Goal: Task Accomplishment & Management: Use online tool/utility

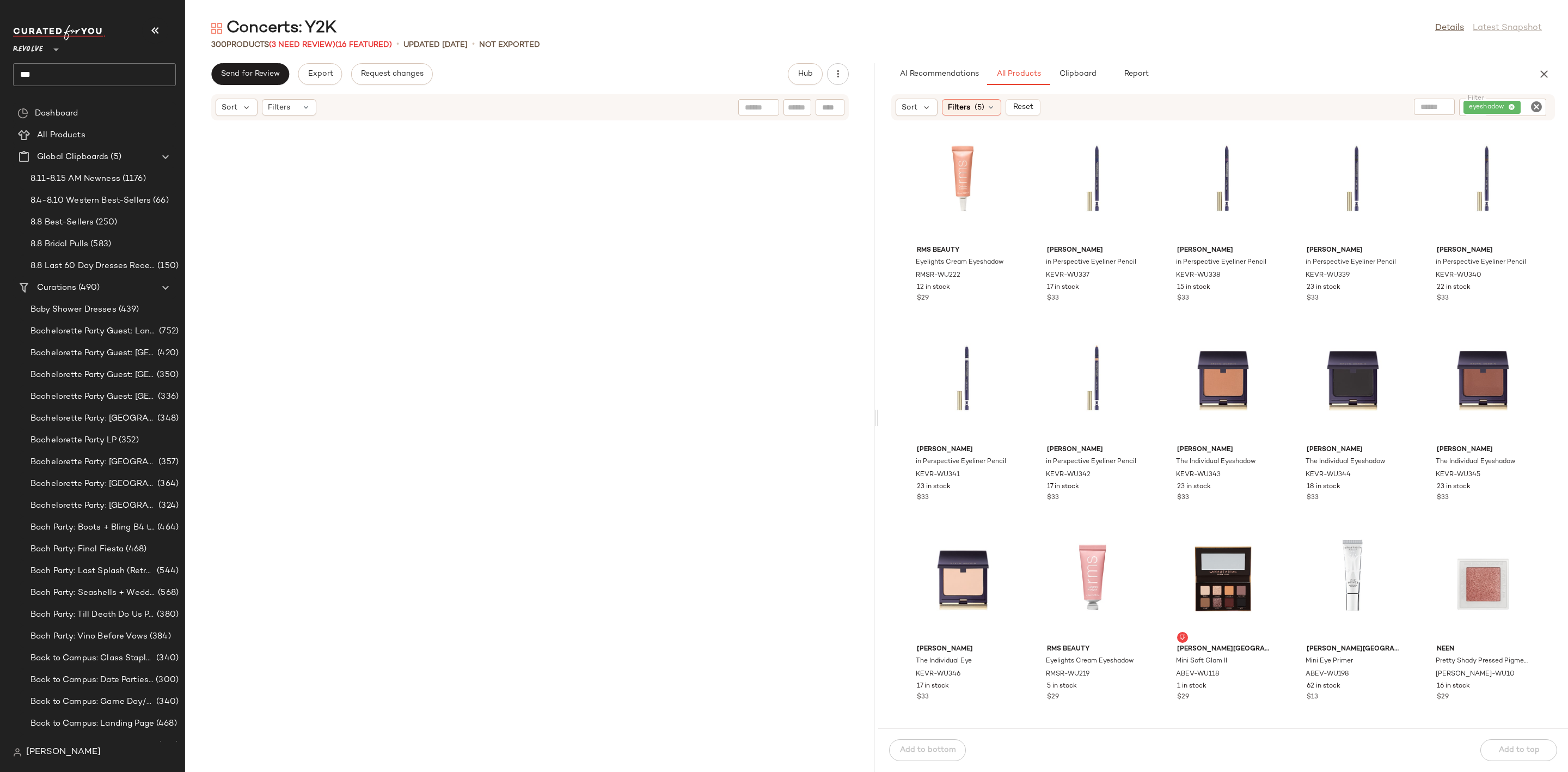
scroll to position [10565, 0]
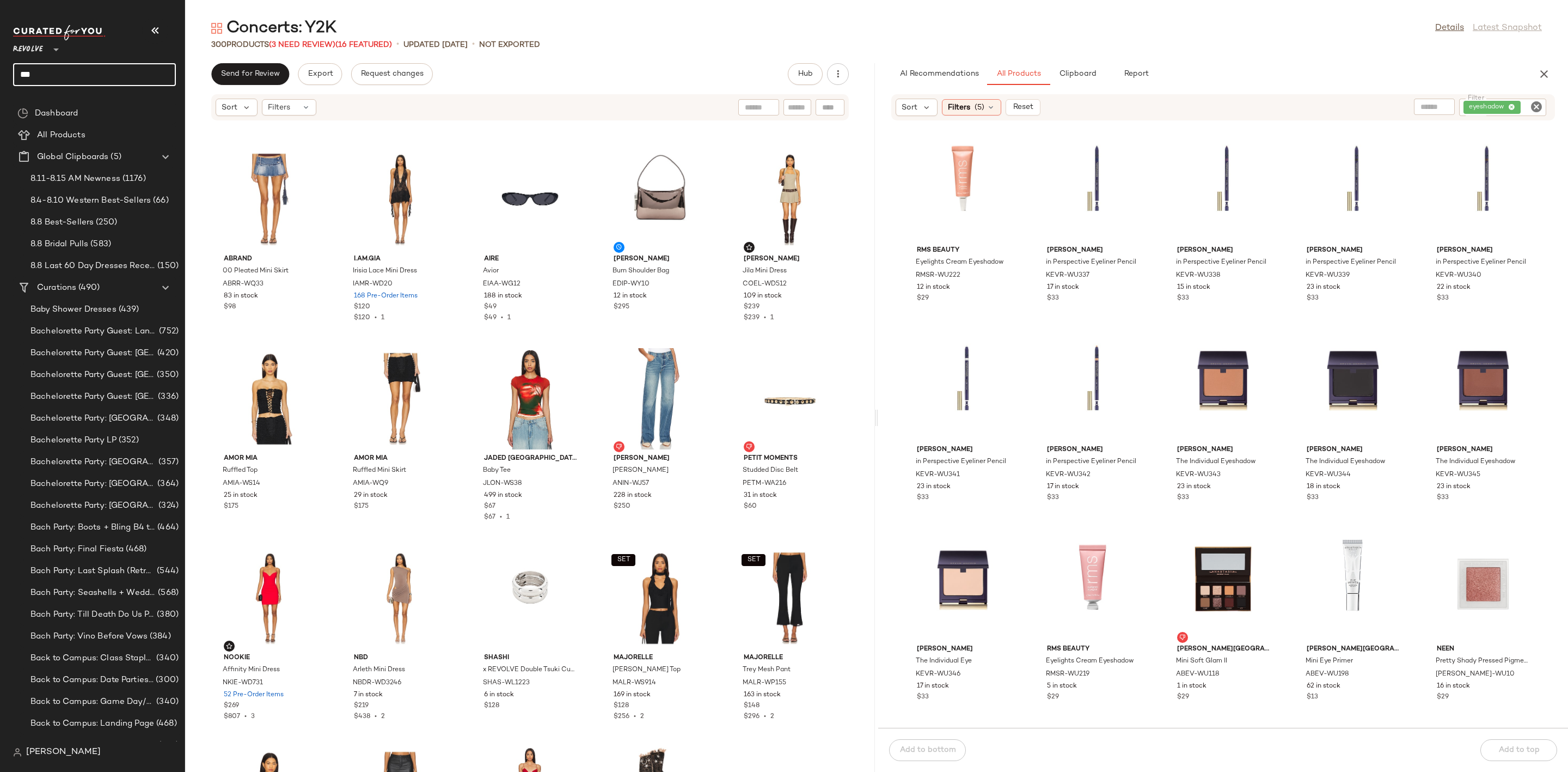
drag, startPoint x: 92, startPoint y: 68, endPoint x: -55, endPoint y: 56, distance: 147.5
click at [0, 56] on html "Revolve ** *** Dashboard All Products Global Clipboards (5) 8.11-8.15 AM Newnes…" at bounding box center [784, 386] width 1568 height 772
type input "********"
click at [117, 98] on div "Event Dresses: Cocktail" at bounding box center [94, 106] width 163 height 23
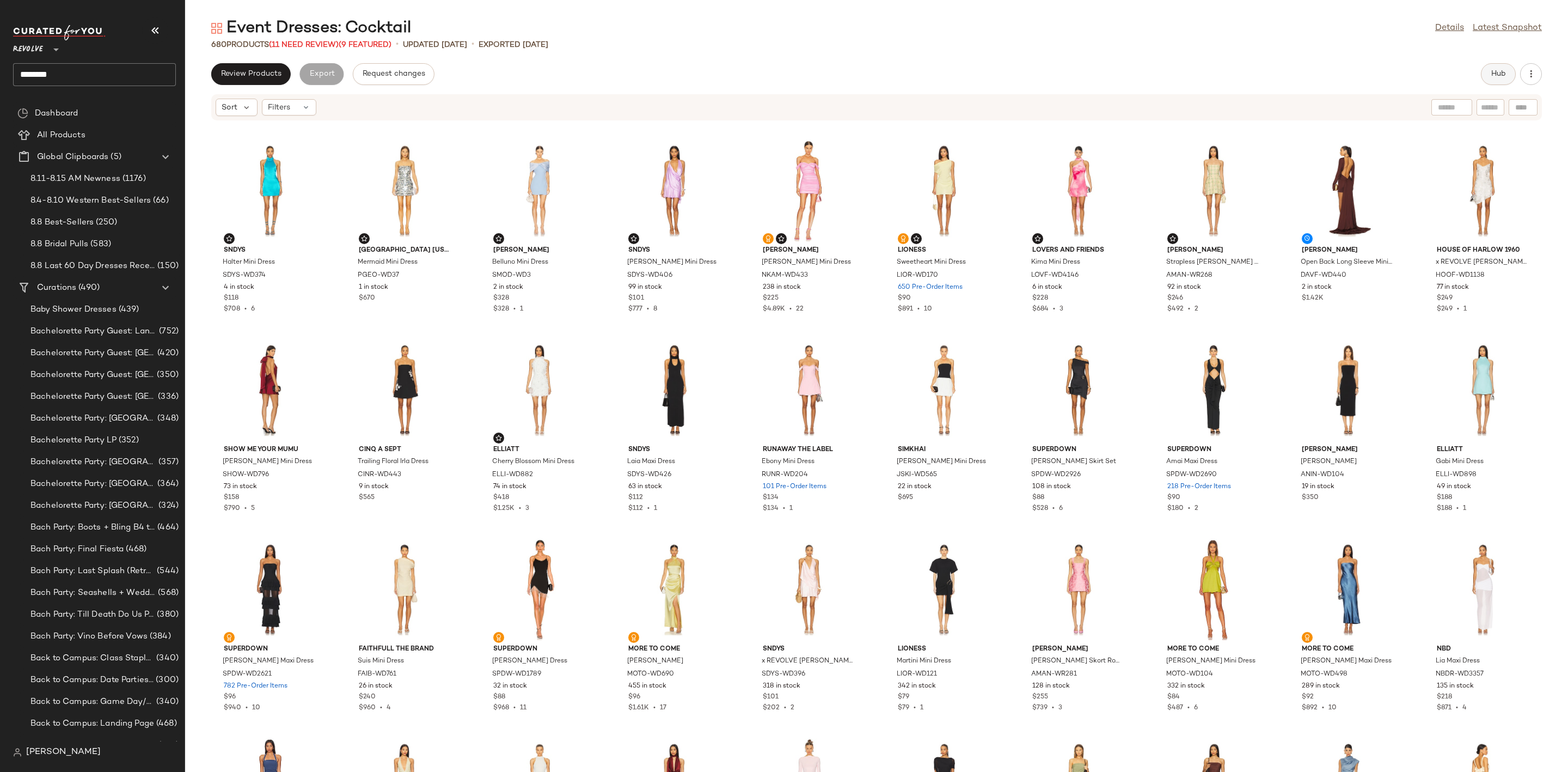
click at [1495, 72] on span "Hub" at bounding box center [1498, 74] width 16 height 9
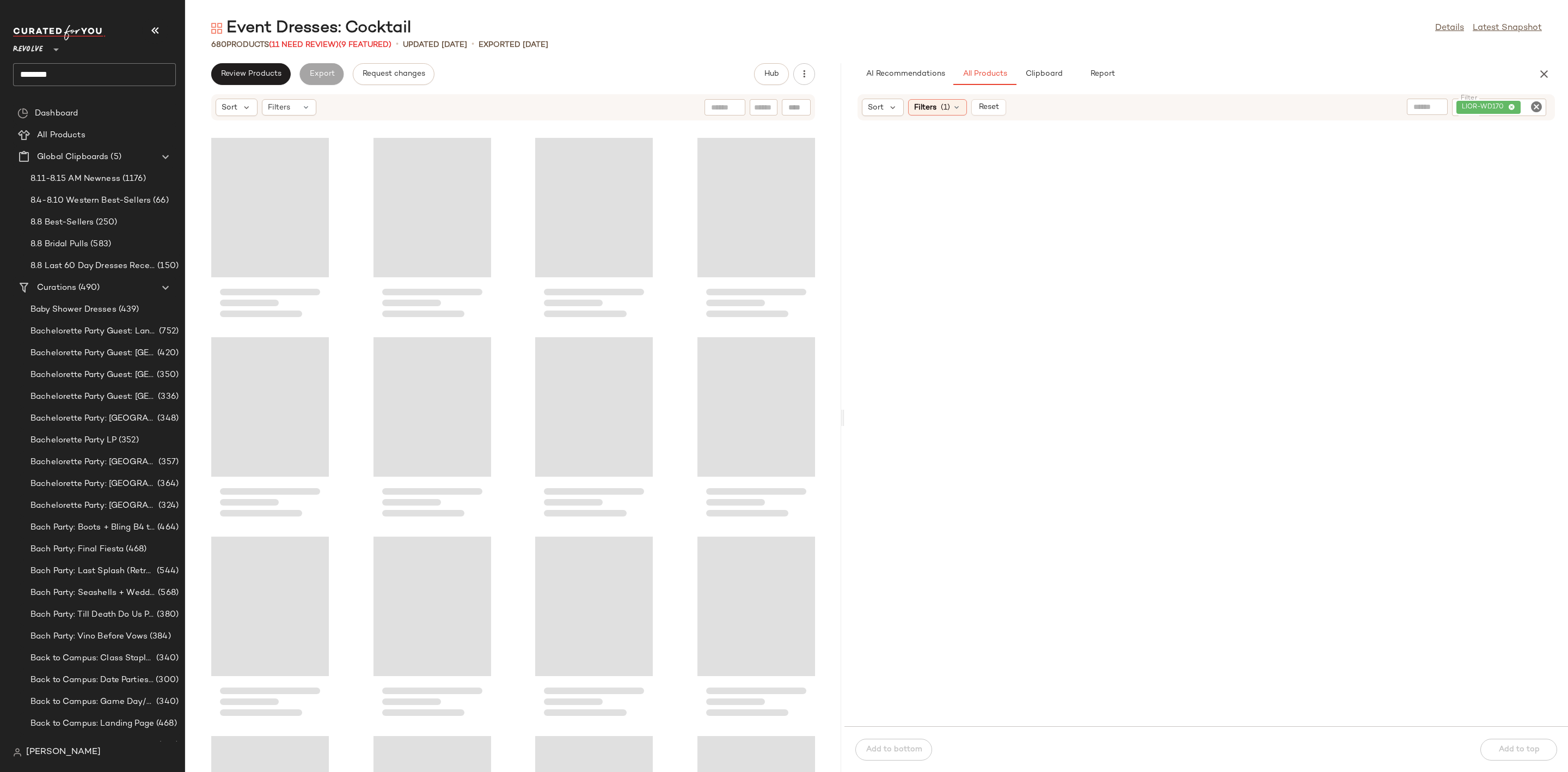
drag, startPoint x: 876, startPoint y: 412, endPoint x: 843, endPoint y: 416, distance: 33.2
click at [843, 416] on div "Event Dresses: Cocktail Details Latest Snapshot 680 Products (11 Need Review) (…" at bounding box center [877, 394] width 1383 height 754
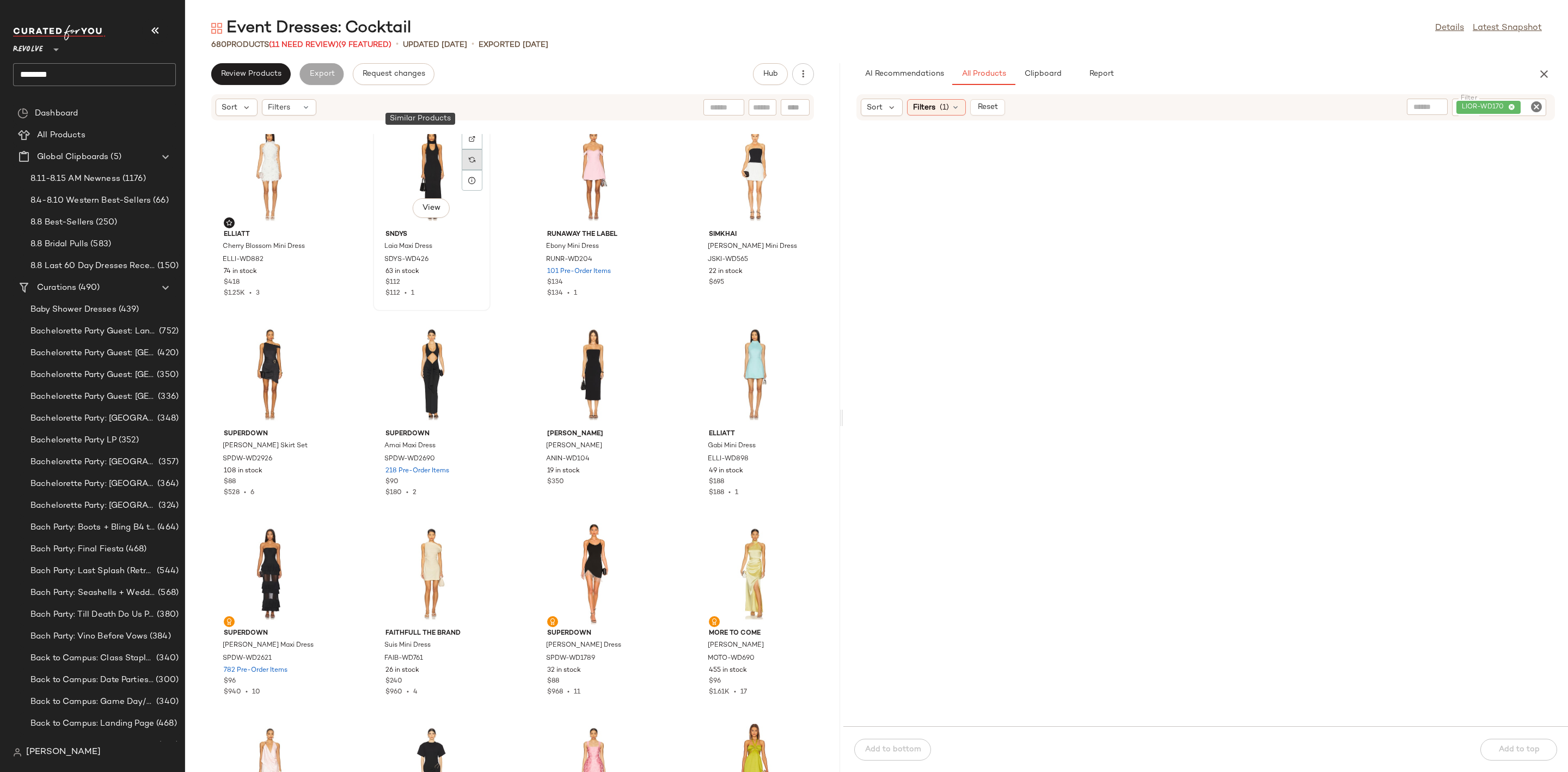
scroll to position [662, 0]
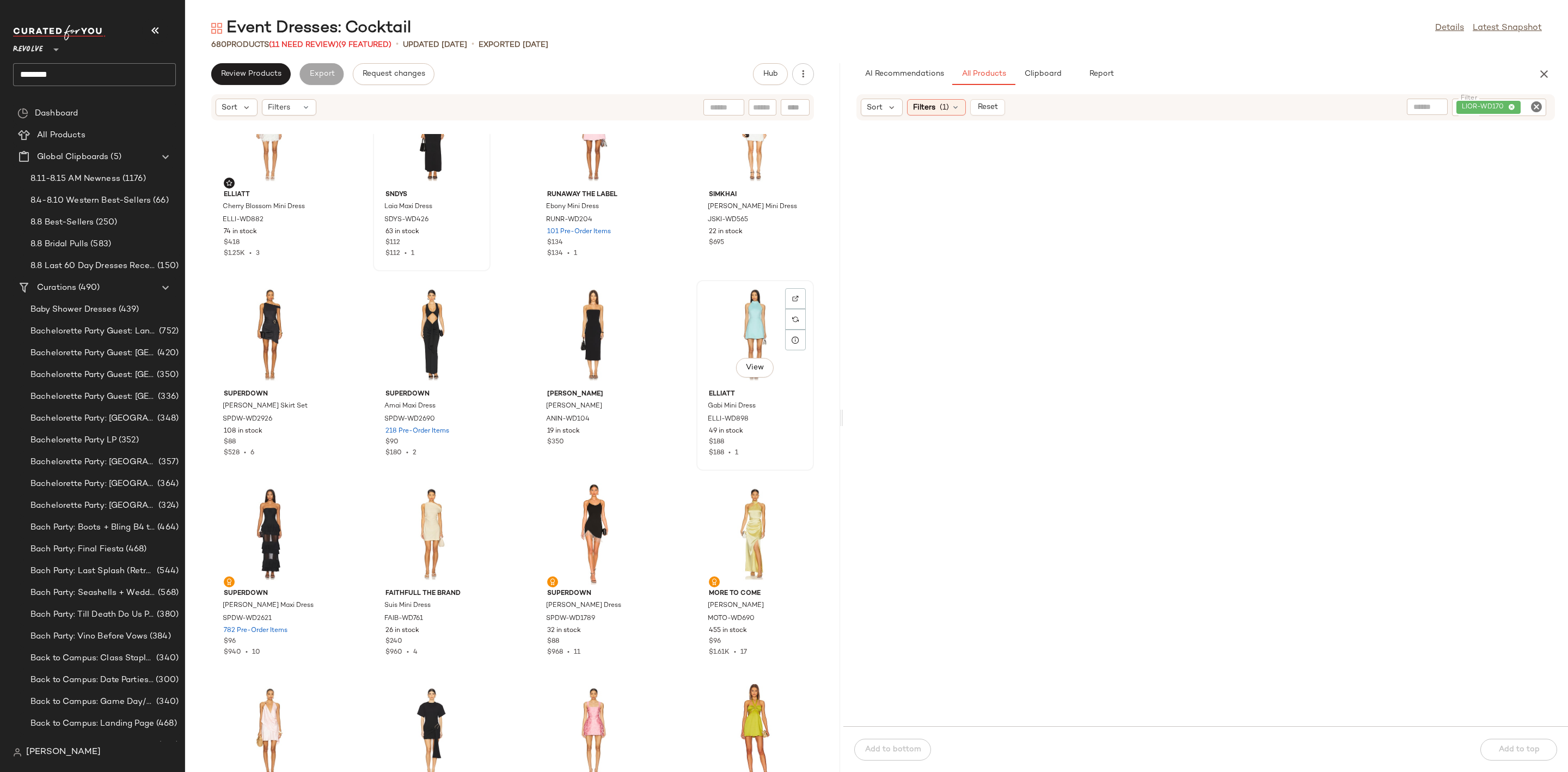
click at [729, 314] on div "View" at bounding box center [754, 335] width 110 height 101
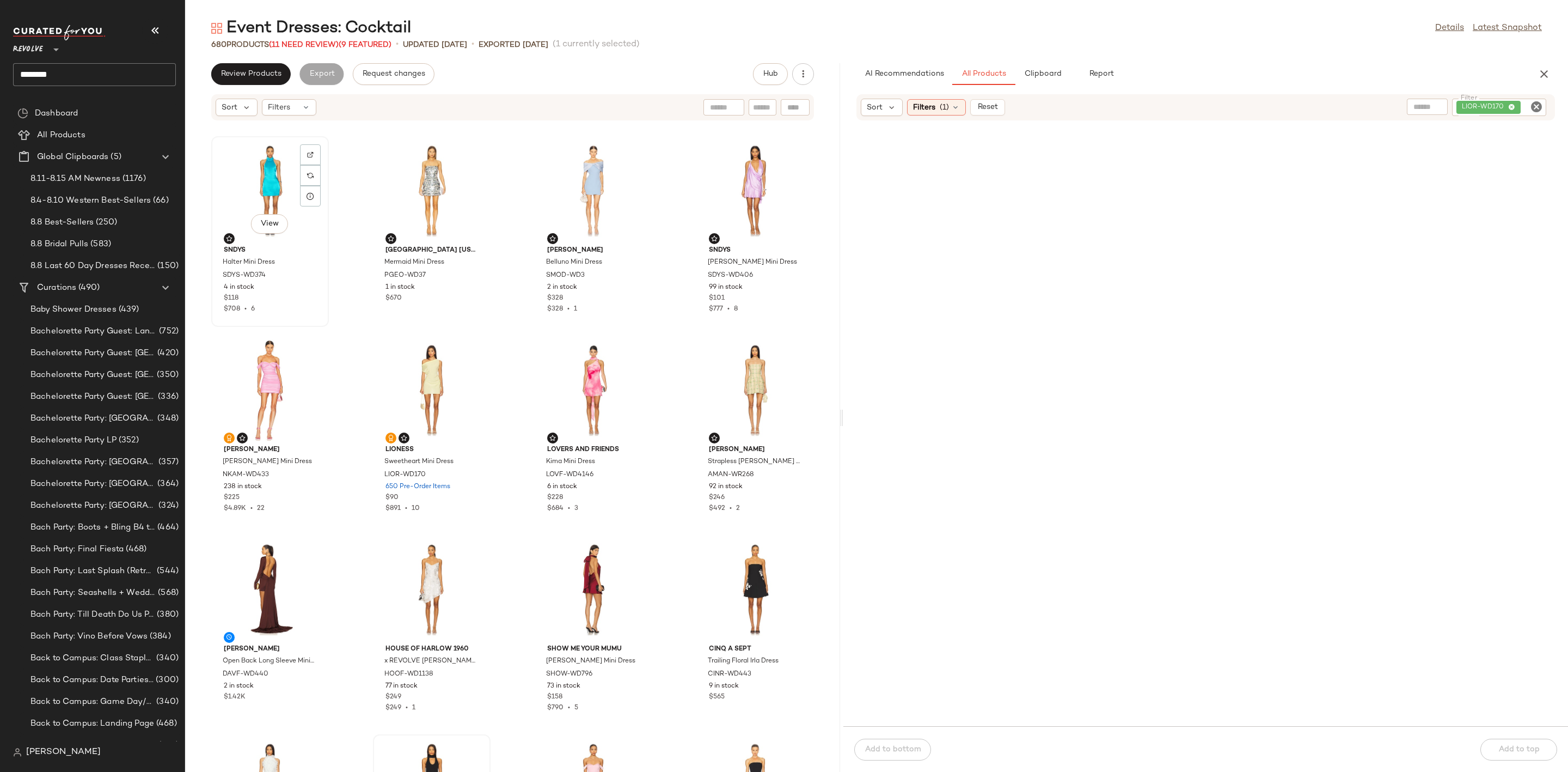
click at [263, 170] on div "View" at bounding box center [269, 191] width 110 height 101
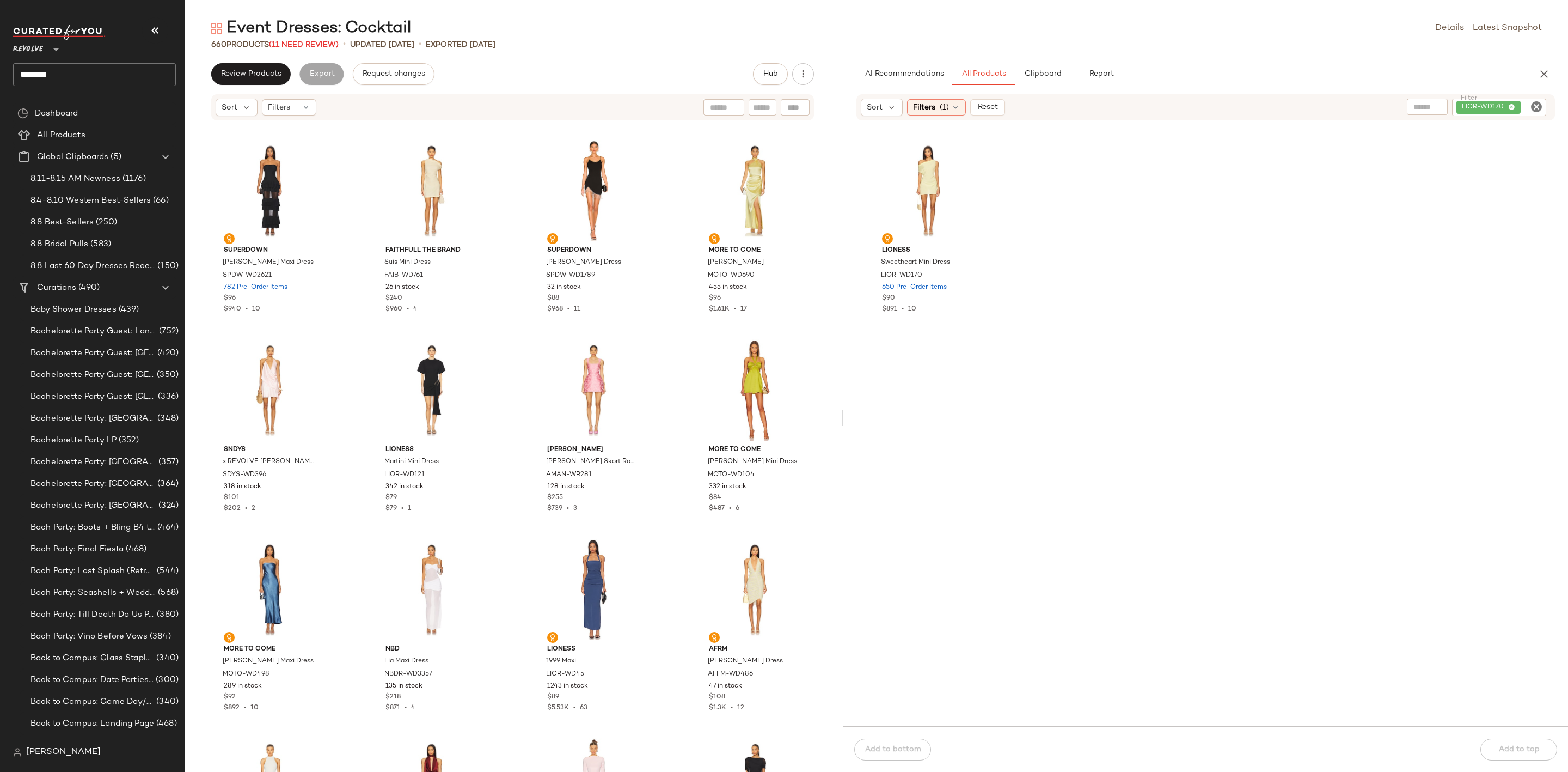
click at [1534, 104] on icon "Clear Filter" at bounding box center [1536, 107] width 13 height 13
type input "*****"
click at [1363, 324] on div at bounding box center [1206, 430] width 720 height 588
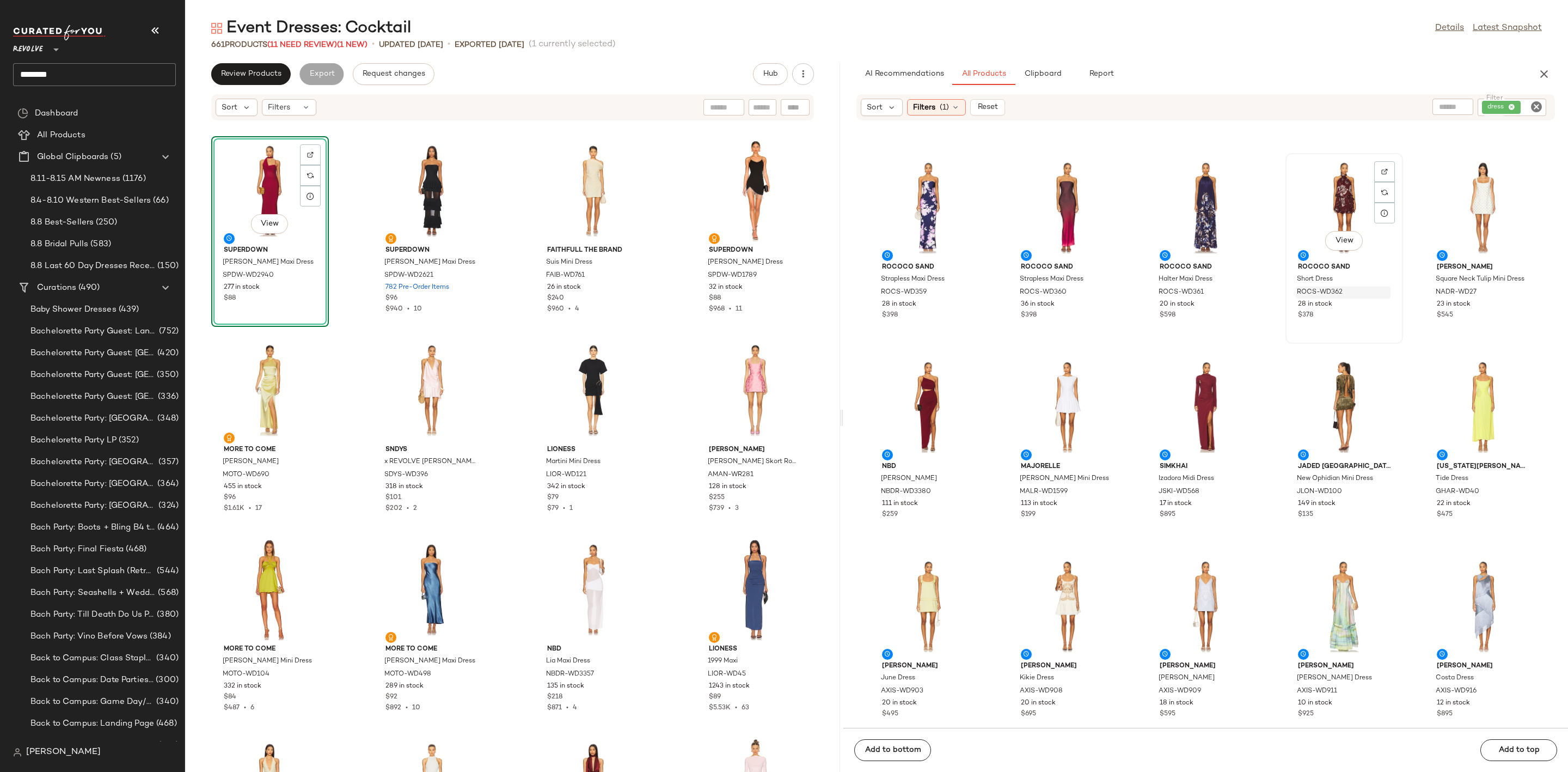
scroll to position [417, 0]
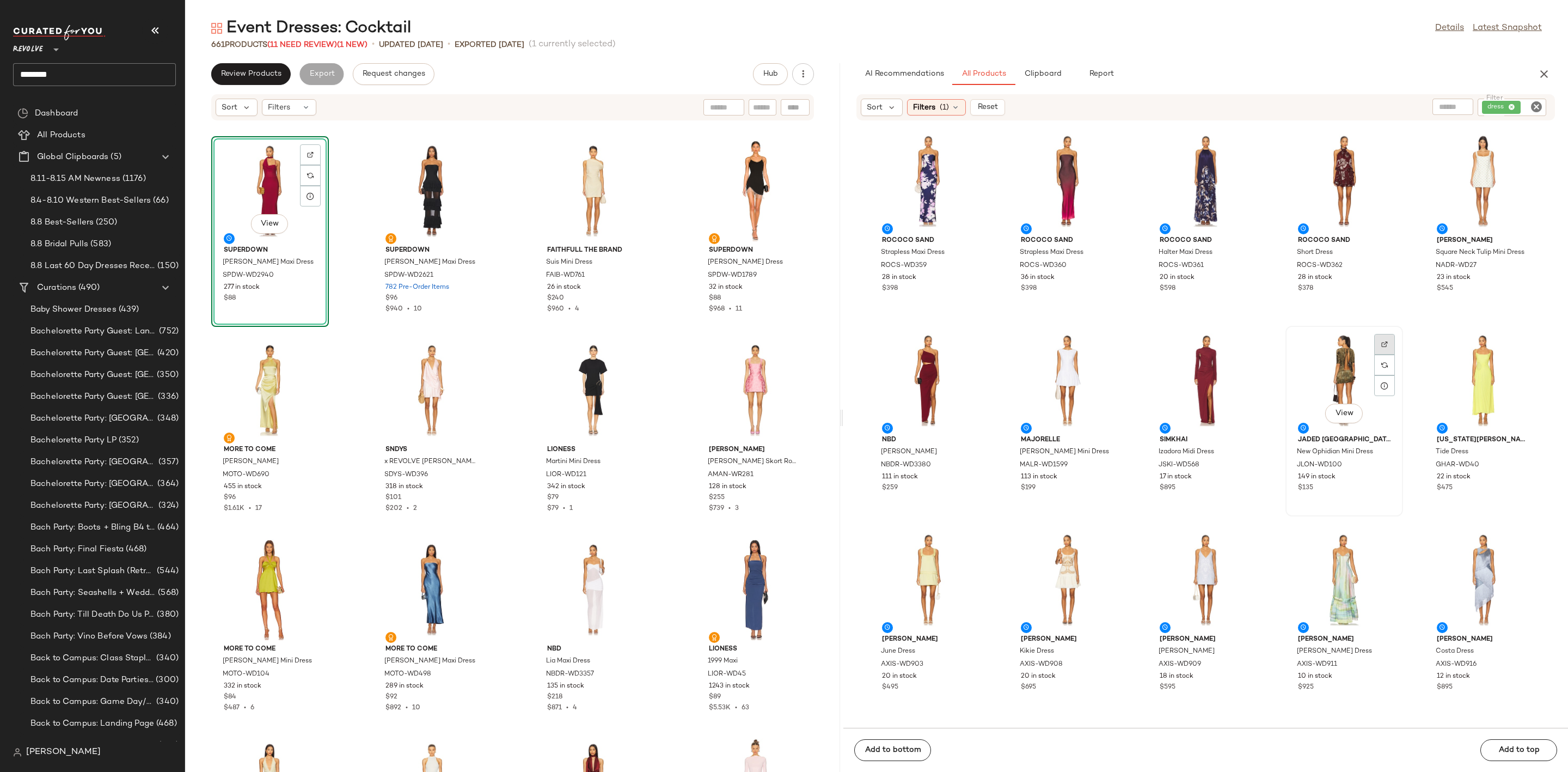
click at [1381, 355] on div at bounding box center [1384, 365] width 21 height 21
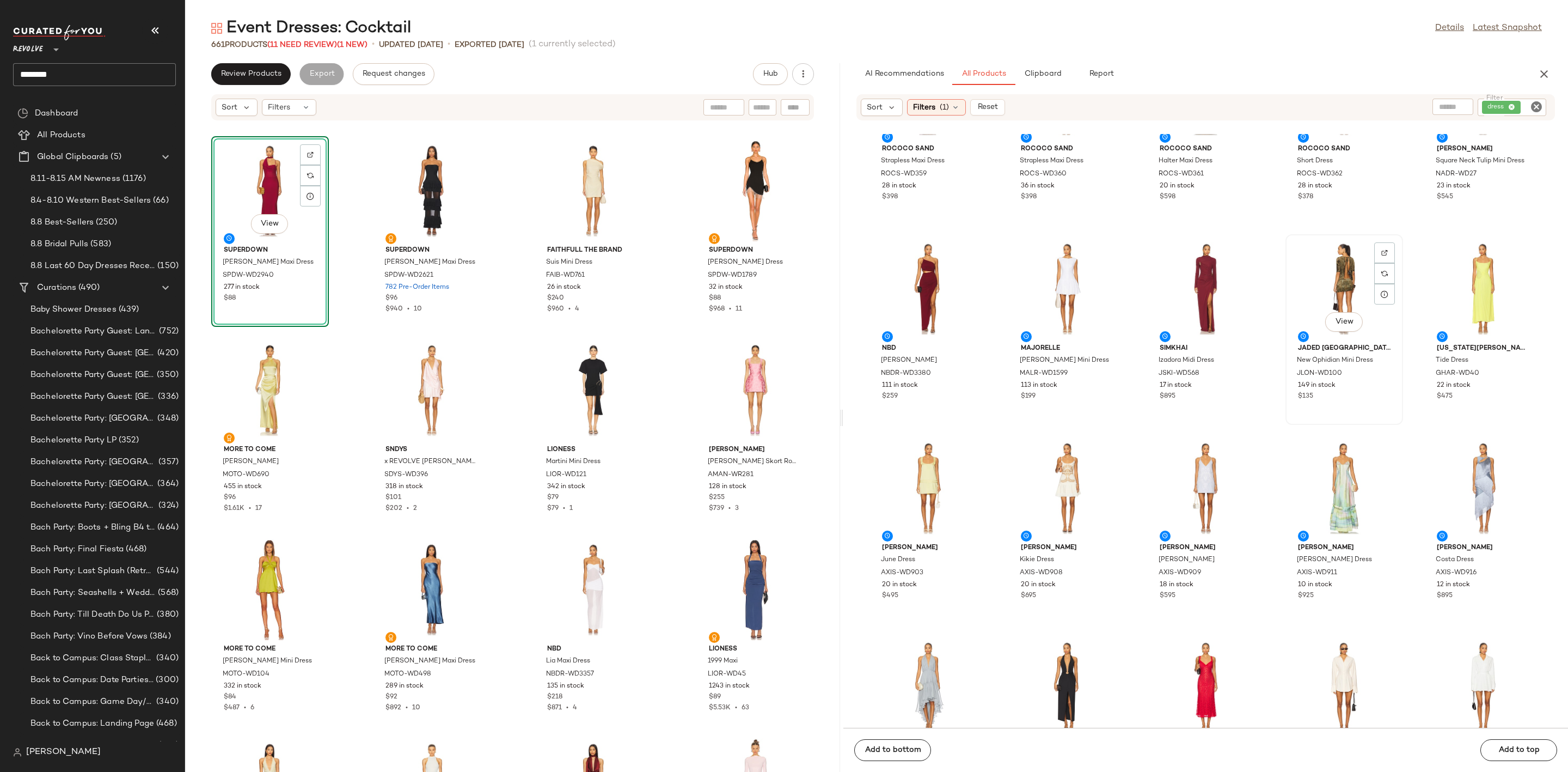
scroll to position [581, 0]
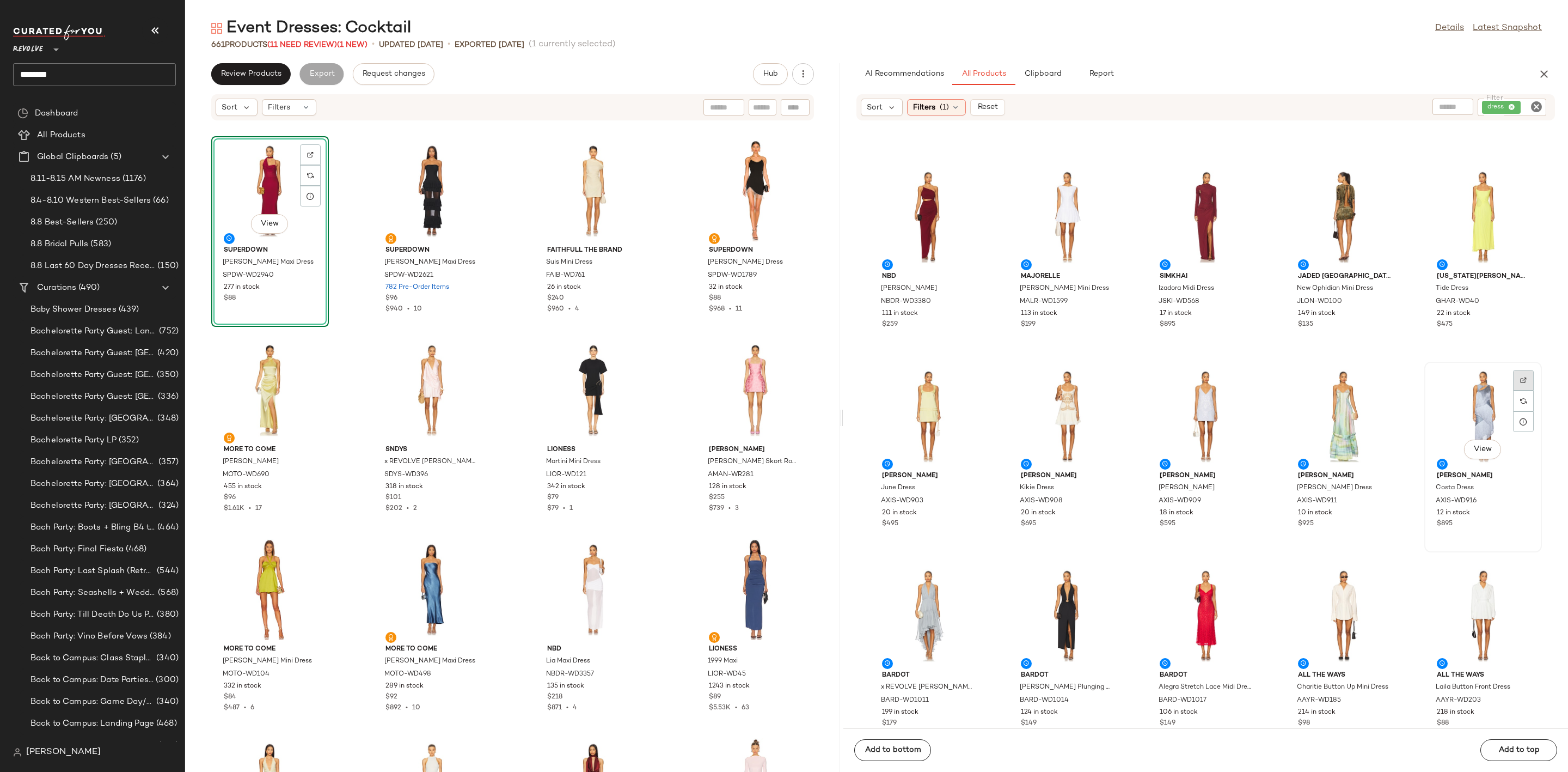
click at [1513, 391] on div at bounding box center [1523, 401] width 21 height 21
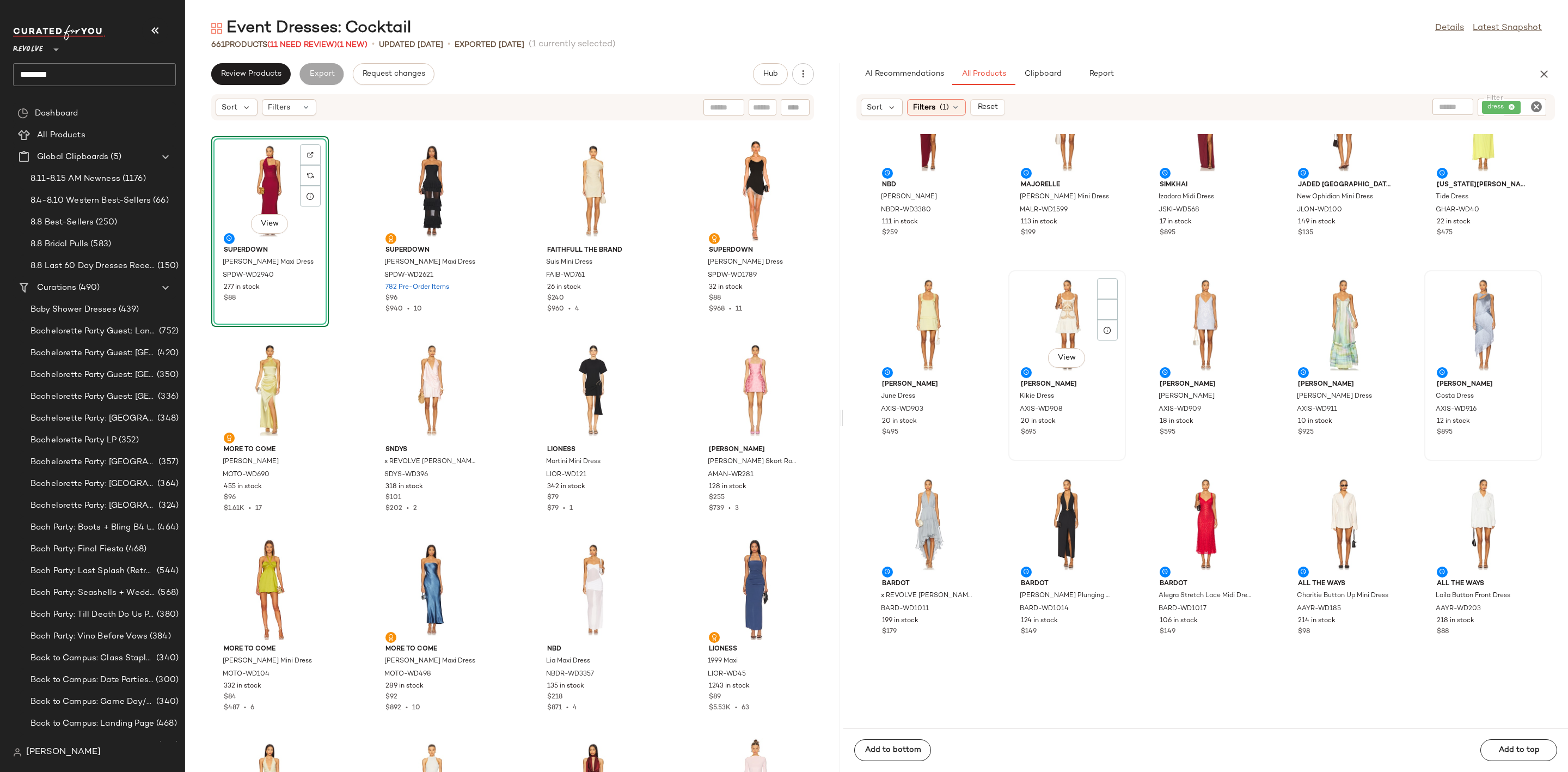
scroll to position [744, 0]
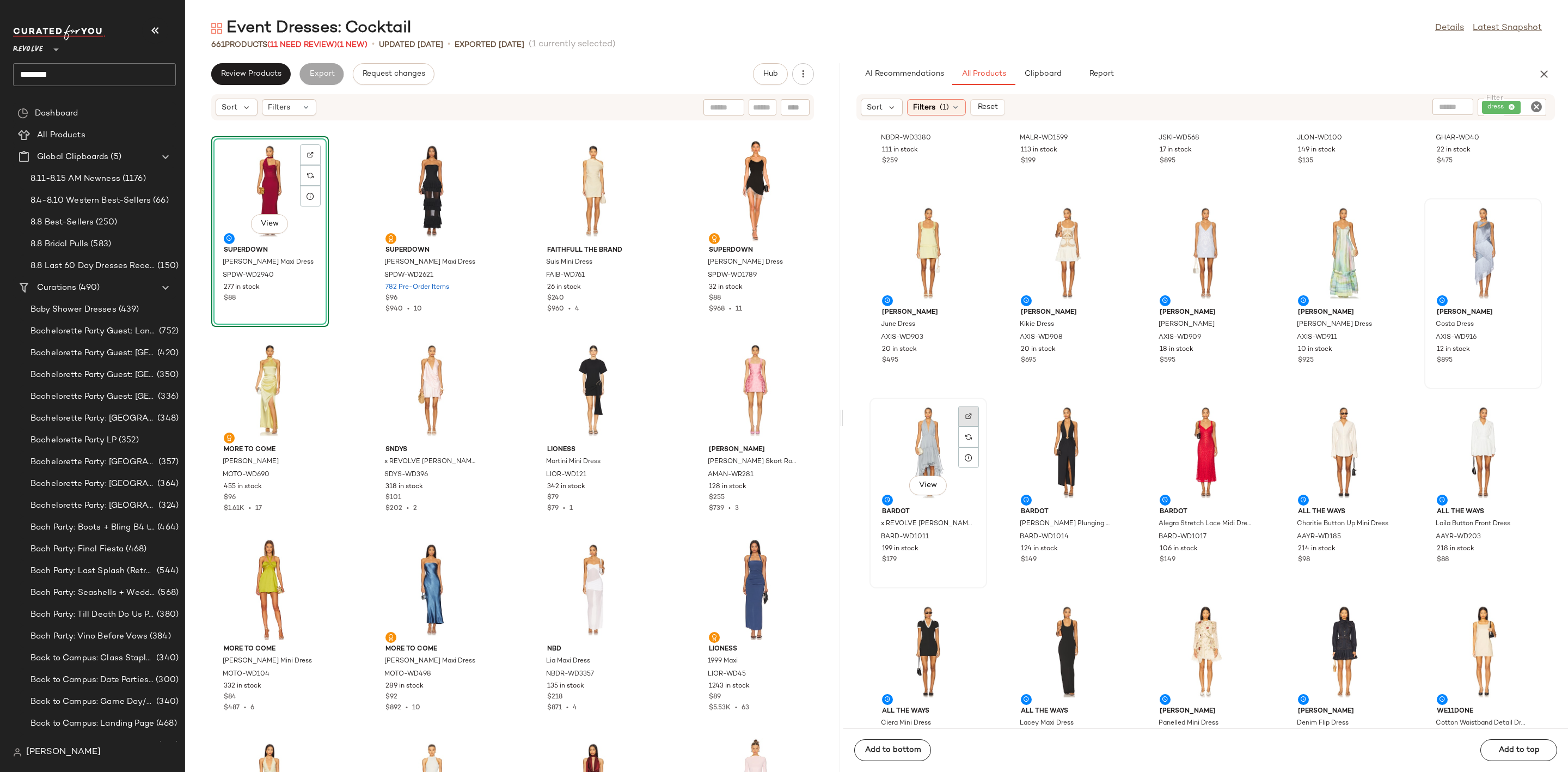
click at [969, 426] on div at bounding box center [968, 437] width 21 height 21
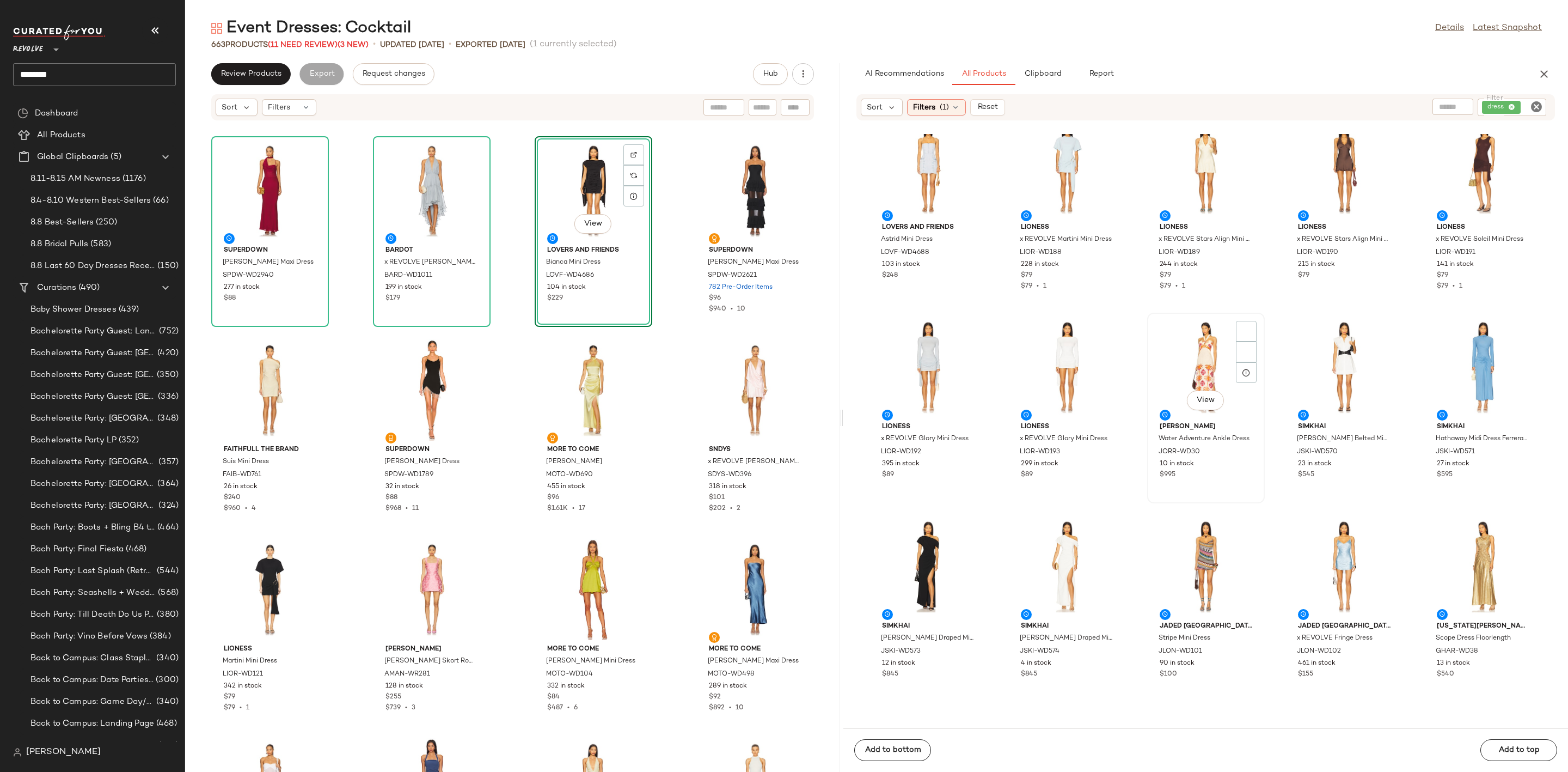
scroll to position [2623, 0]
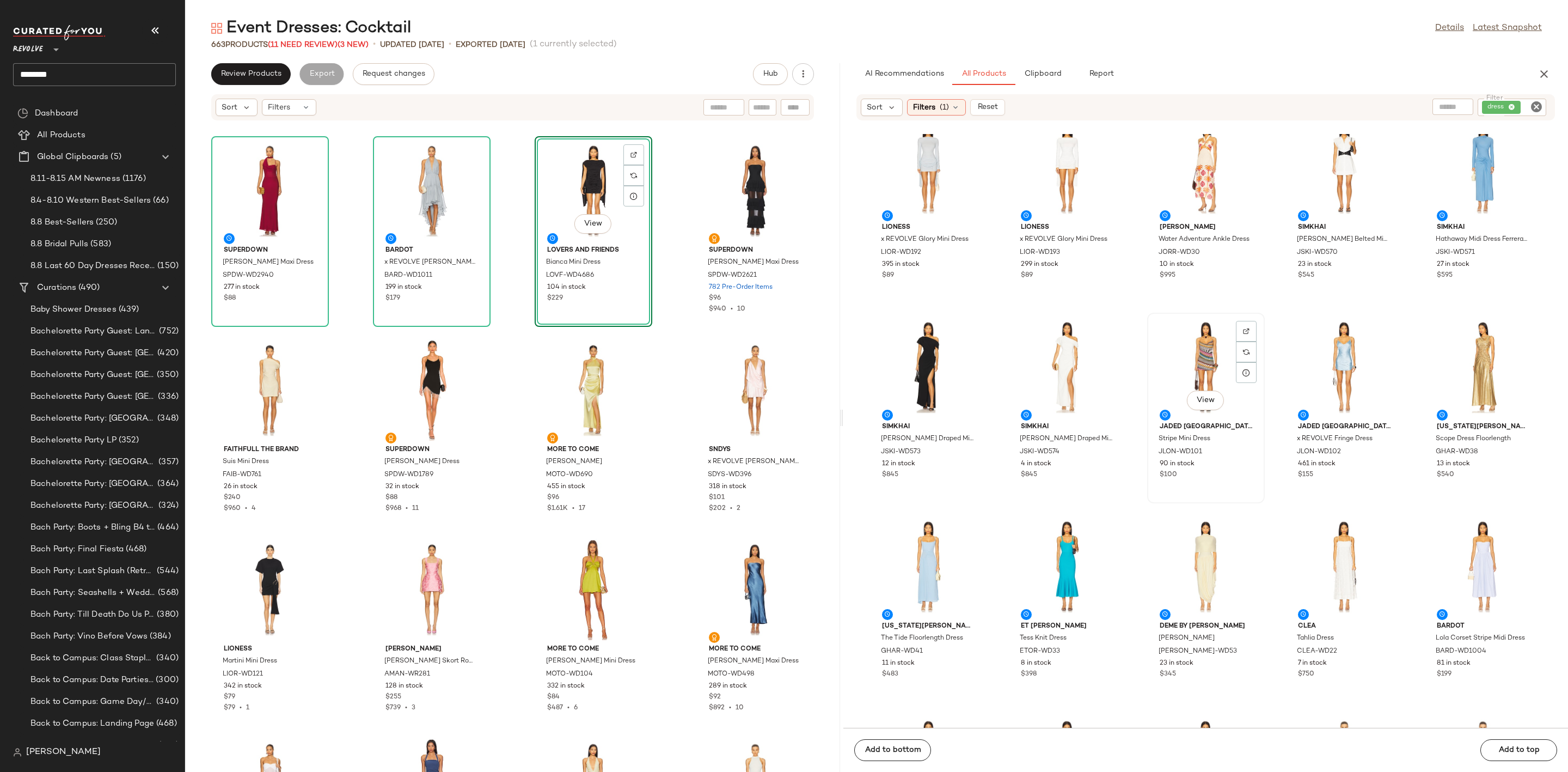
click at [1250, 342] on div at bounding box center [1246, 352] width 21 height 21
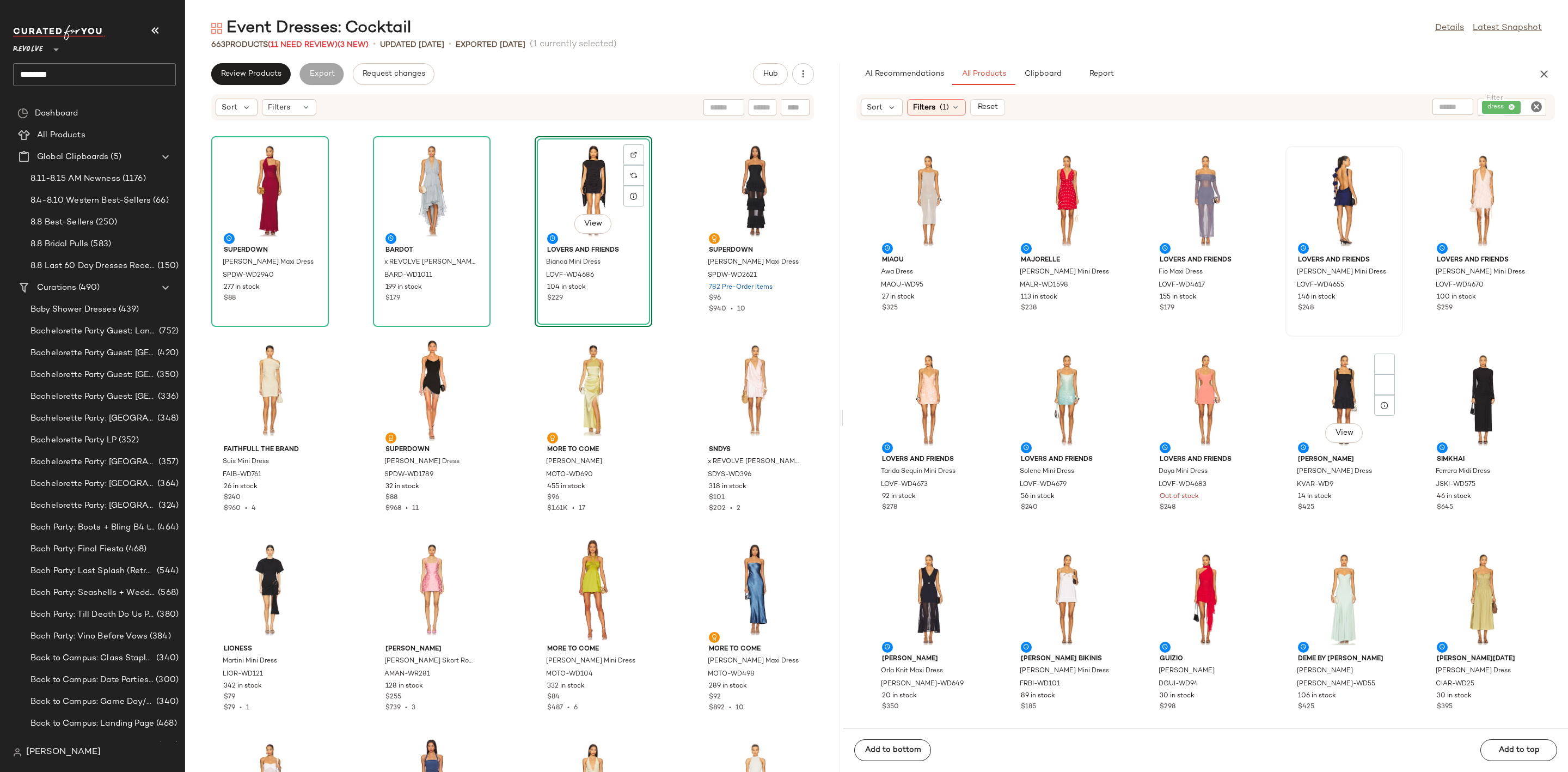
scroll to position [6463, 0]
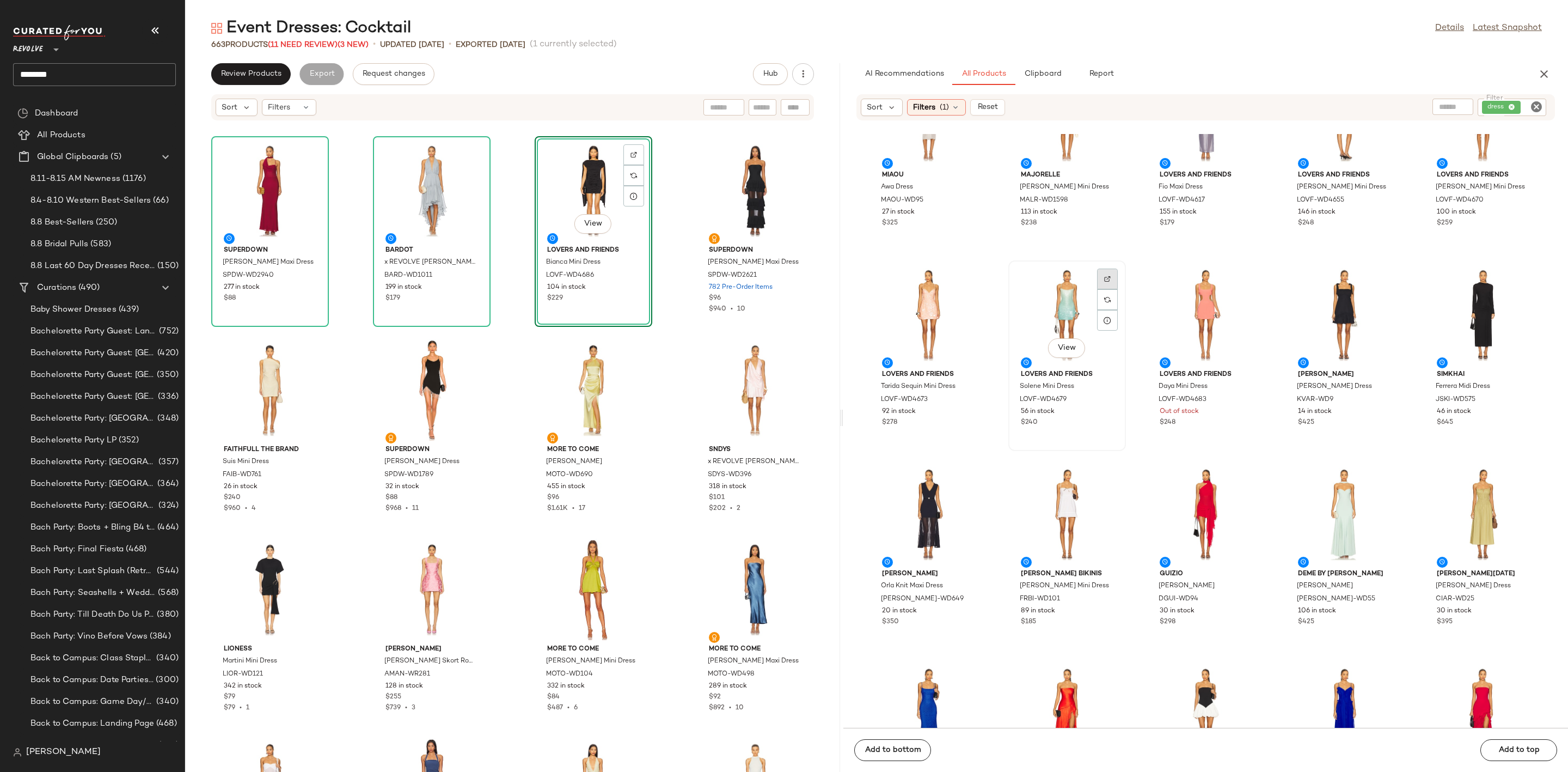
click at [1104, 279] on img at bounding box center [1107, 279] width 6 height 6
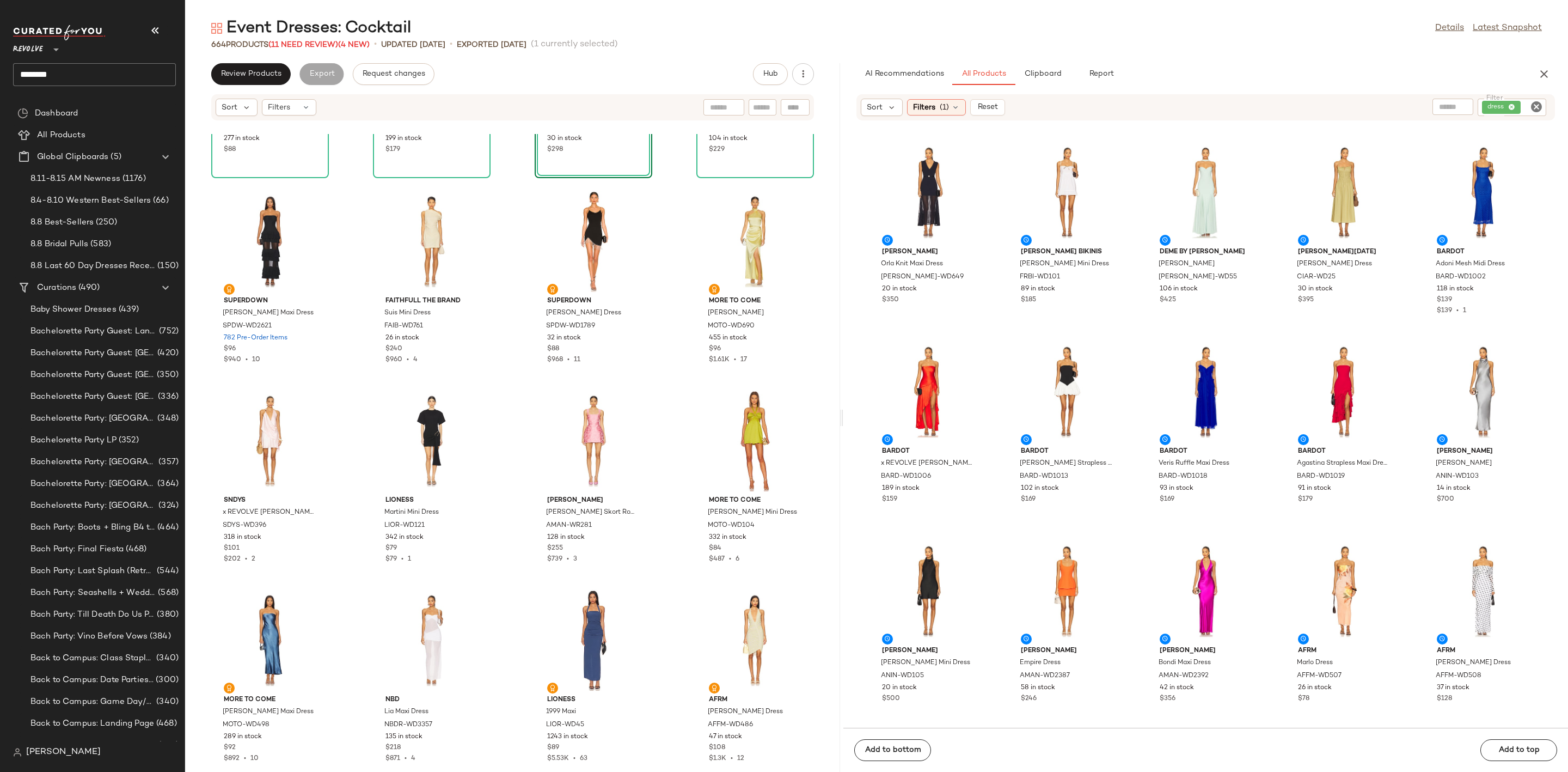
scroll to position [0, 0]
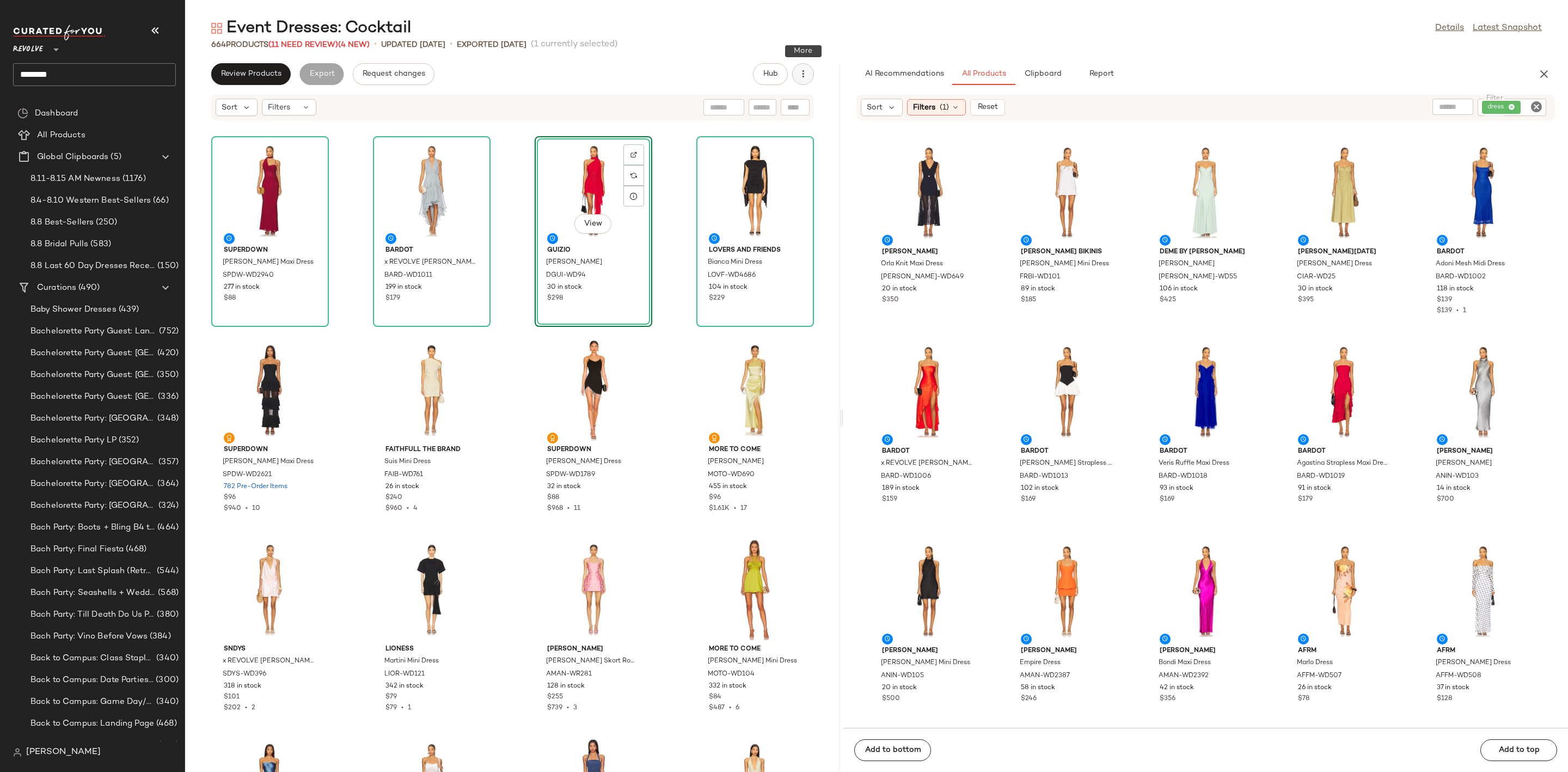
click at [793, 77] on button "button" at bounding box center [803, 74] width 22 height 22
click at [766, 167] on div "Clear Suggested Products" at bounding box center [746, 157] width 135 height 26
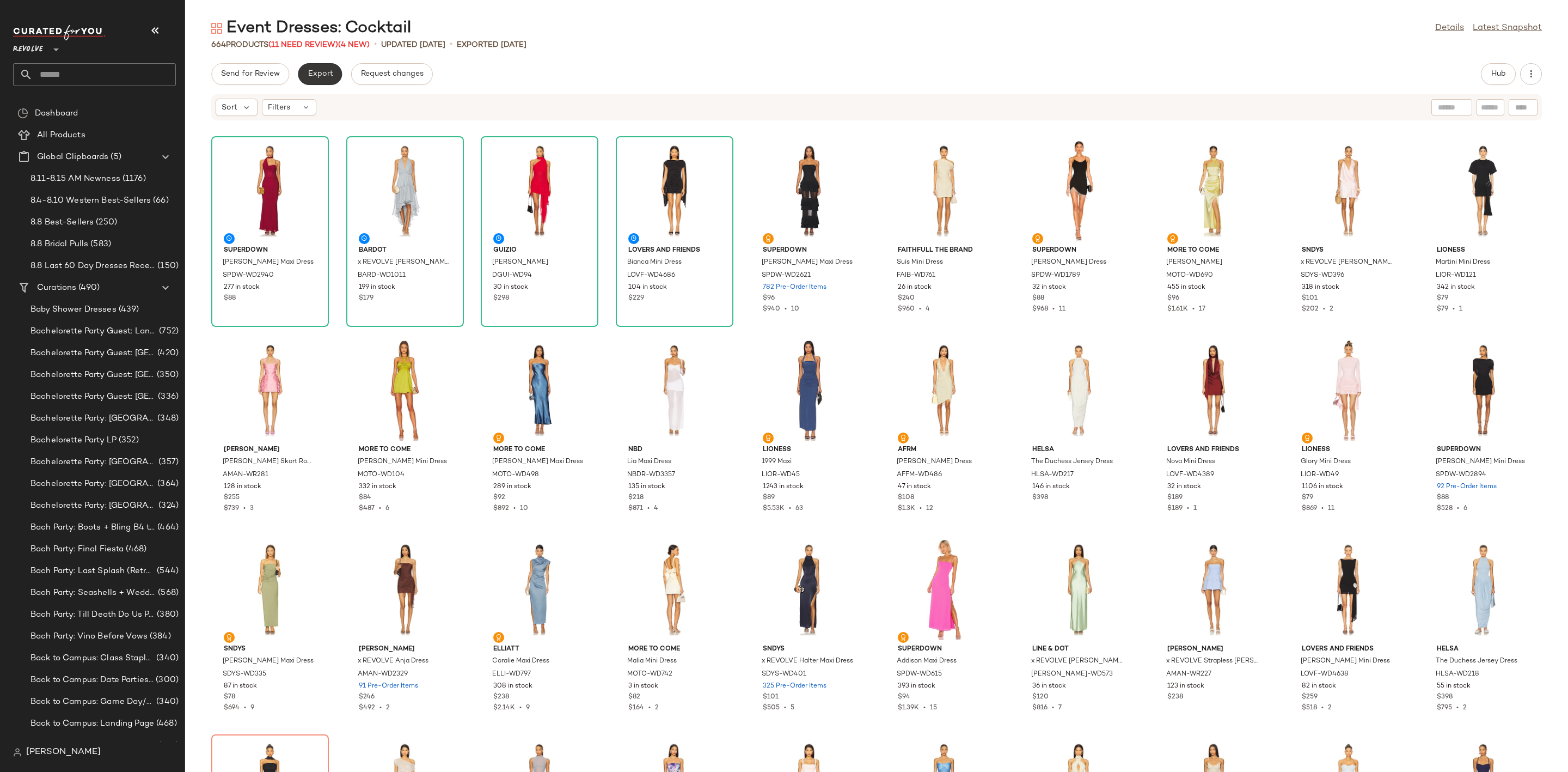
click at [311, 73] on span "Export" at bounding box center [320, 74] width 26 height 9
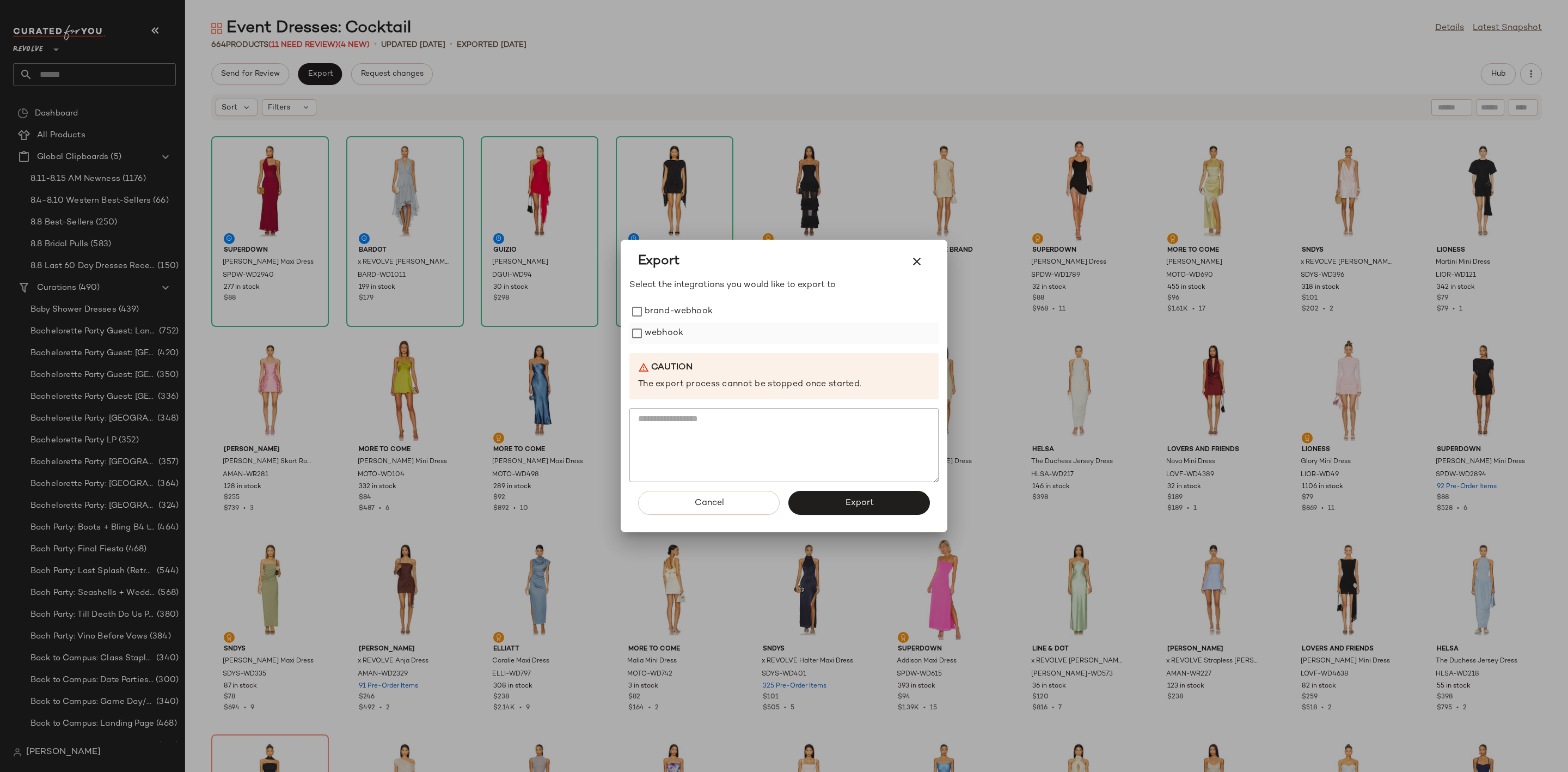
click at [661, 333] on label "webhook" at bounding box center [664, 333] width 39 height 22
click at [831, 508] on button "Export" at bounding box center [859, 503] width 142 height 24
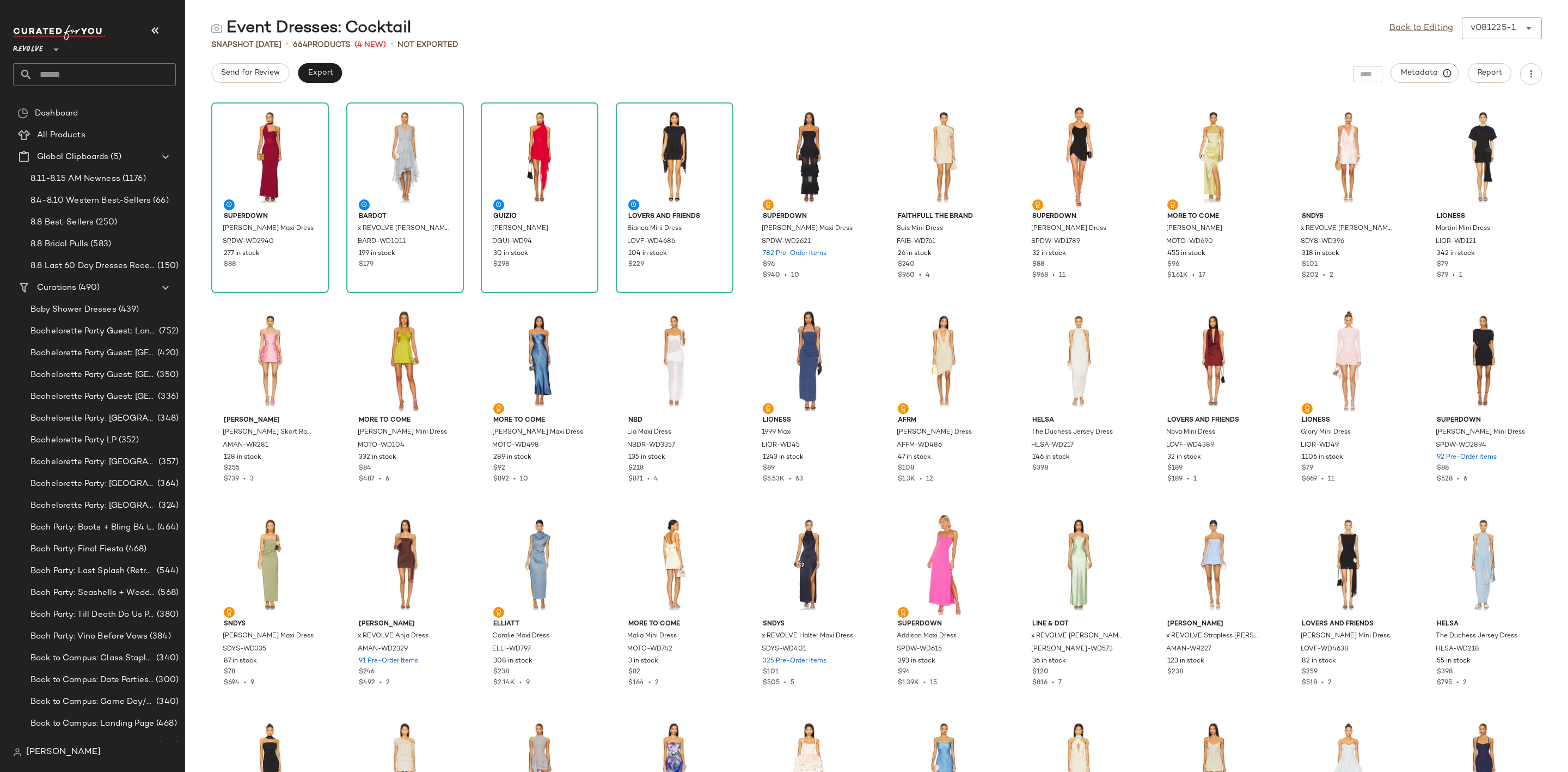
click at [67, 75] on input "text" at bounding box center [104, 74] width 143 height 23
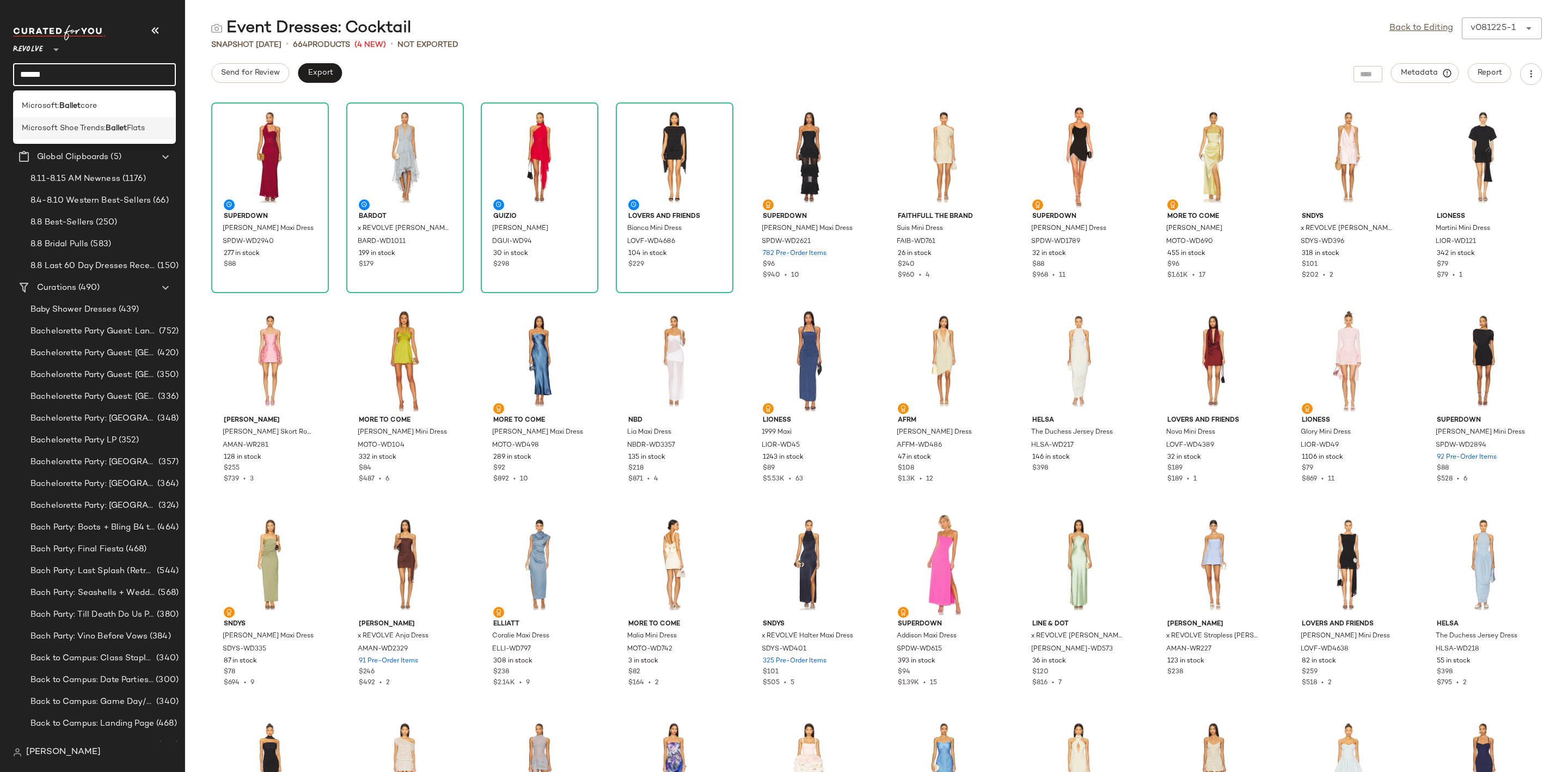
type input "******"
click at [121, 130] on b "Ballet" at bounding box center [116, 128] width 21 height 12
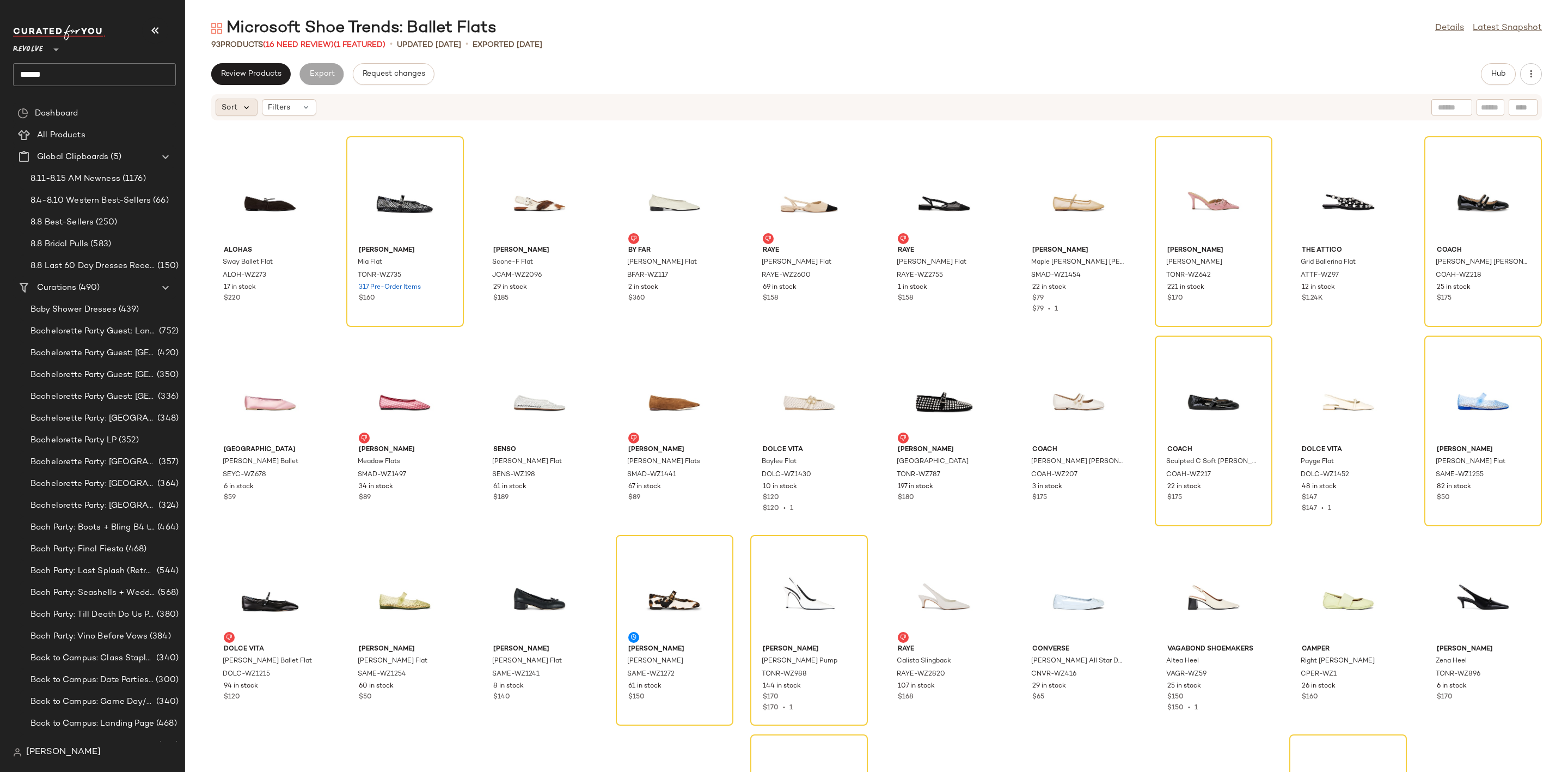
click at [246, 110] on icon at bounding box center [247, 107] width 10 height 10
click at [296, 110] on div "Filters" at bounding box center [289, 107] width 54 height 16
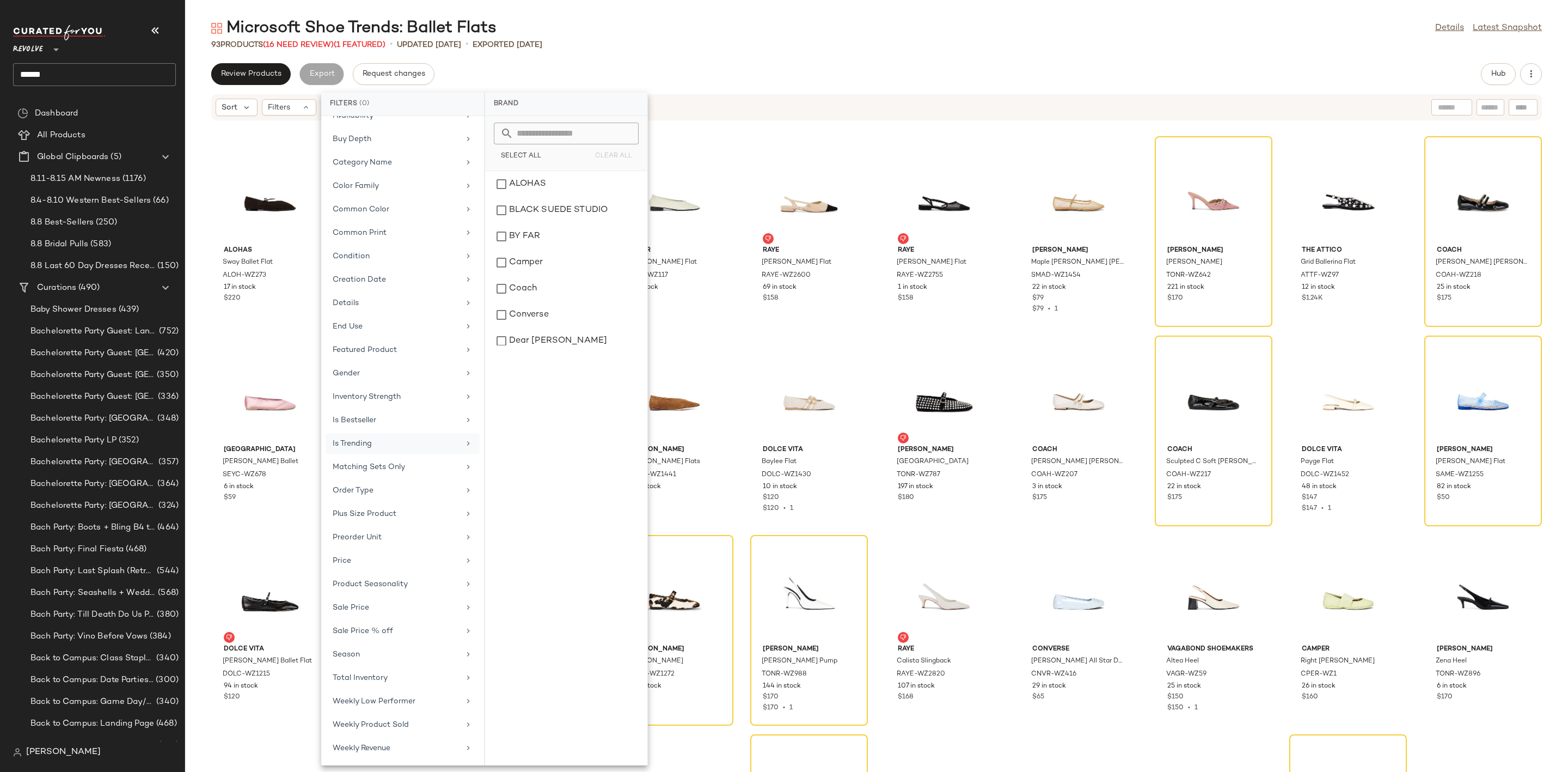
scroll to position [149, 0]
click at [365, 605] on div "Sale Price" at bounding box center [396, 607] width 127 height 12
click at [541, 140] on div "On sale" at bounding box center [565, 149] width 153 height 19
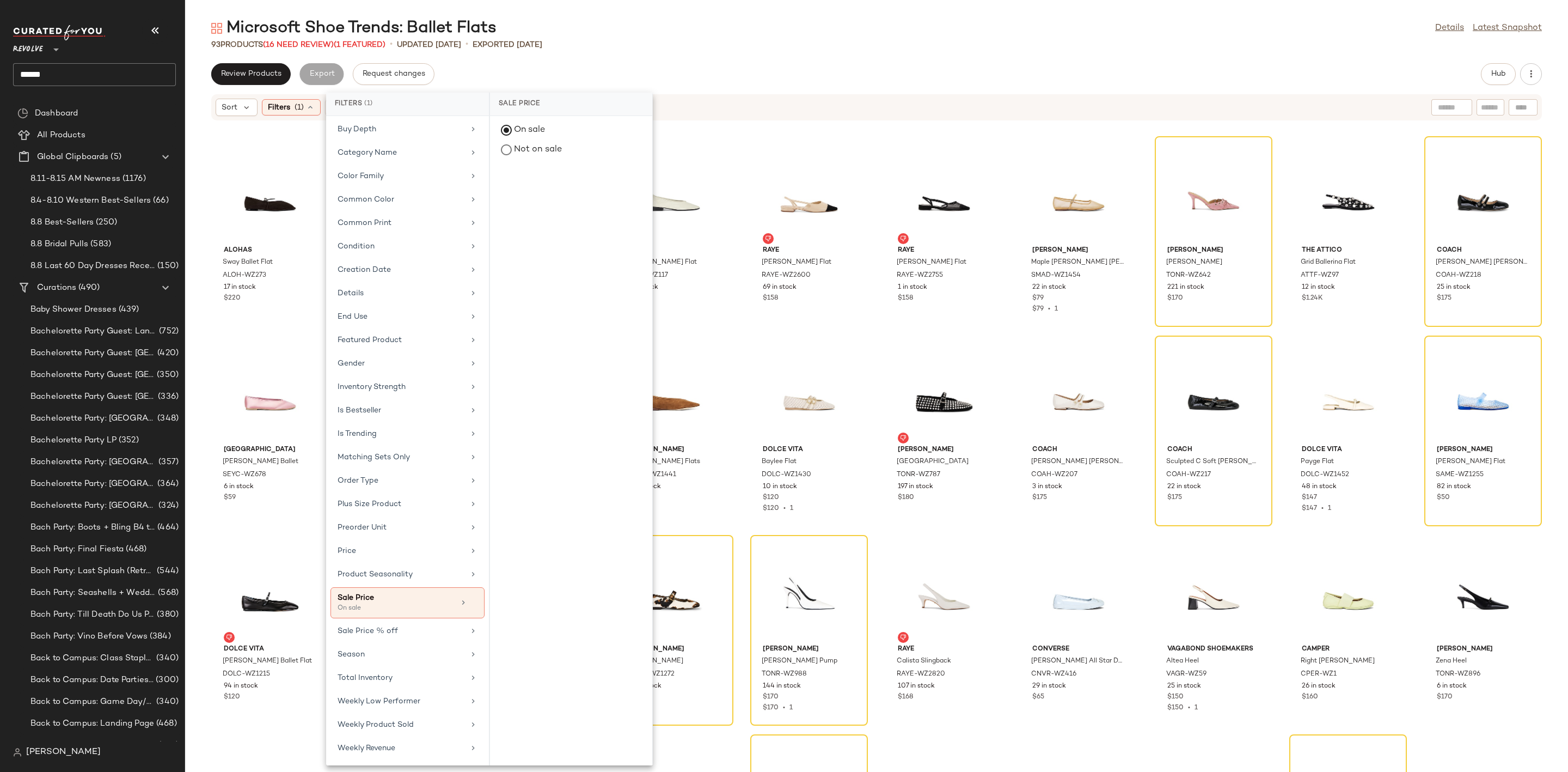
click at [712, 49] on div "93 Products (16 Need Review) (1 Featured) • updated Jul 29th • Exported Jul 29th" at bounding box center [877, 44] width 1383 height 11
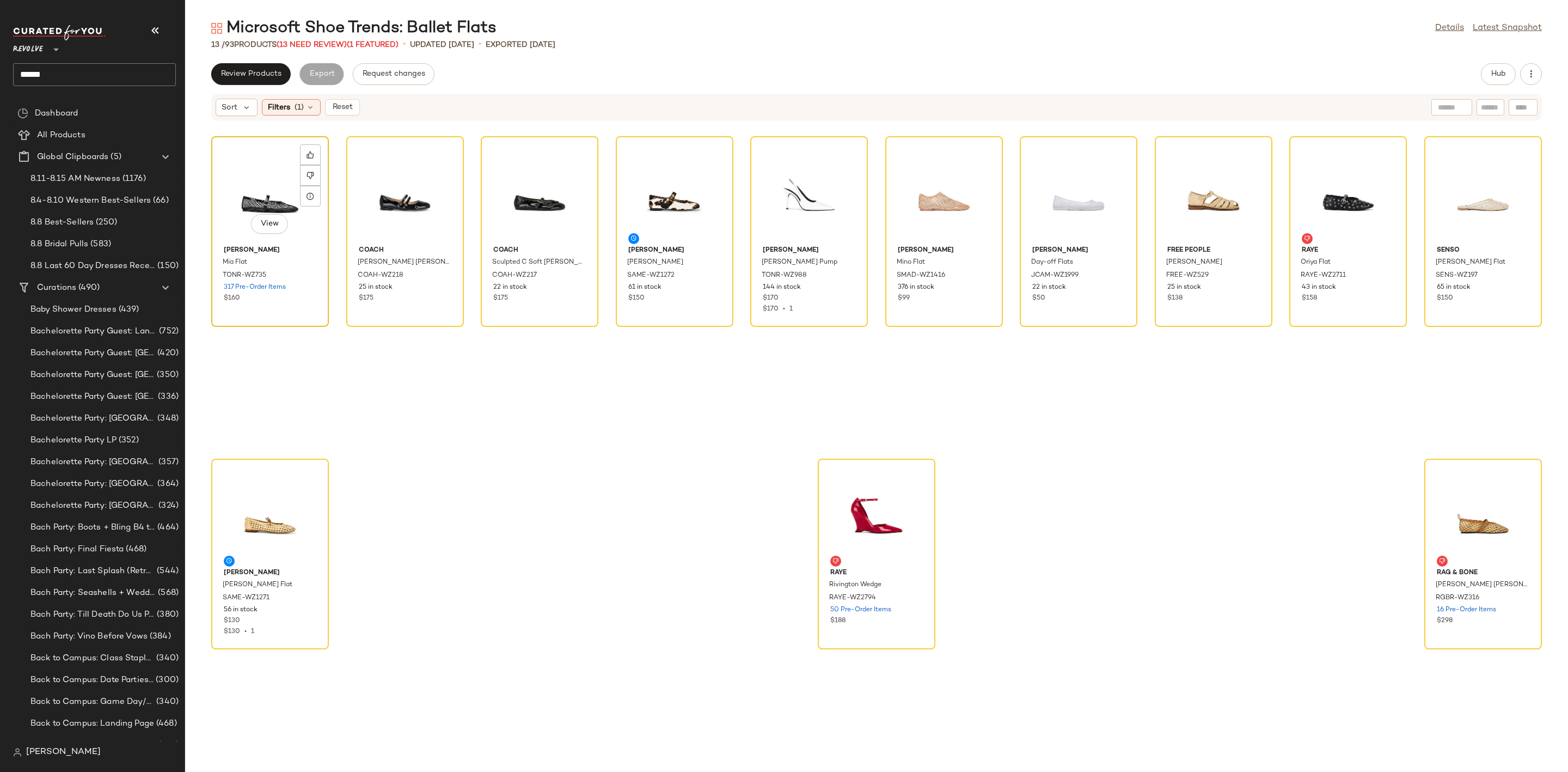
click at [263, 195] on div "View" at bounding box center [269, 191] width 110 height 101
click at [288, 110] on span "Filters" at bounding box center [278, 107] width 23 height 12
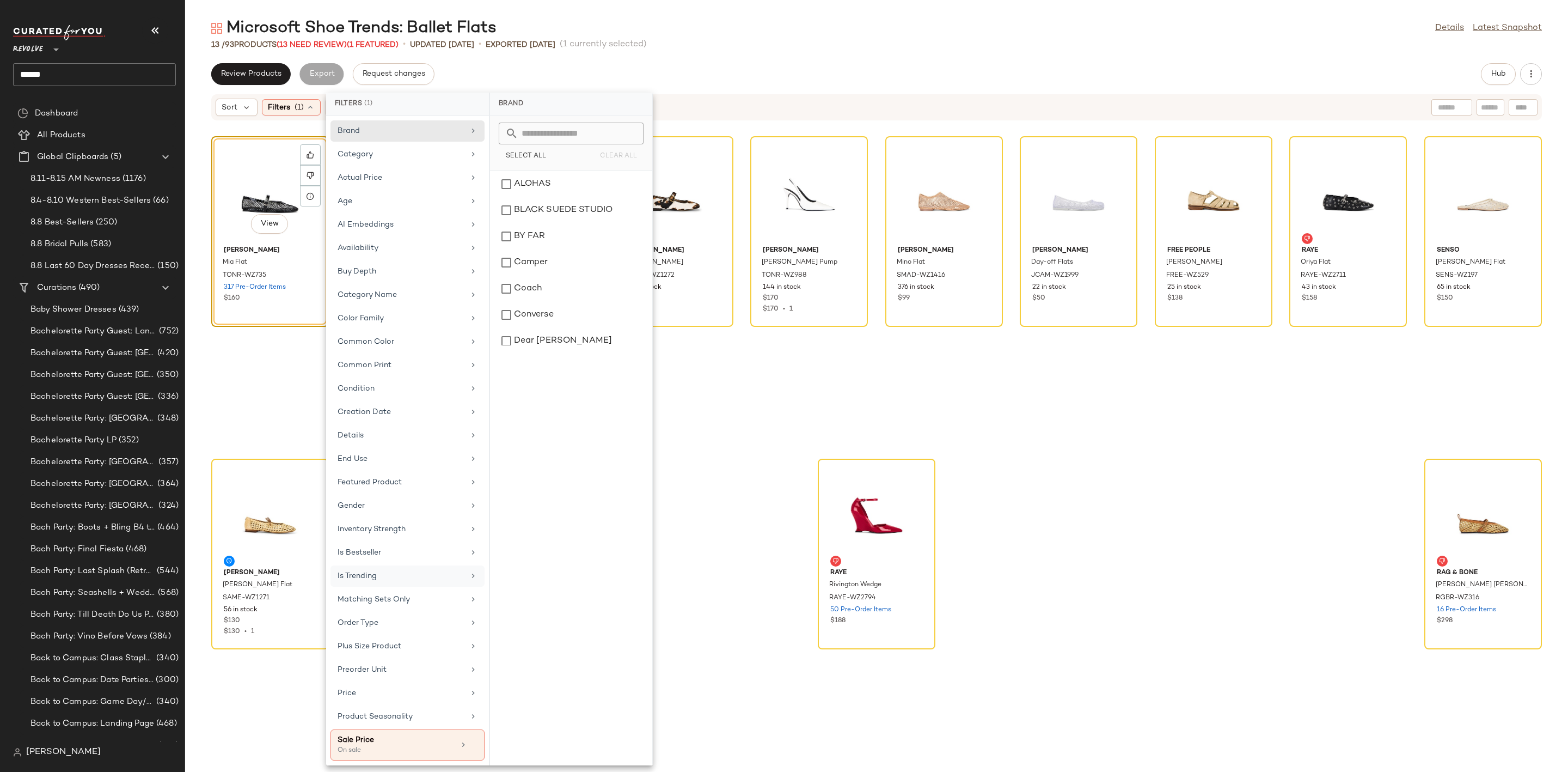
scroll to position [159, 0]
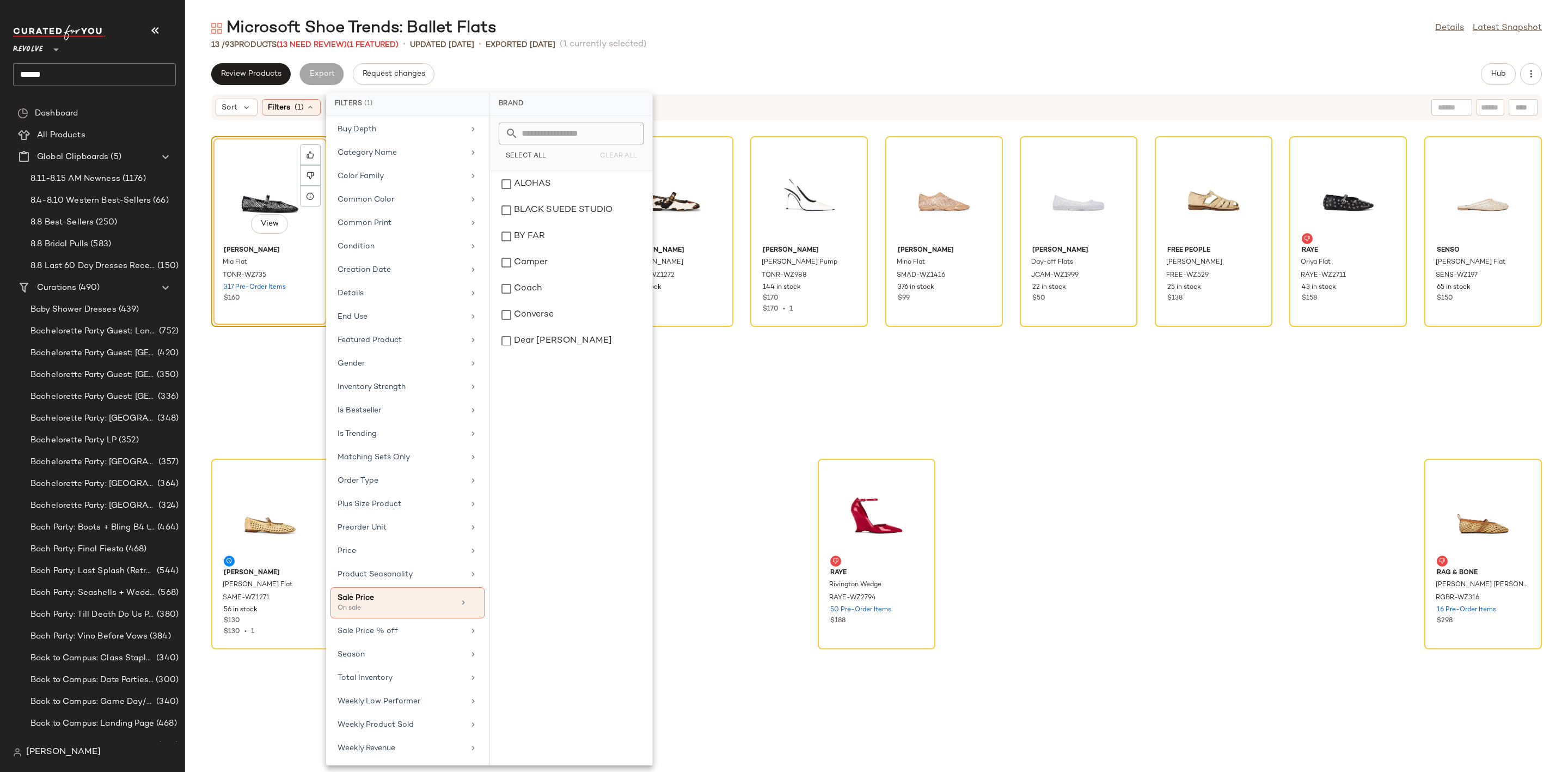
click at [926, 61] on div "Microsoft Shoe Trends: Ballet Flats Details Latest Snapshot 13 / 93 Products (1…" at bounding box center [877, 394] width 1383 height 754
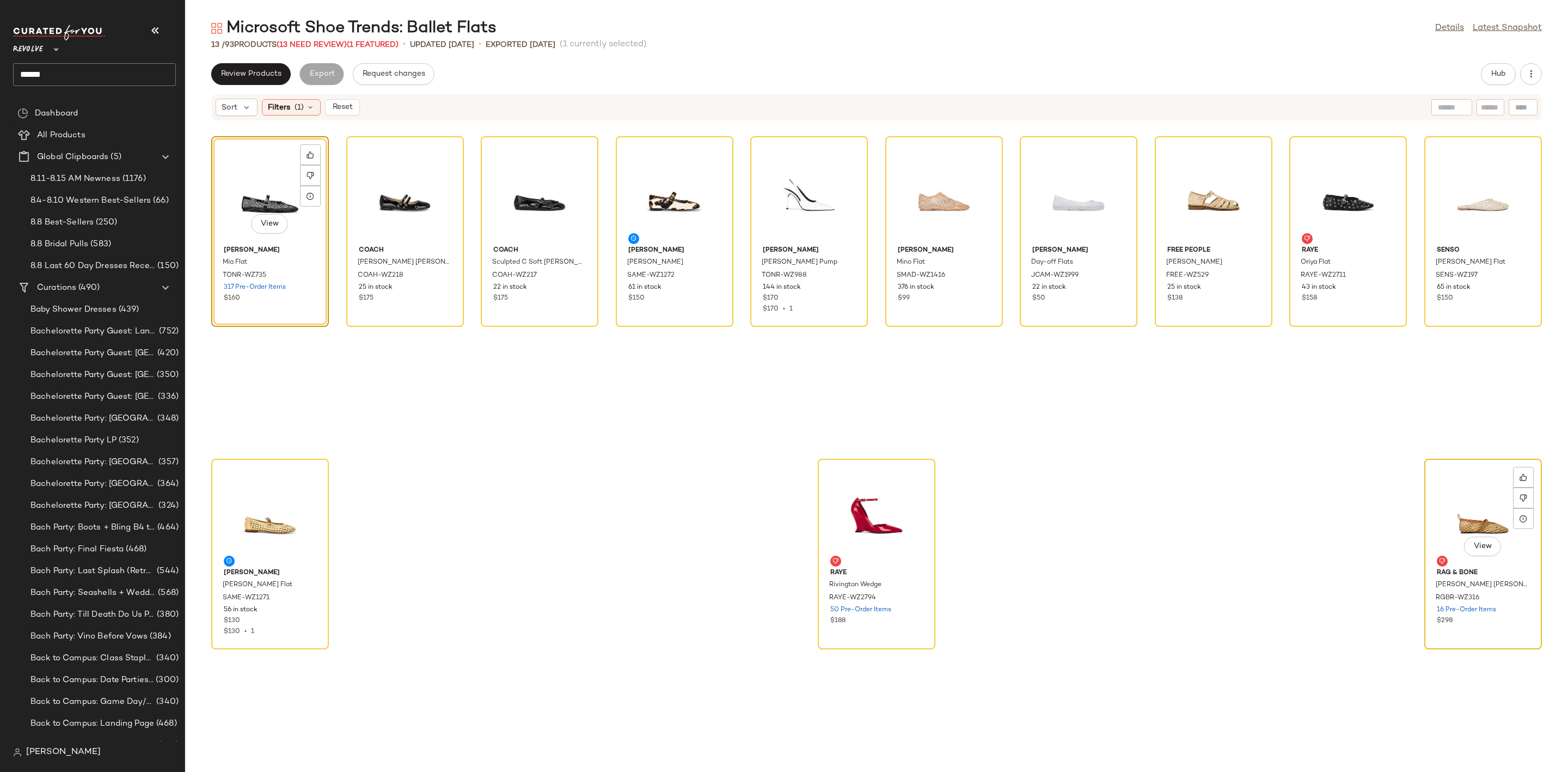
click at [1457, 513] on div "View" at bounding box center [1482, 513] width 110 height 101
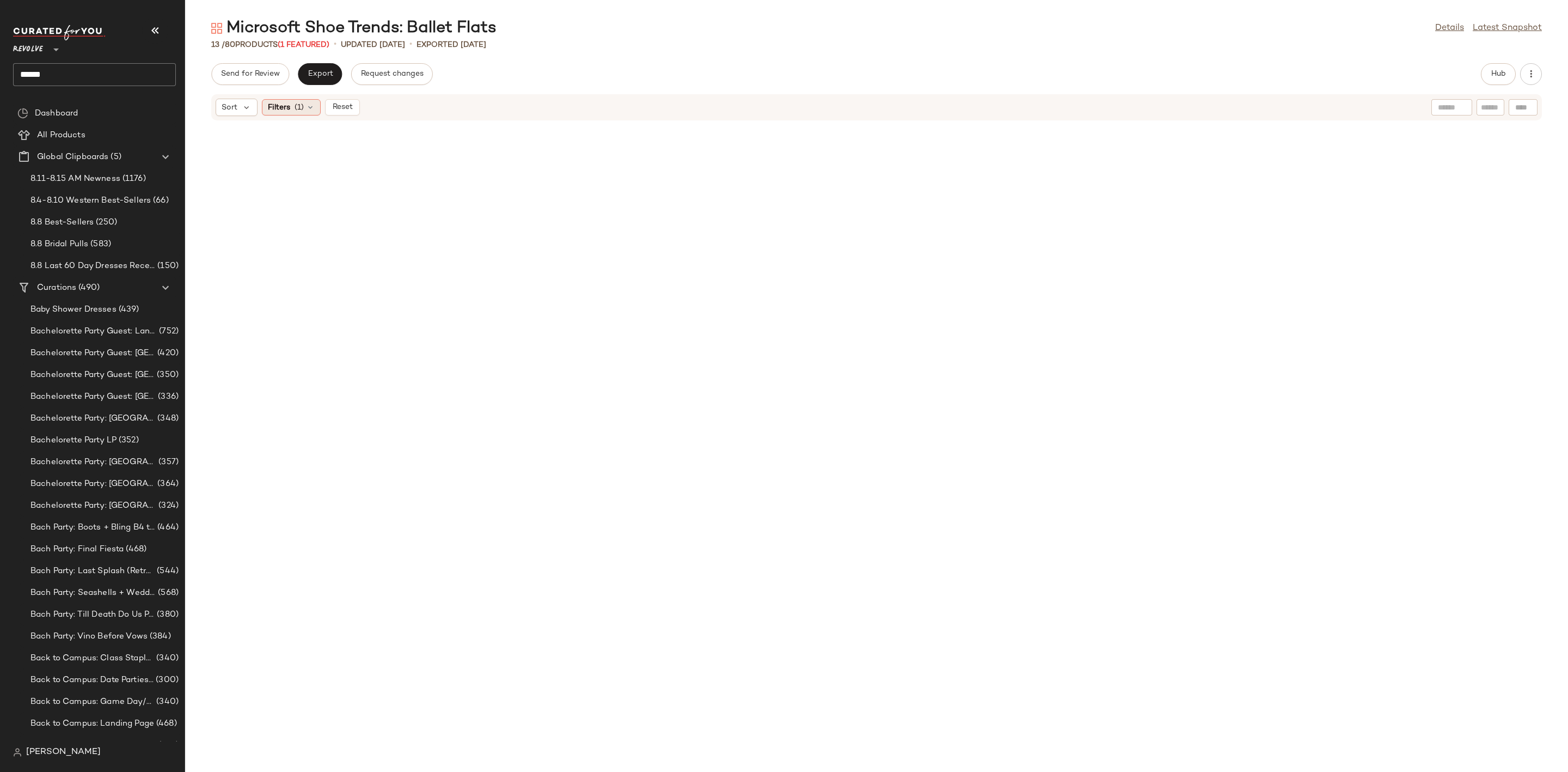
click at [295, 110] on span "(1)" at bounding box center [299, 107] width 9 height 12
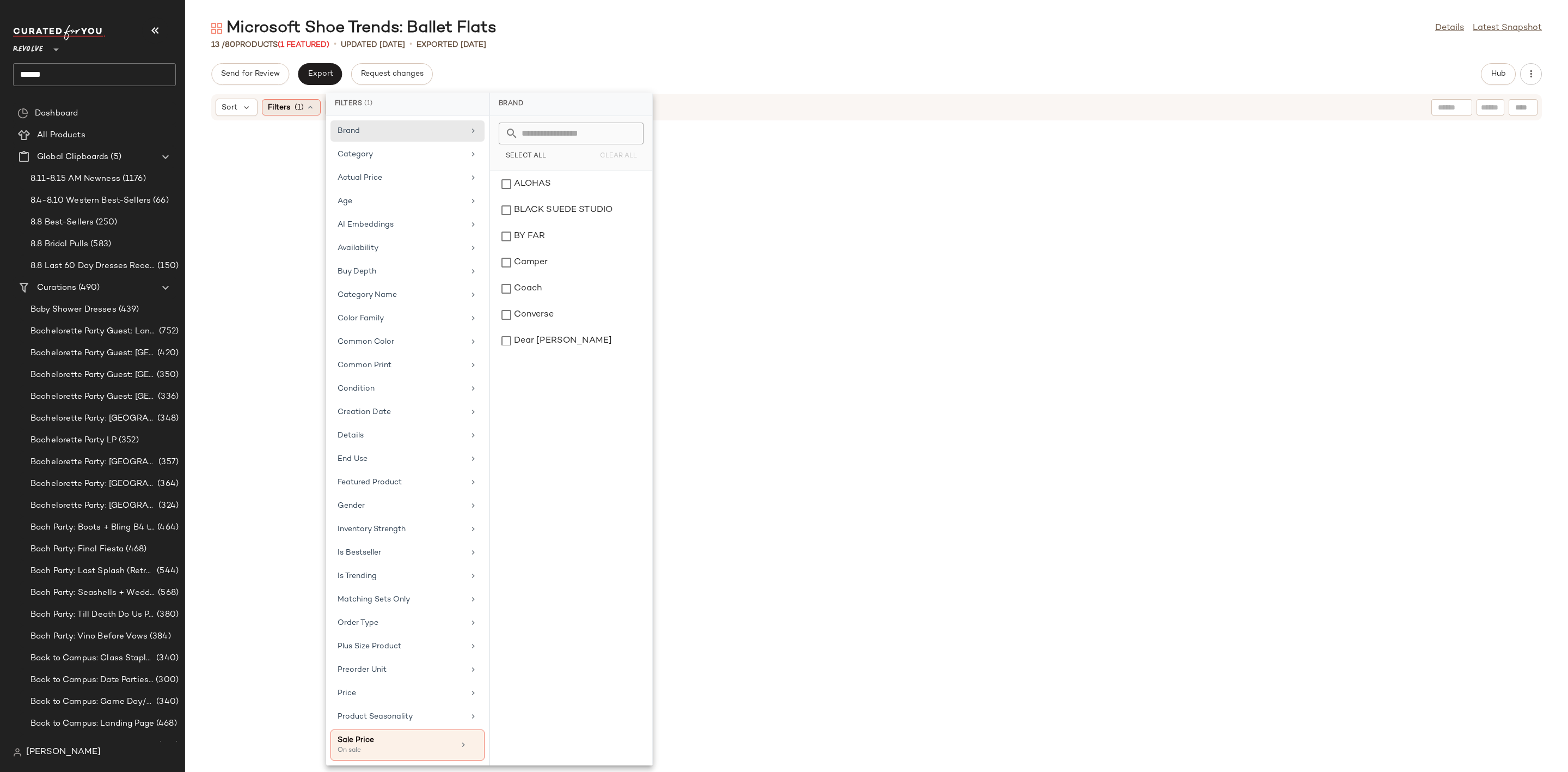
click at [288, 108] on span "Filters" at bounding box center [278, 107] width 23 height 12
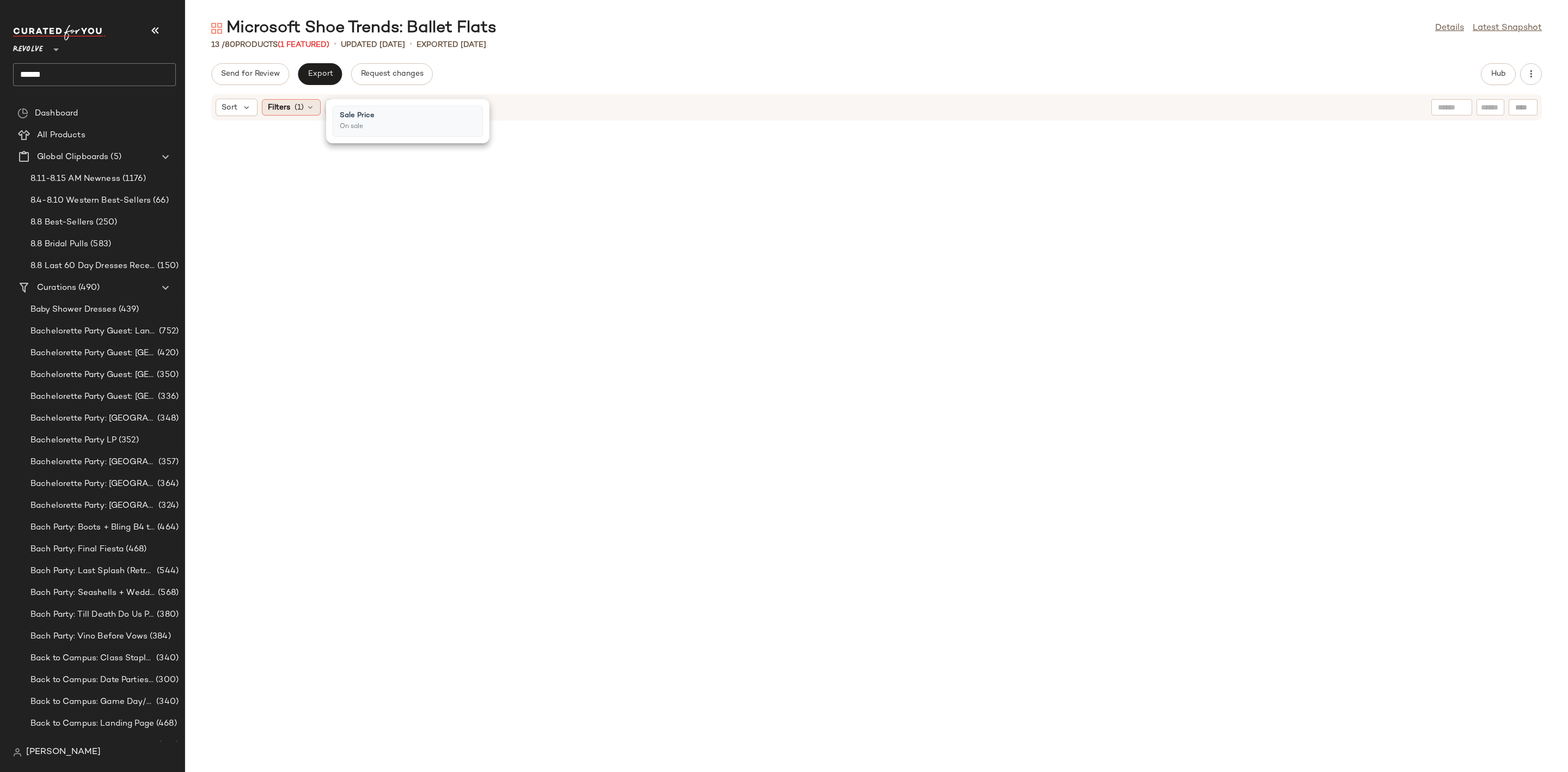
click at [291, 105] on div "Filters (1)" at bounding box center [292, 107] width 59 height 16
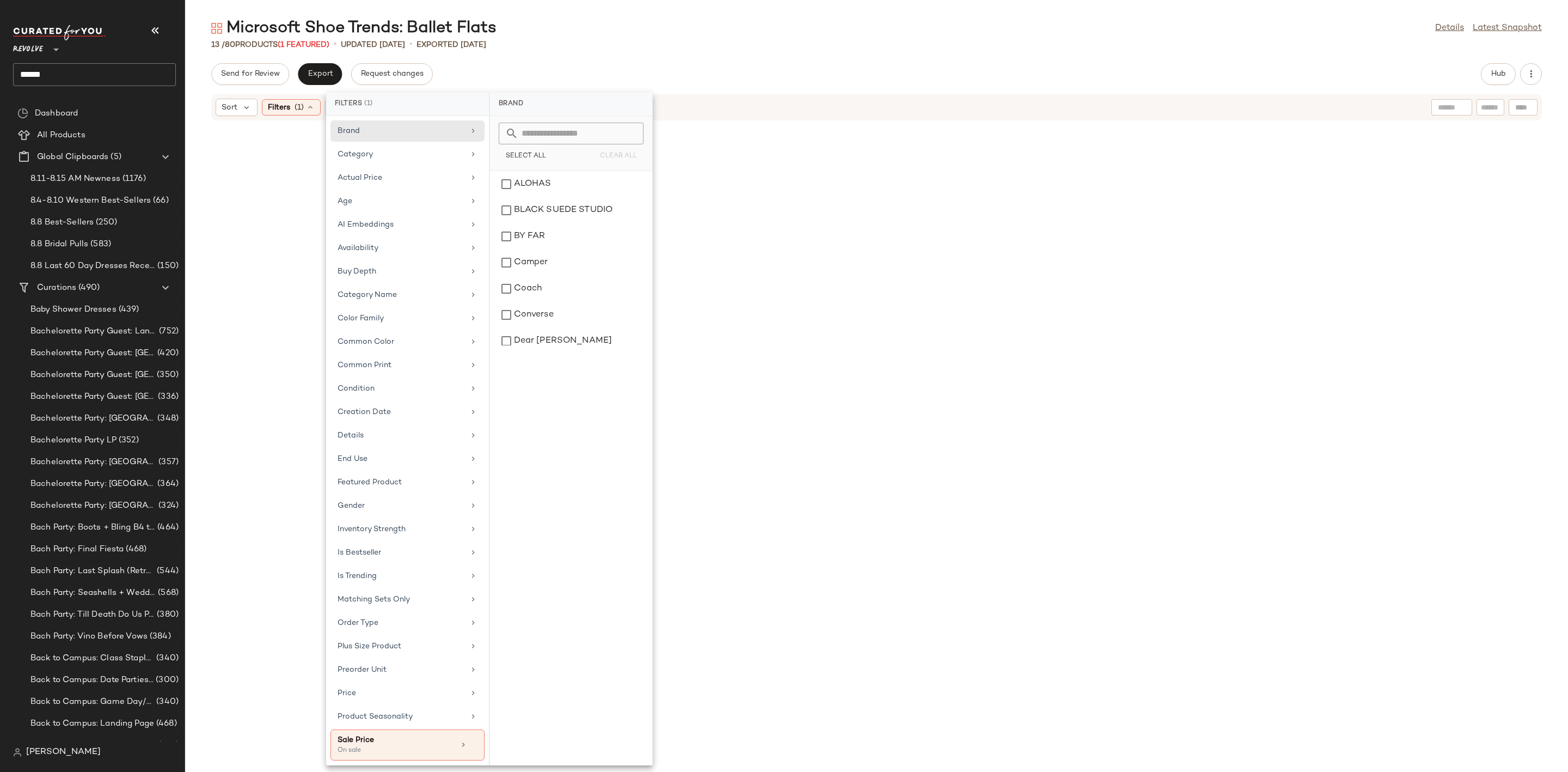
scroll to position [159, 0]
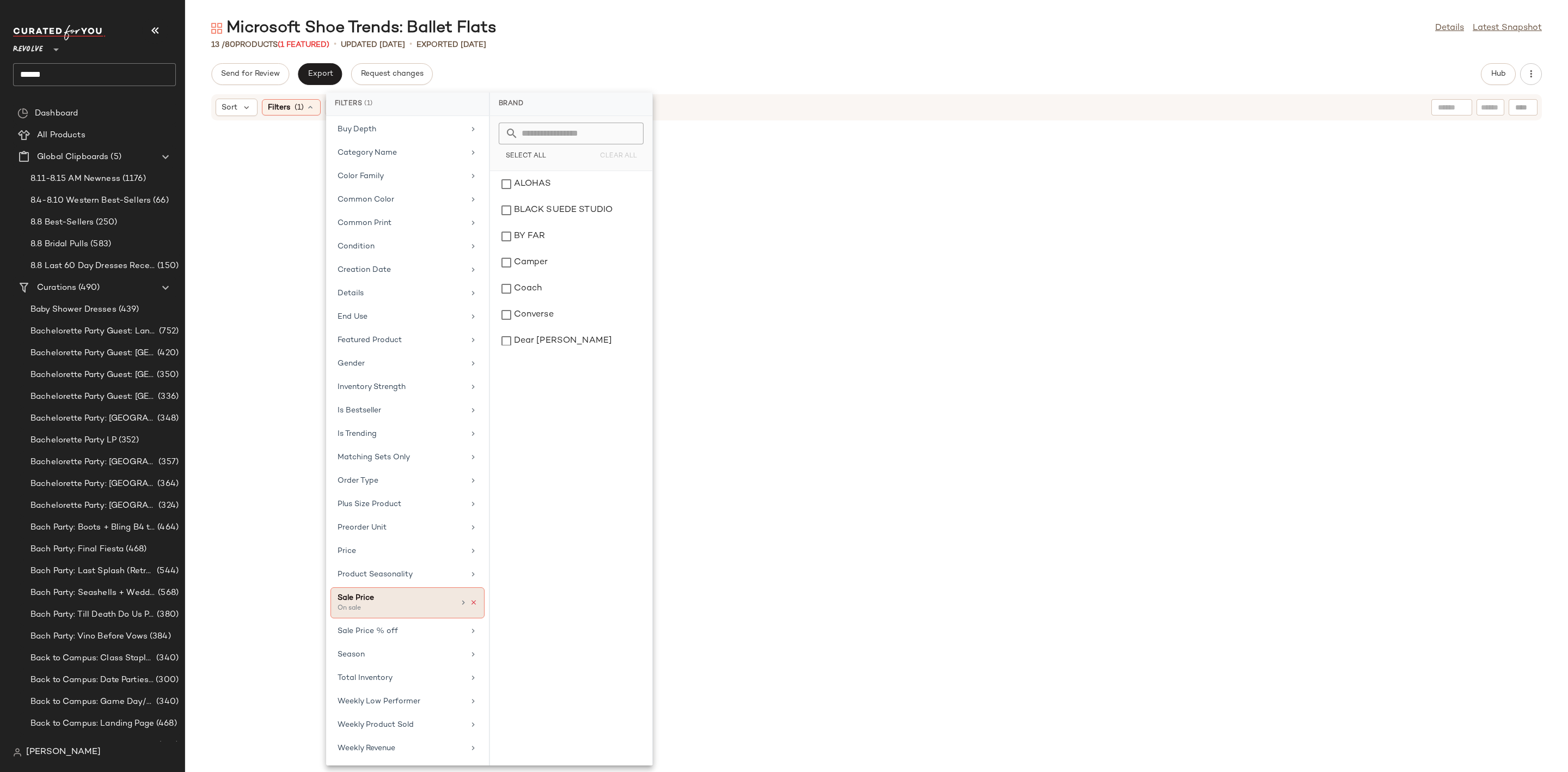
click at [470, 598] on icon at bounding box center [474, 602] width 8 height 8
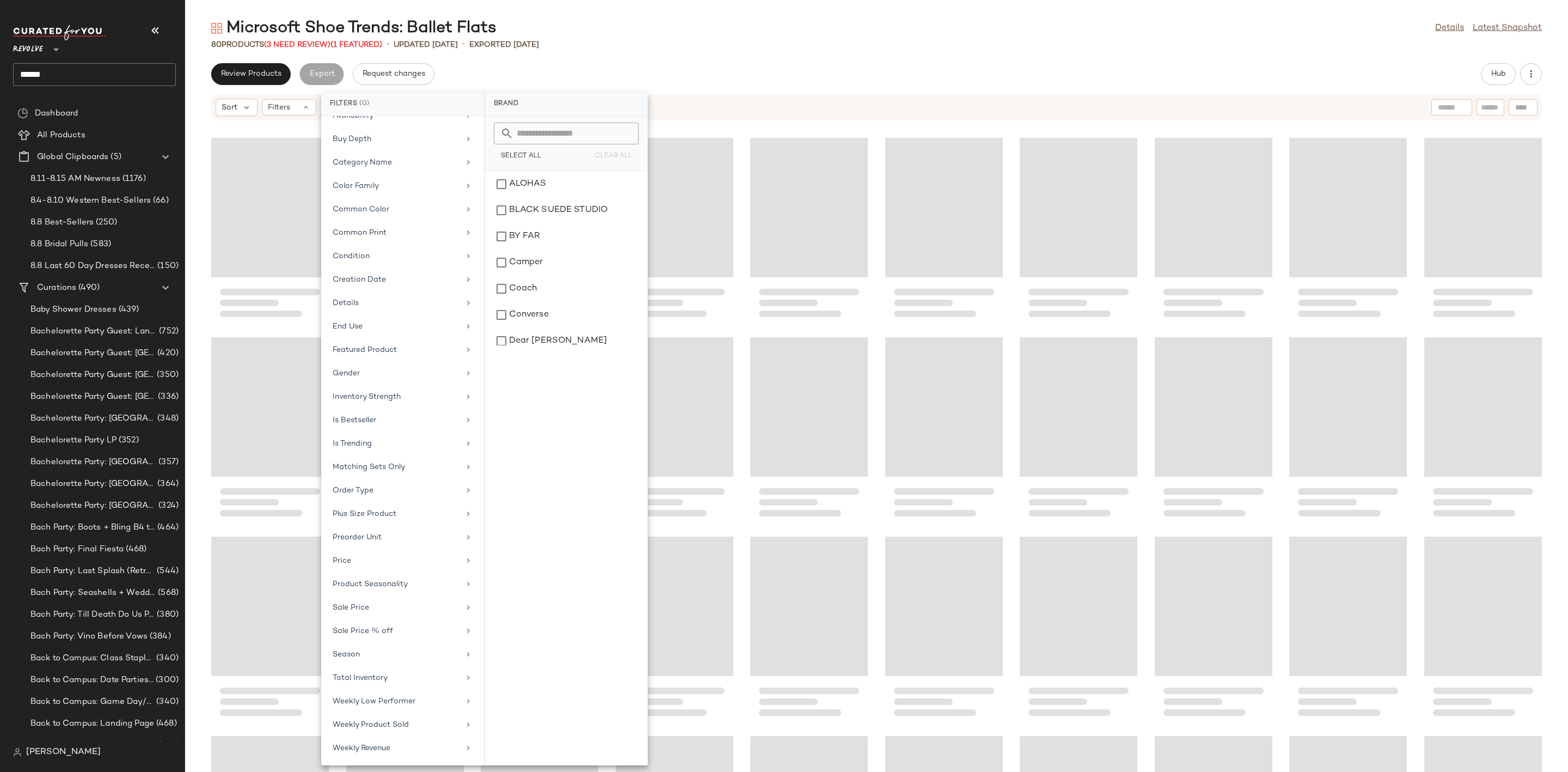
drag, startPoint x: 608, startPoint y: 544, endPoint x: 939, endPoint y: 471, distance: 339.0
click at [939, 471] on div "Loading..." at bounding box center [943, 406] width 117 height 139
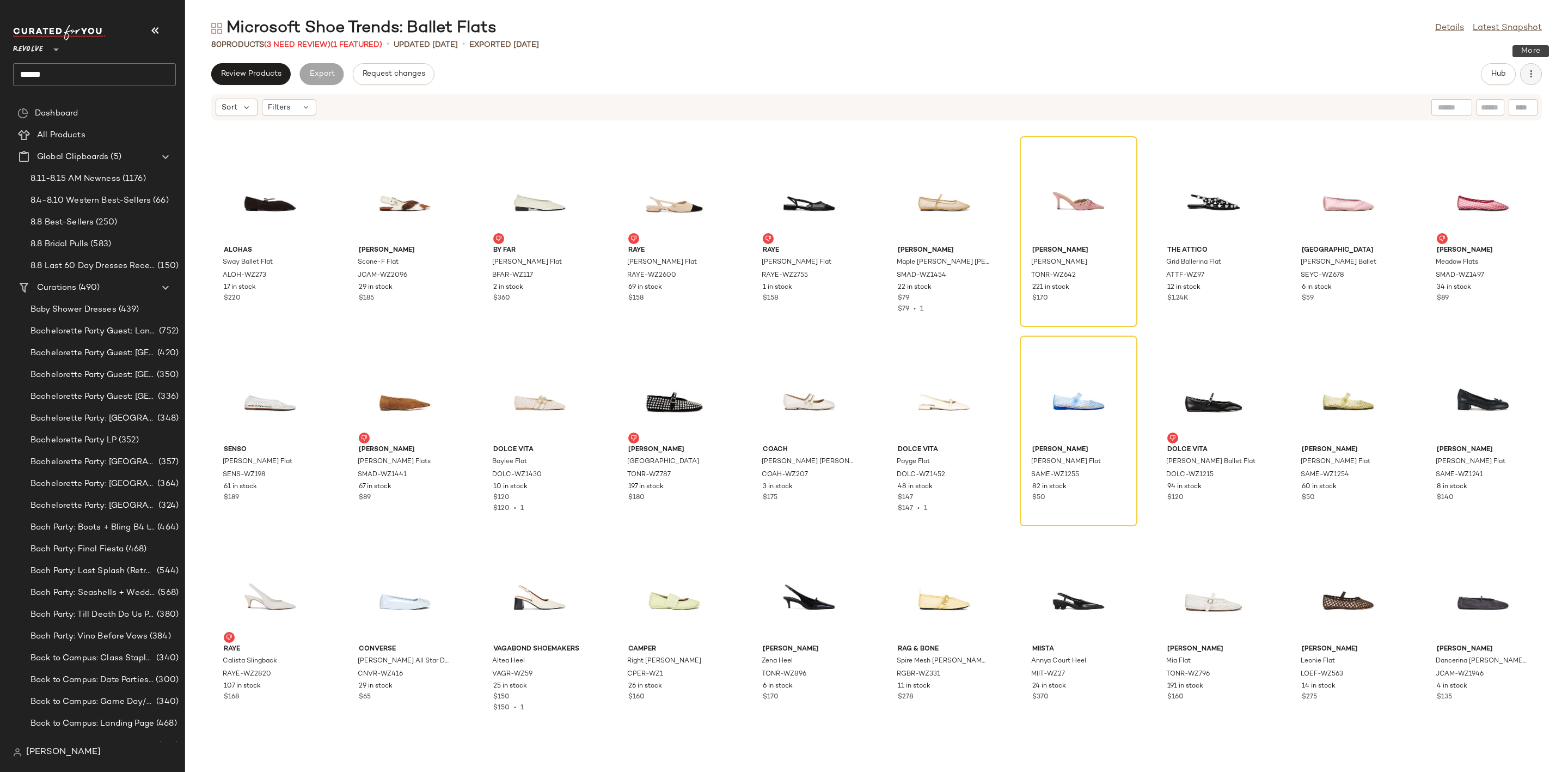
click at [1528, 73] on icon "button" at bounding box center [1531, 74] width 11 height 11
click at [1486, 157] on span "Clear Suggested Products" at bounding box center [1482, 157] width 103 height 12
click at [314, 77] on span "Export" at bounding box center [320, 74] width 26 height 9
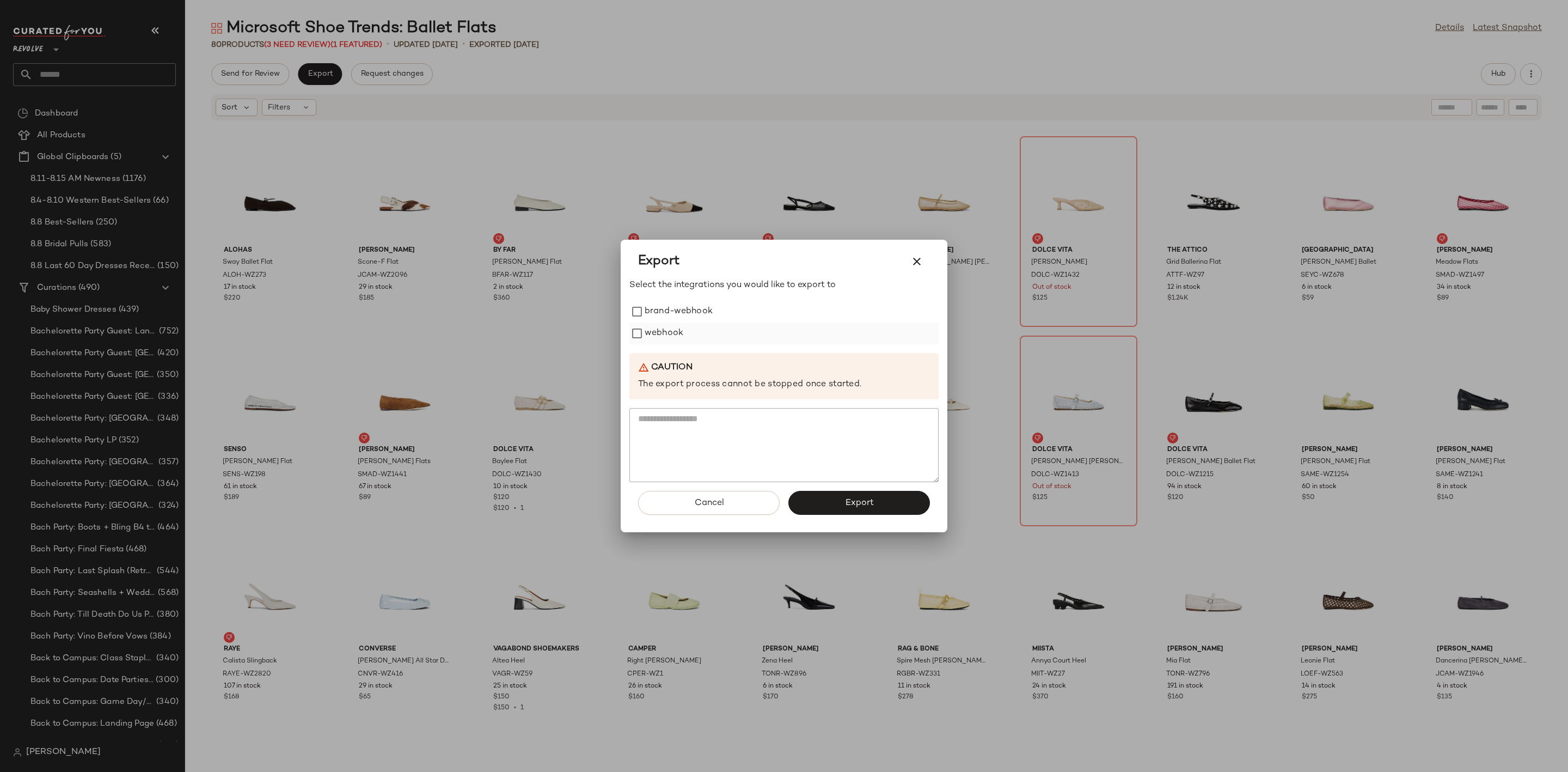
click at [661, 335] on label "webhook" at bounding box center [664, 333] width 39 height 22
click at [863, 508] on span "Export" at bounding box center [858, 503] width 29 height 10
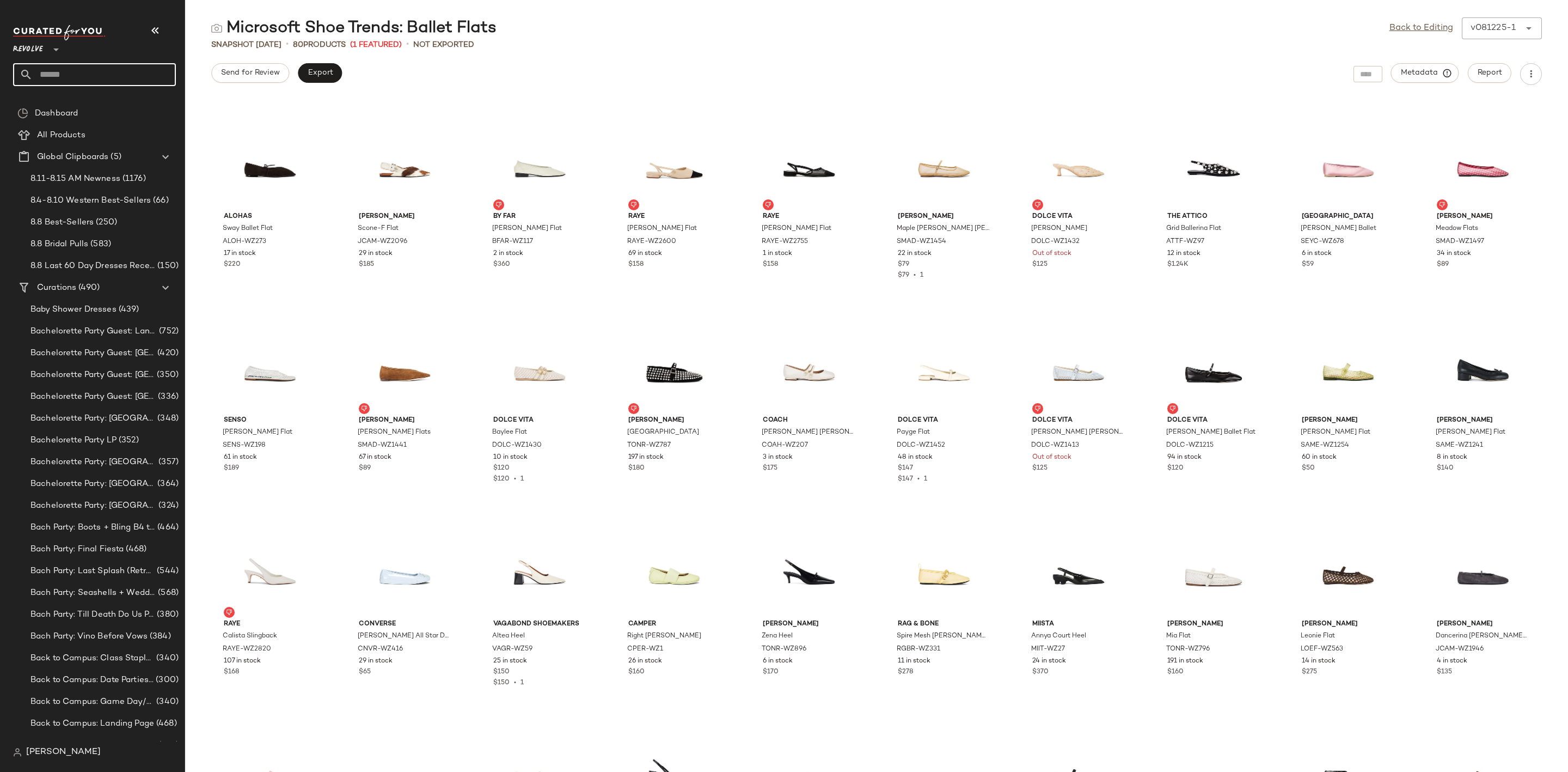
click at [69, 69] on input "text" at bounding box center [104, 74] width 143 height 23
type input "**********"
click at [99, 101] on span "Microsoft: Spring Activities:" at bounding box center [73, 106] width 103 height 12
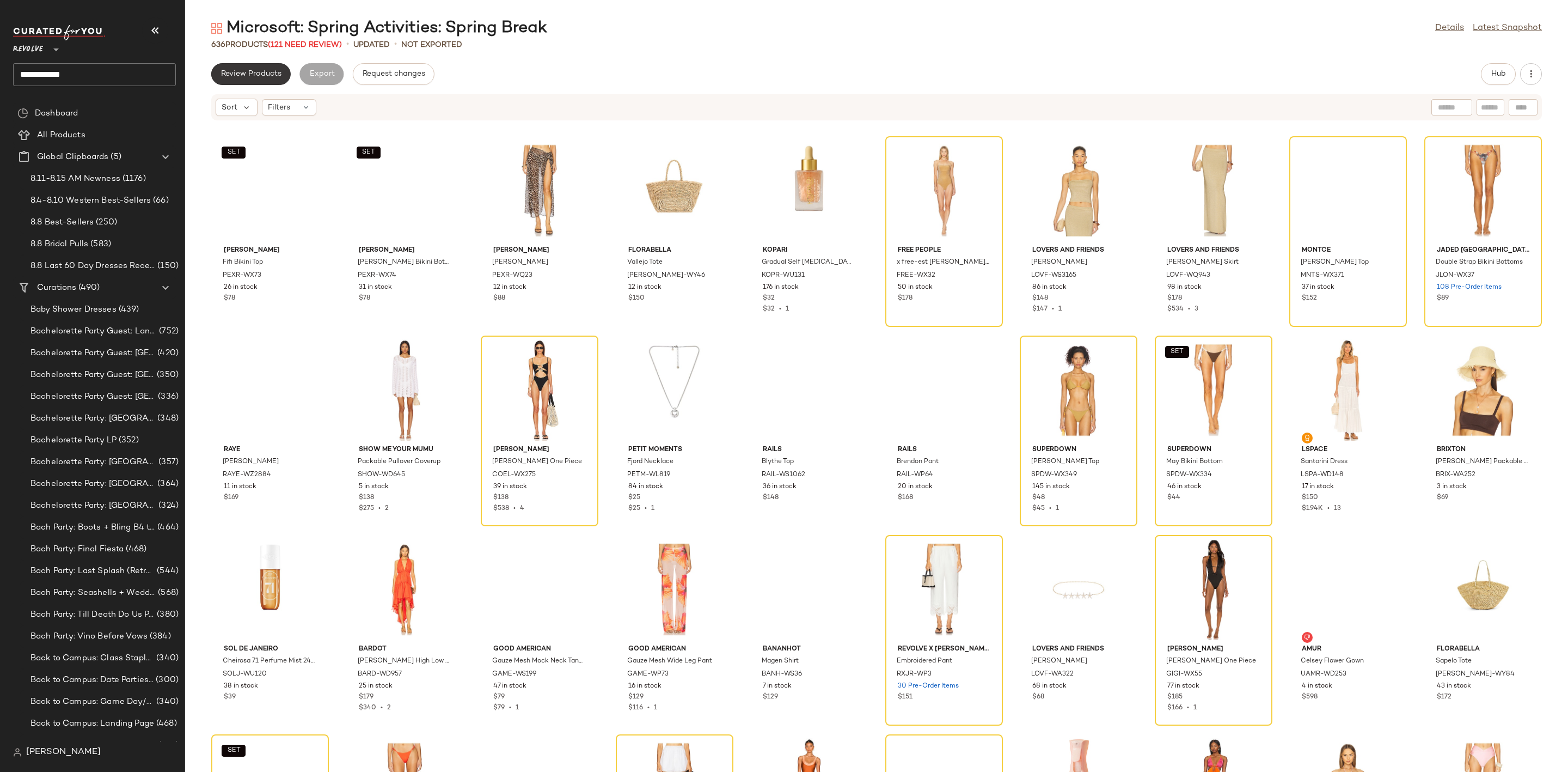
click at [244, 72] on span "Review Products" at bounding box center [250, 74] width 61 height 9
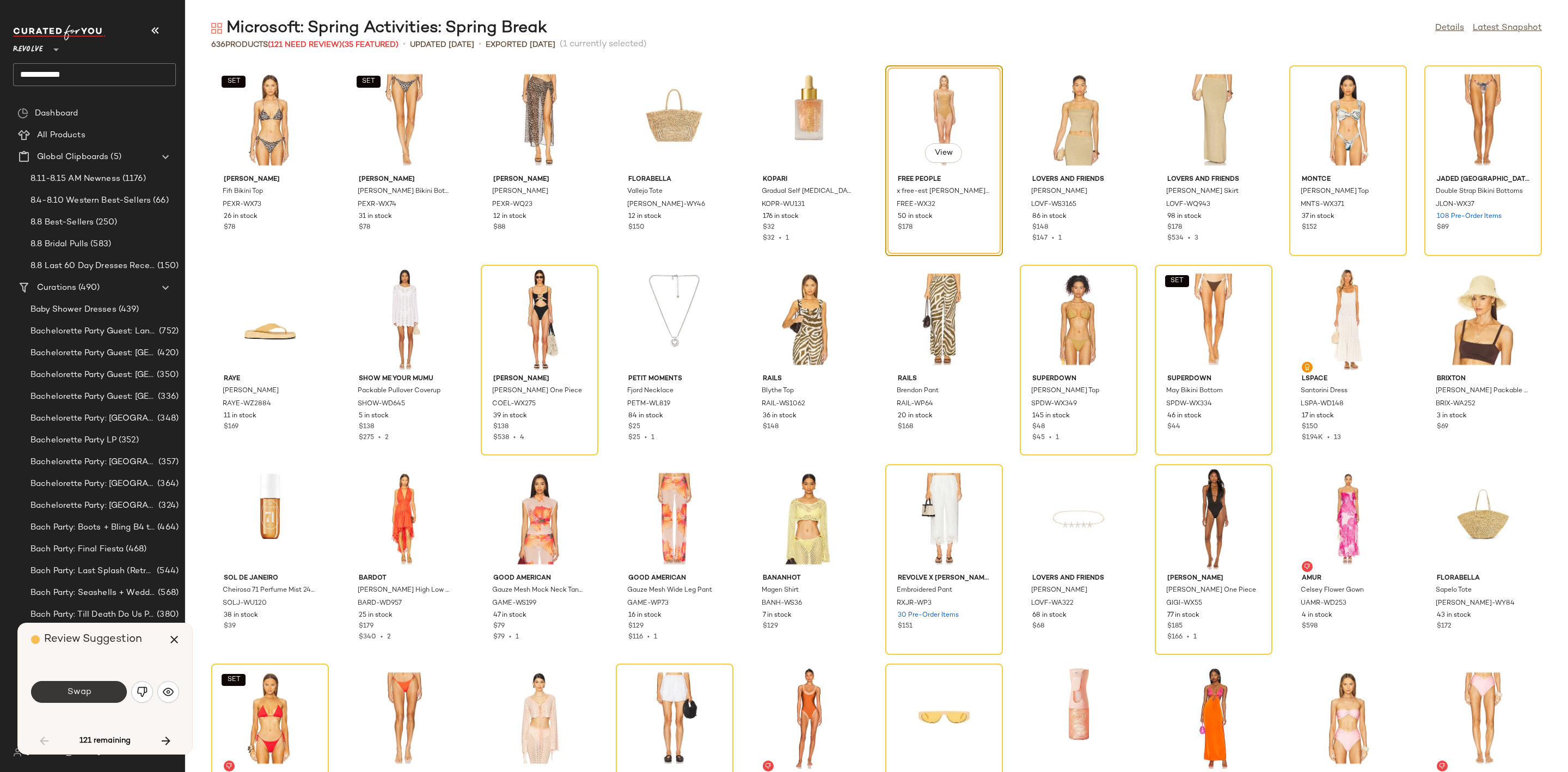
click at [75, 687] on span "Swap" at bounding box center [78, 692] width 24 height 10
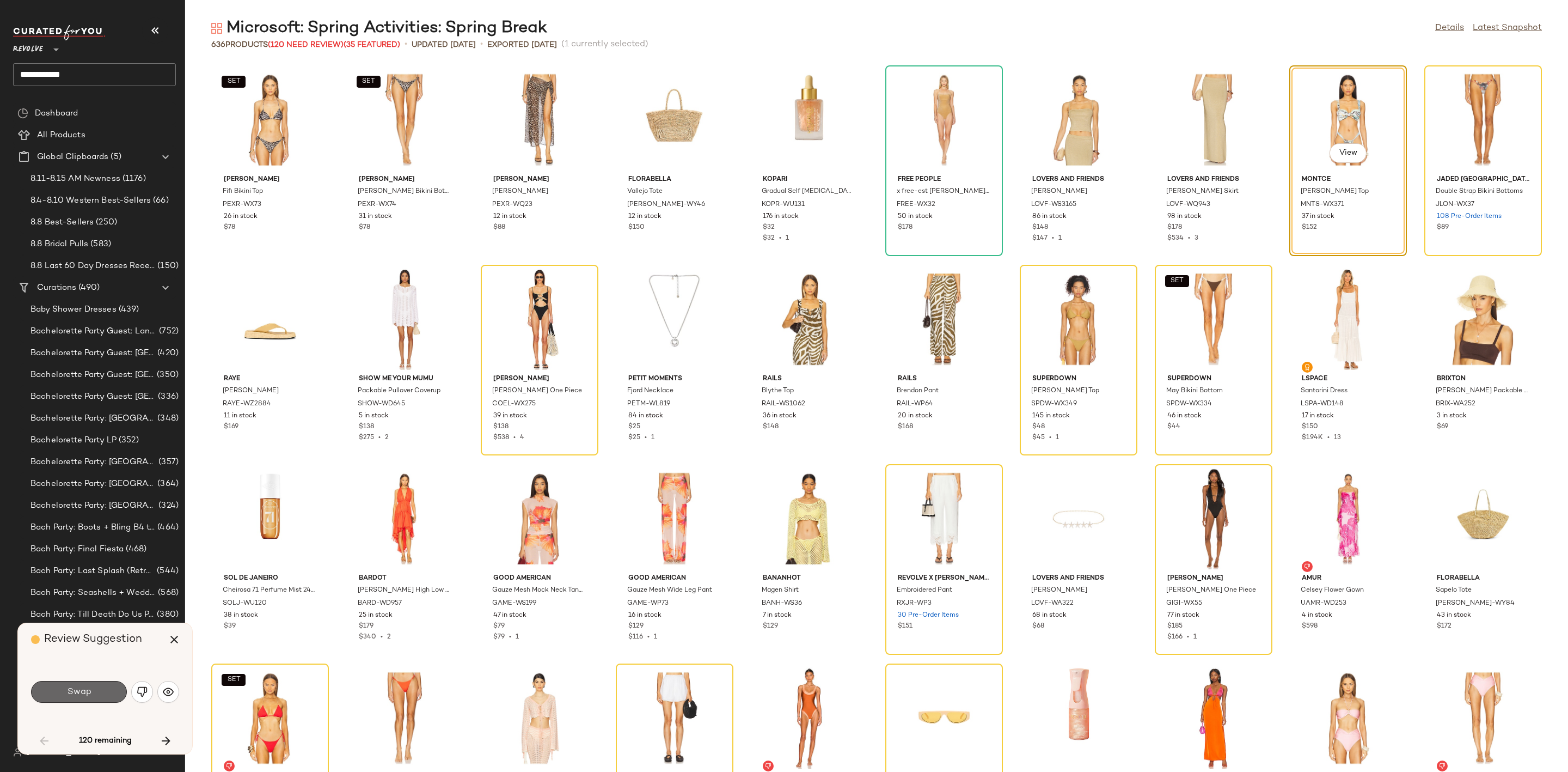
click at [100, 692] on button "Swap" at bounding box center [79, 692] width 96 height 22
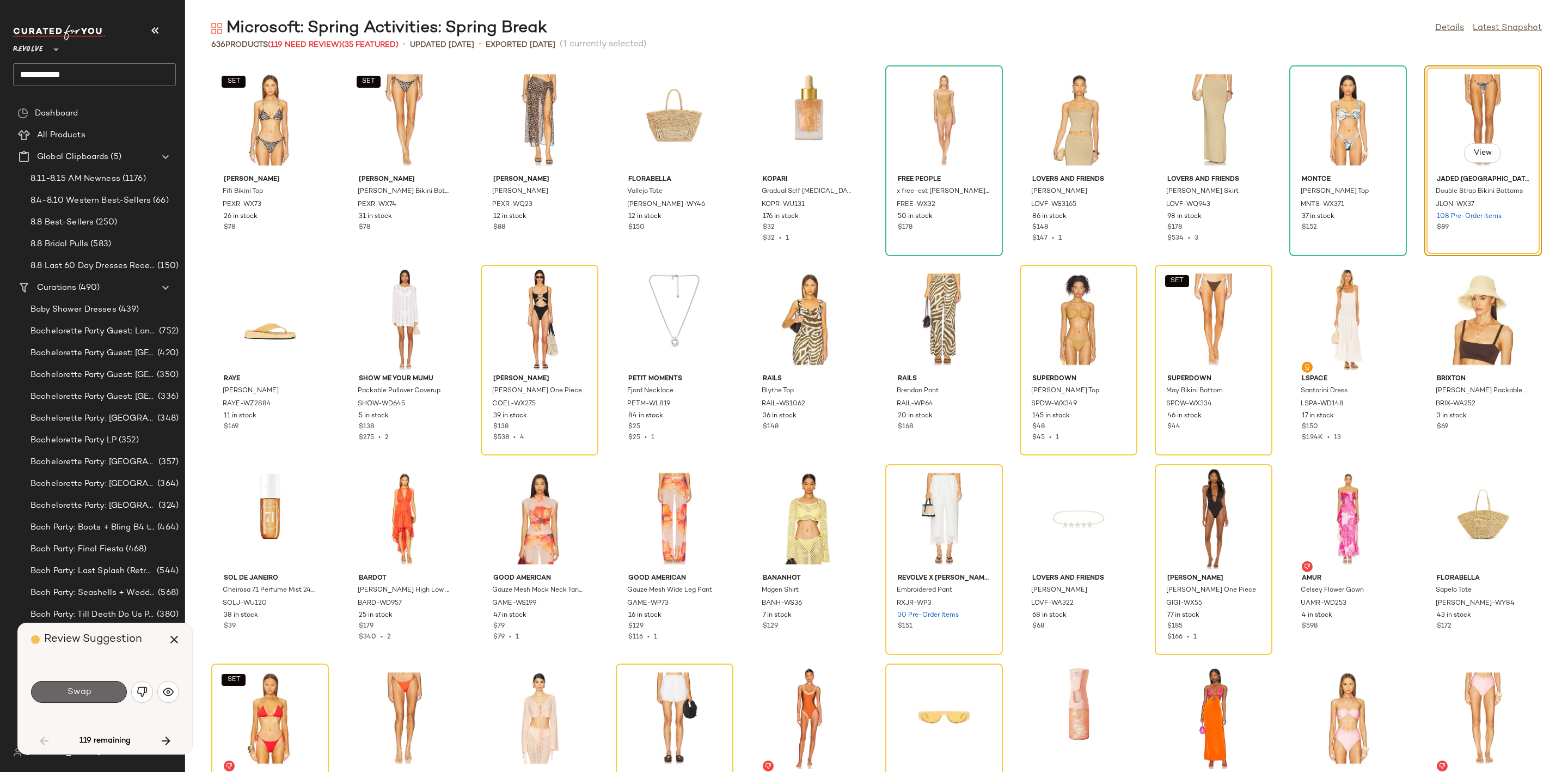
click at [82, 692] on span "Swap" at bounding box center [78, 692] width 24 height 10
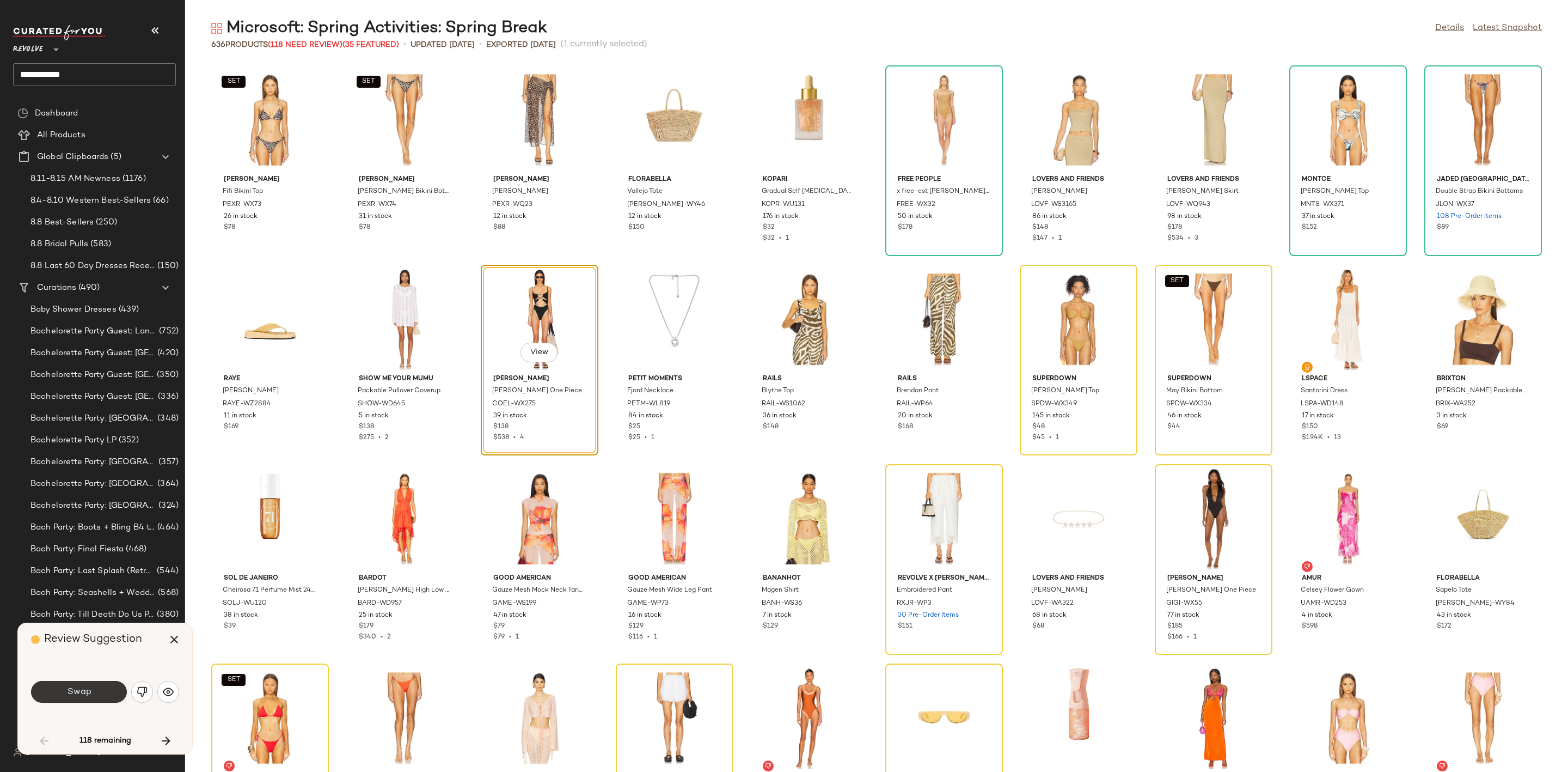
click at [93, 690] on button "Swap" at bounding box center [79, 692] width 96 height 22
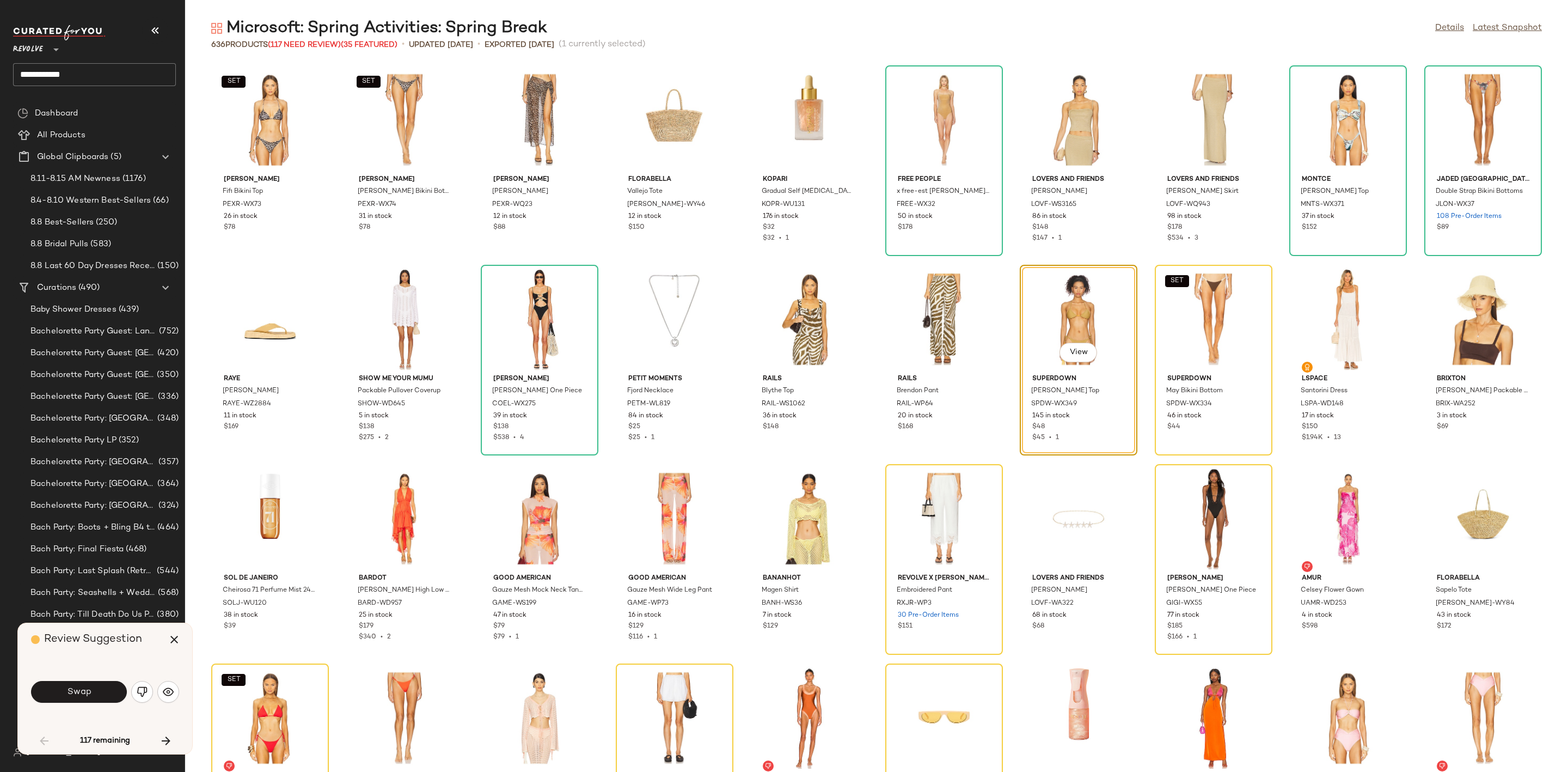
click at [93, 690] on button "Swap" at bounding box center [79, 692] width 96 height 22
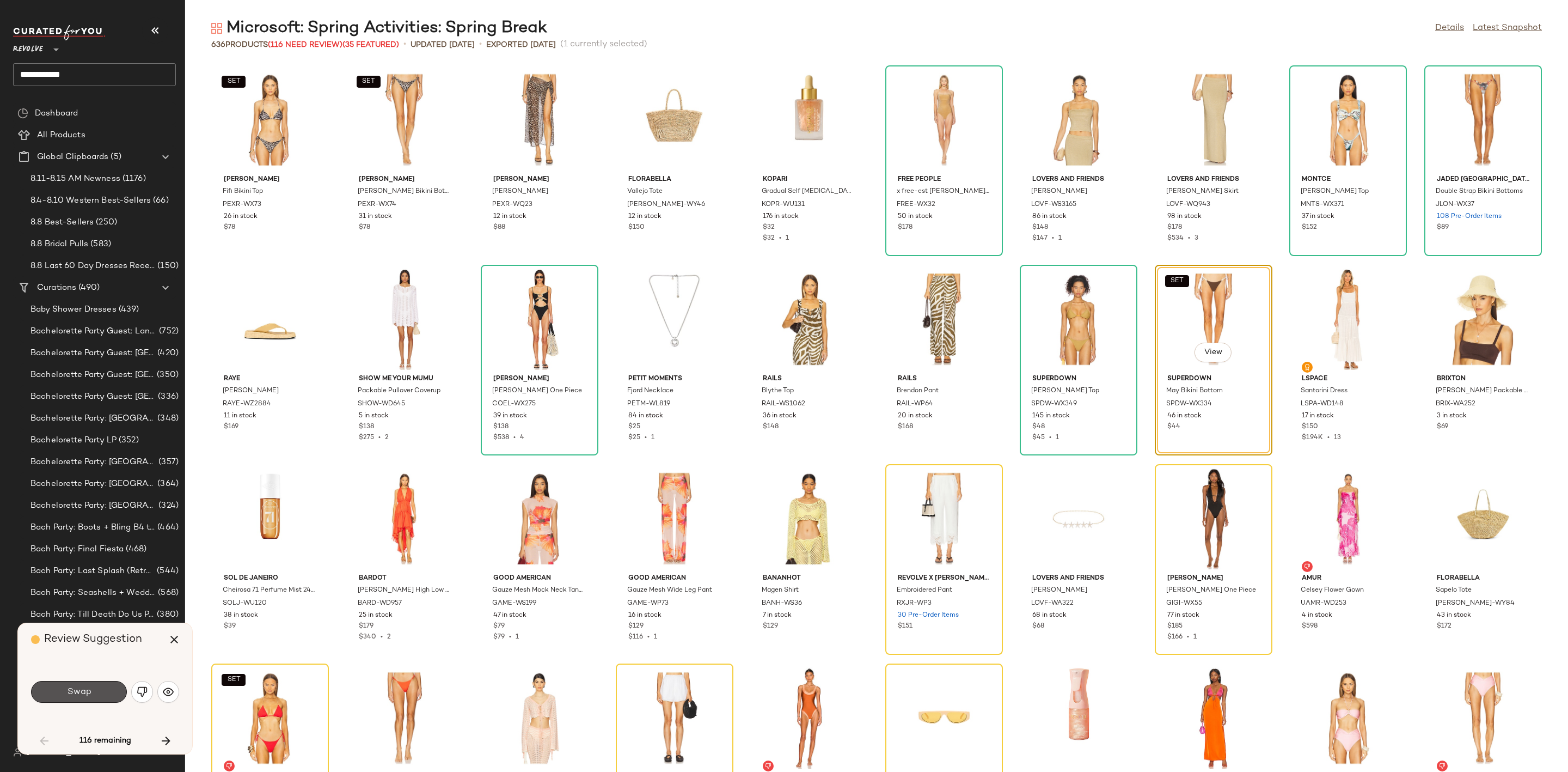
click at [95, 686] on button "Swap" at bounding box center [79, 692] width 96 height 22
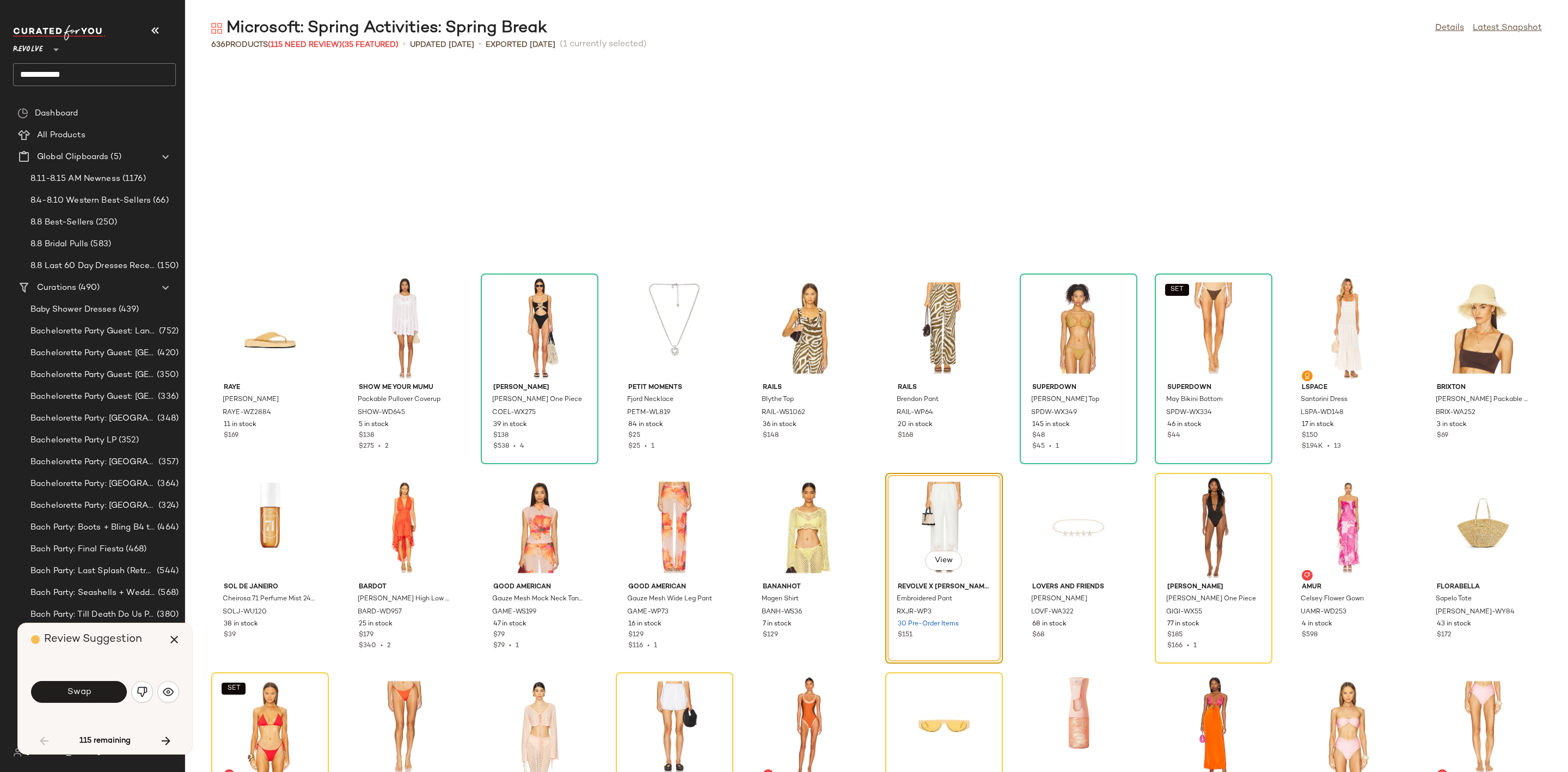
scroll to position [208, 0]
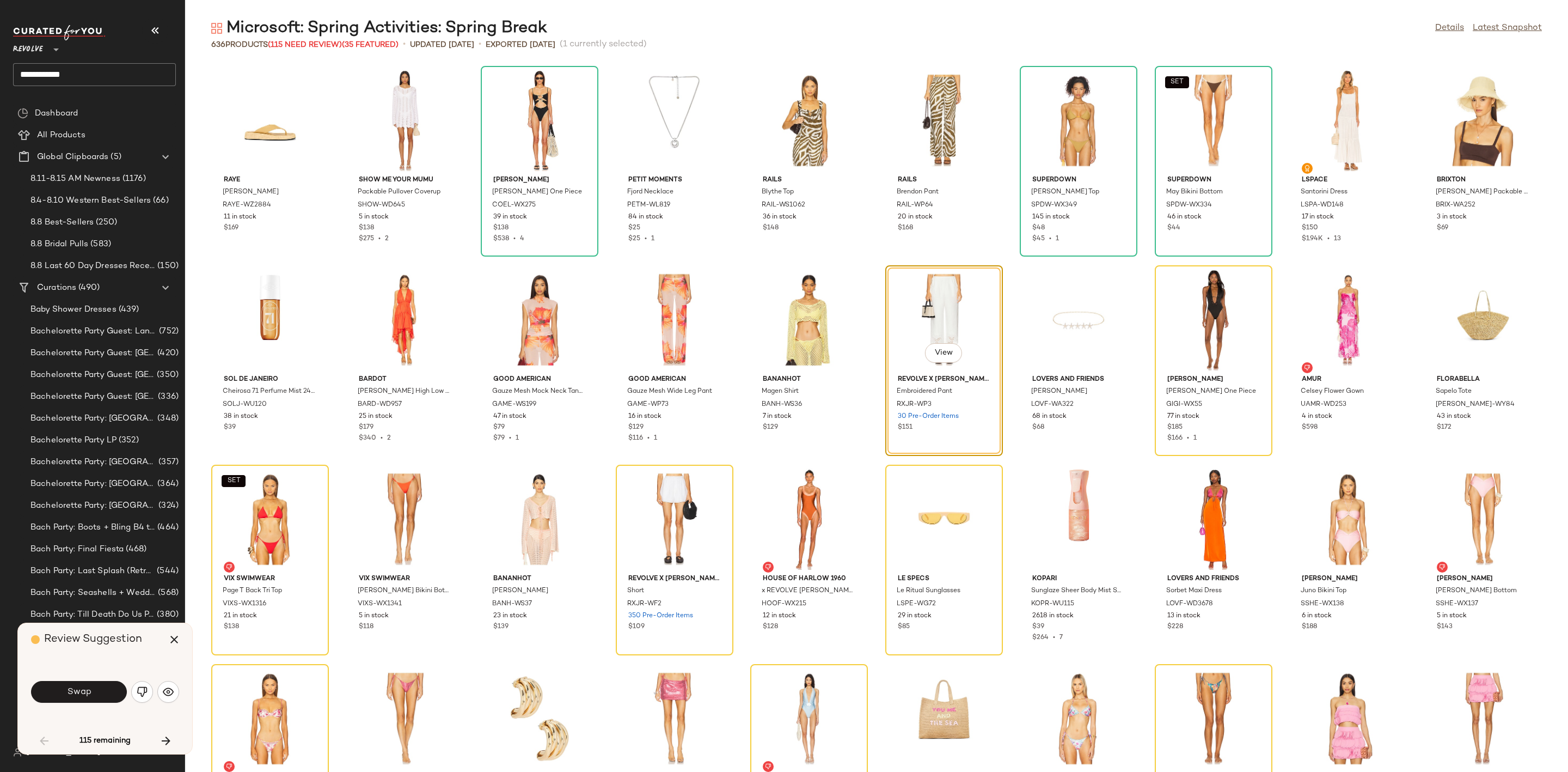
click at [95, 686] on button "Swap" at bounding box center [79, 692] width 96 height 22
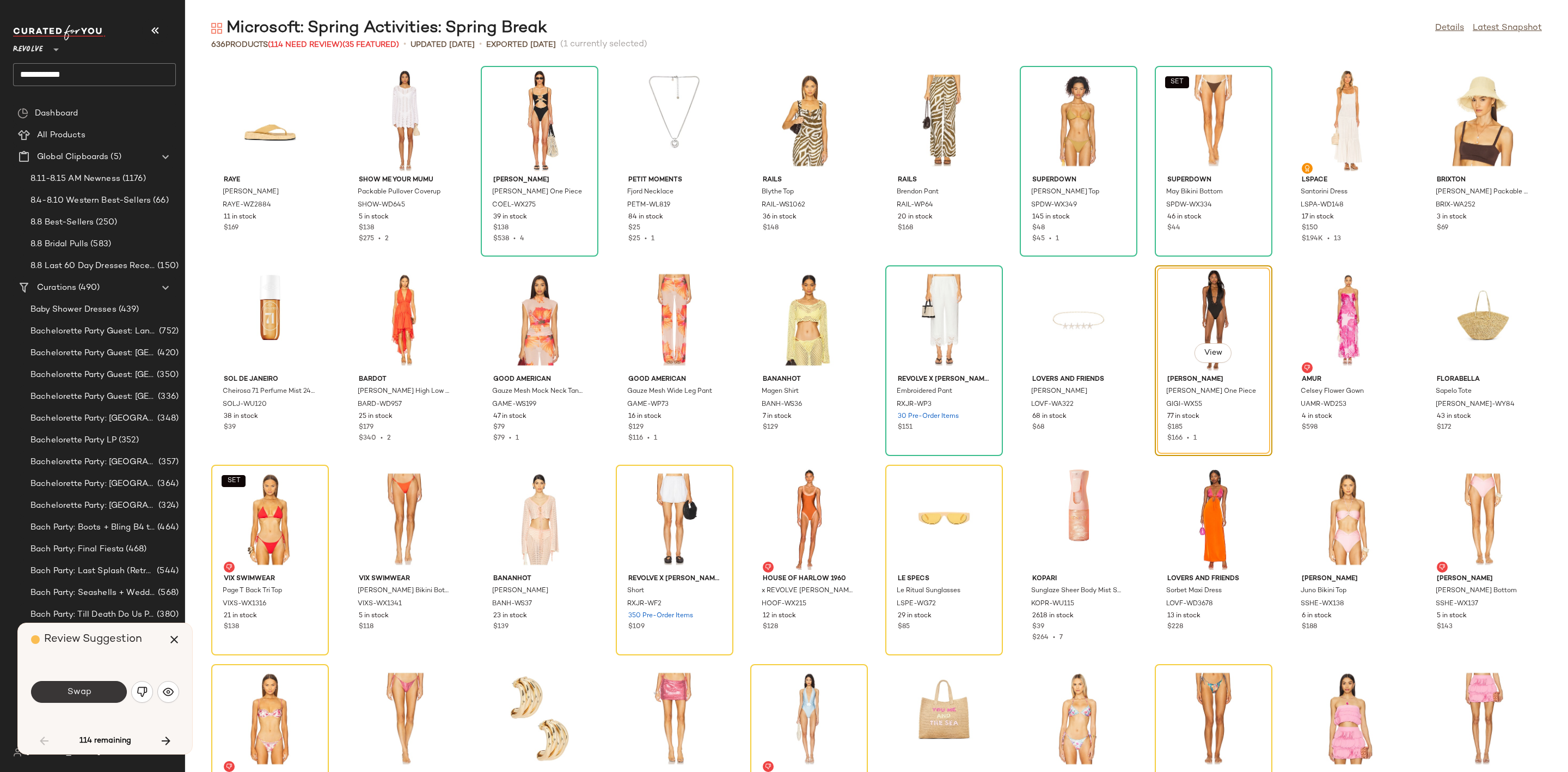
scroll to position [199, 0]
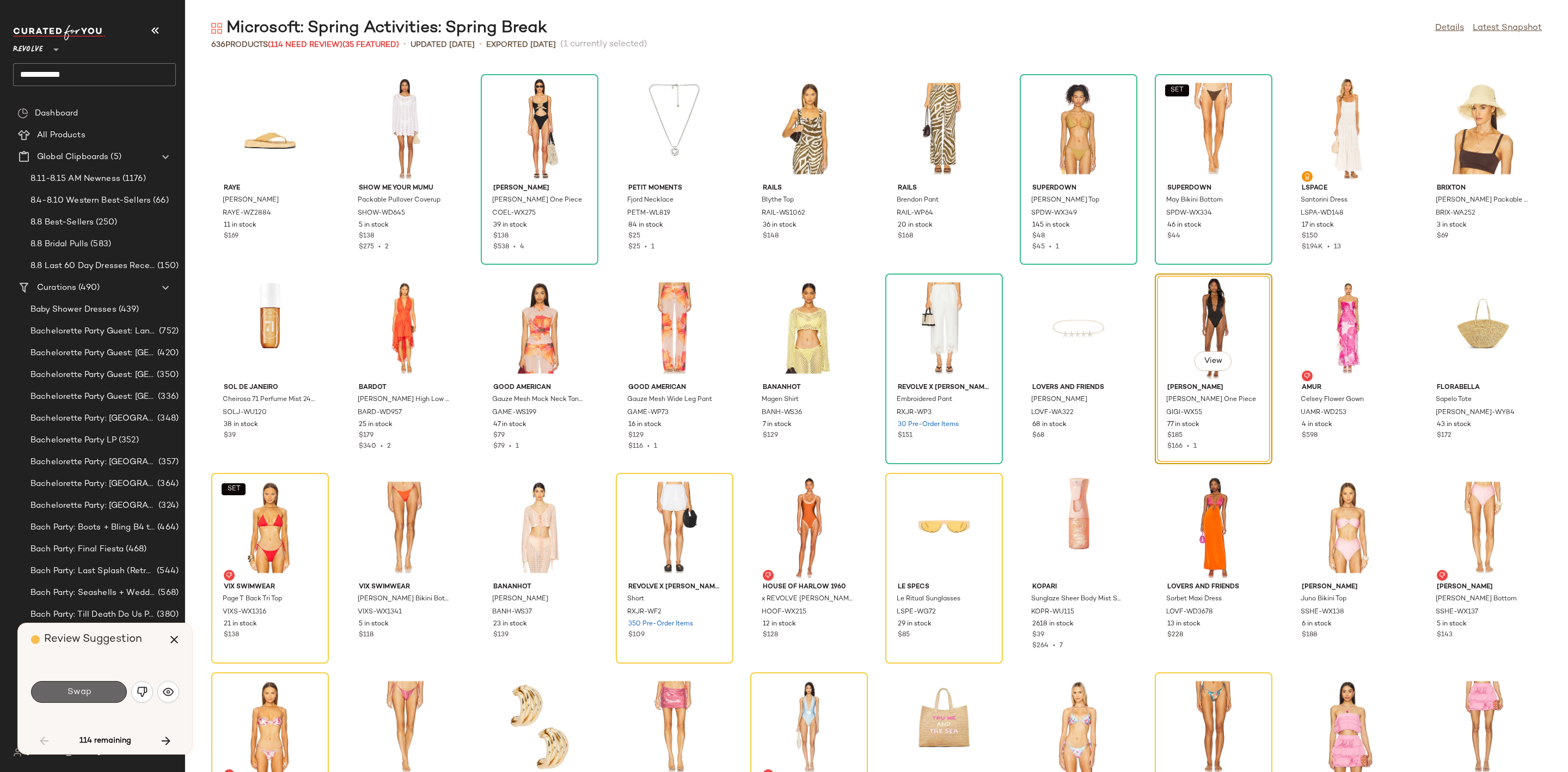
click at [95, 690] on button "Swap" at bounding box center [79, 692] width 96 height 22
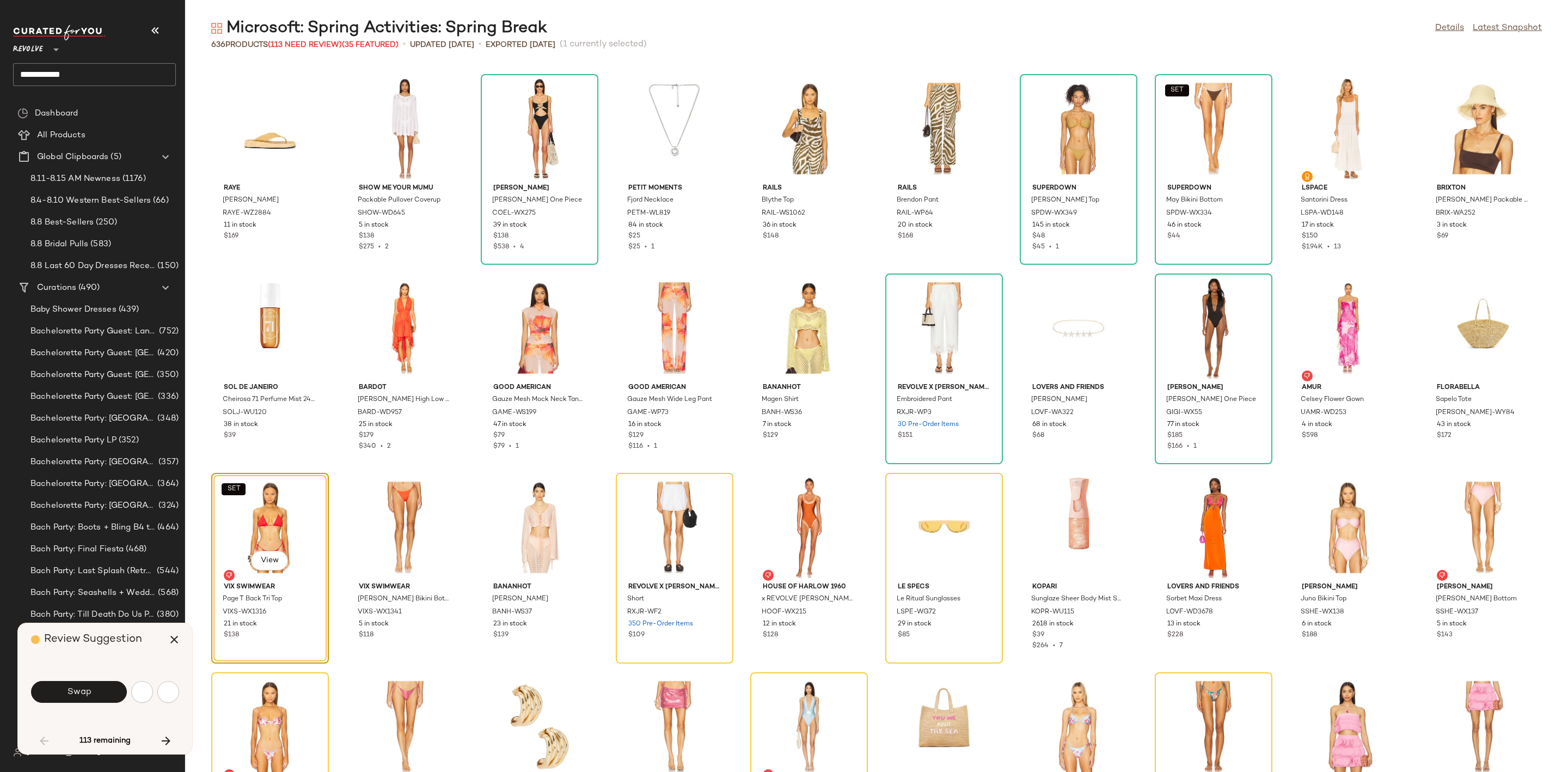
scroll to position [398, 0]
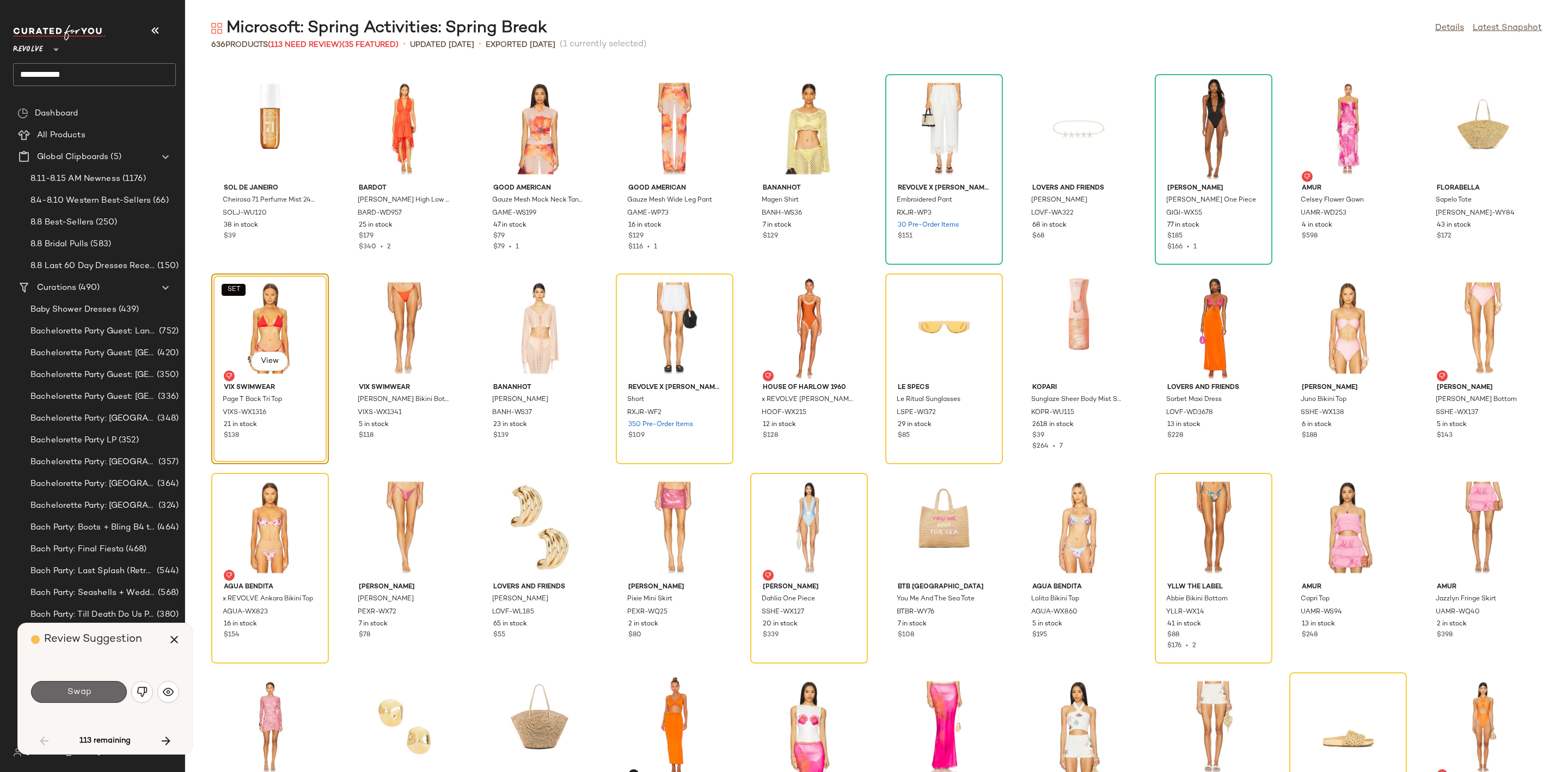
click at [95, 692] on button "Swap" at bounding box center [79, 692] width 96 height 22
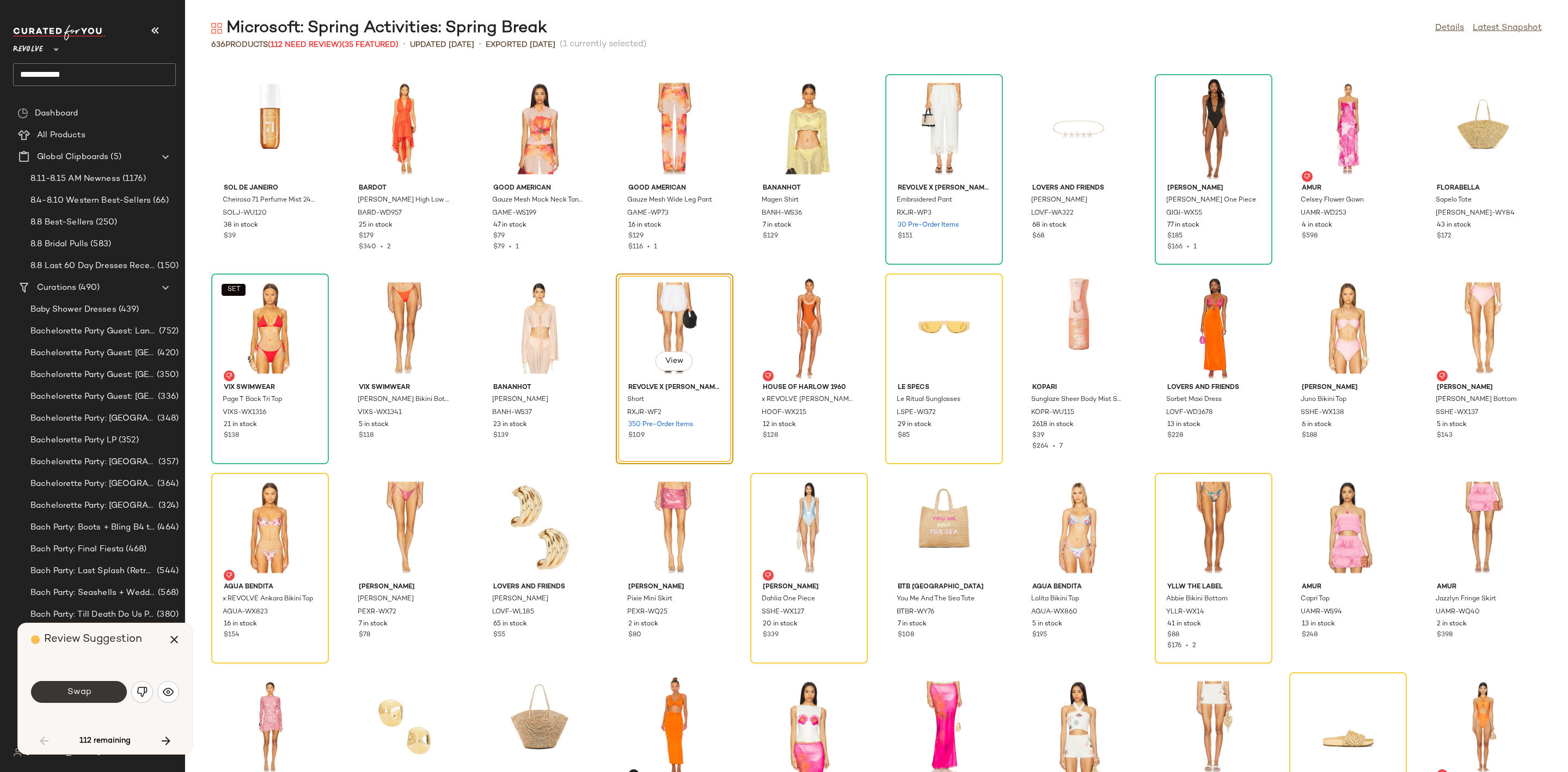
click at [71, 693] on span "Swap" at bounding box center [78, 692] width 24 height 10
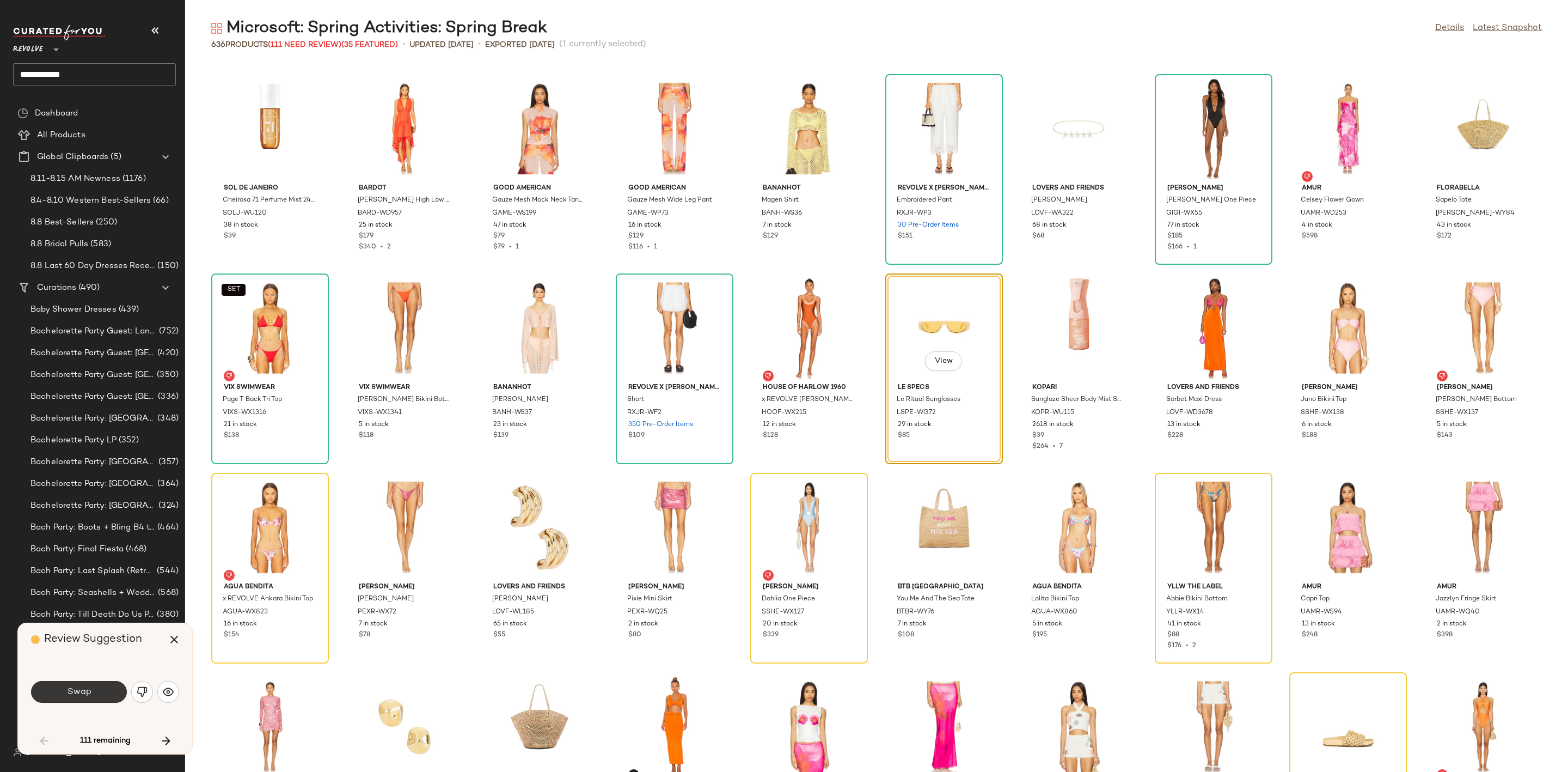
click at [92, 686] on button "Swap" at bounding box center [79, 692] width 96 height 22
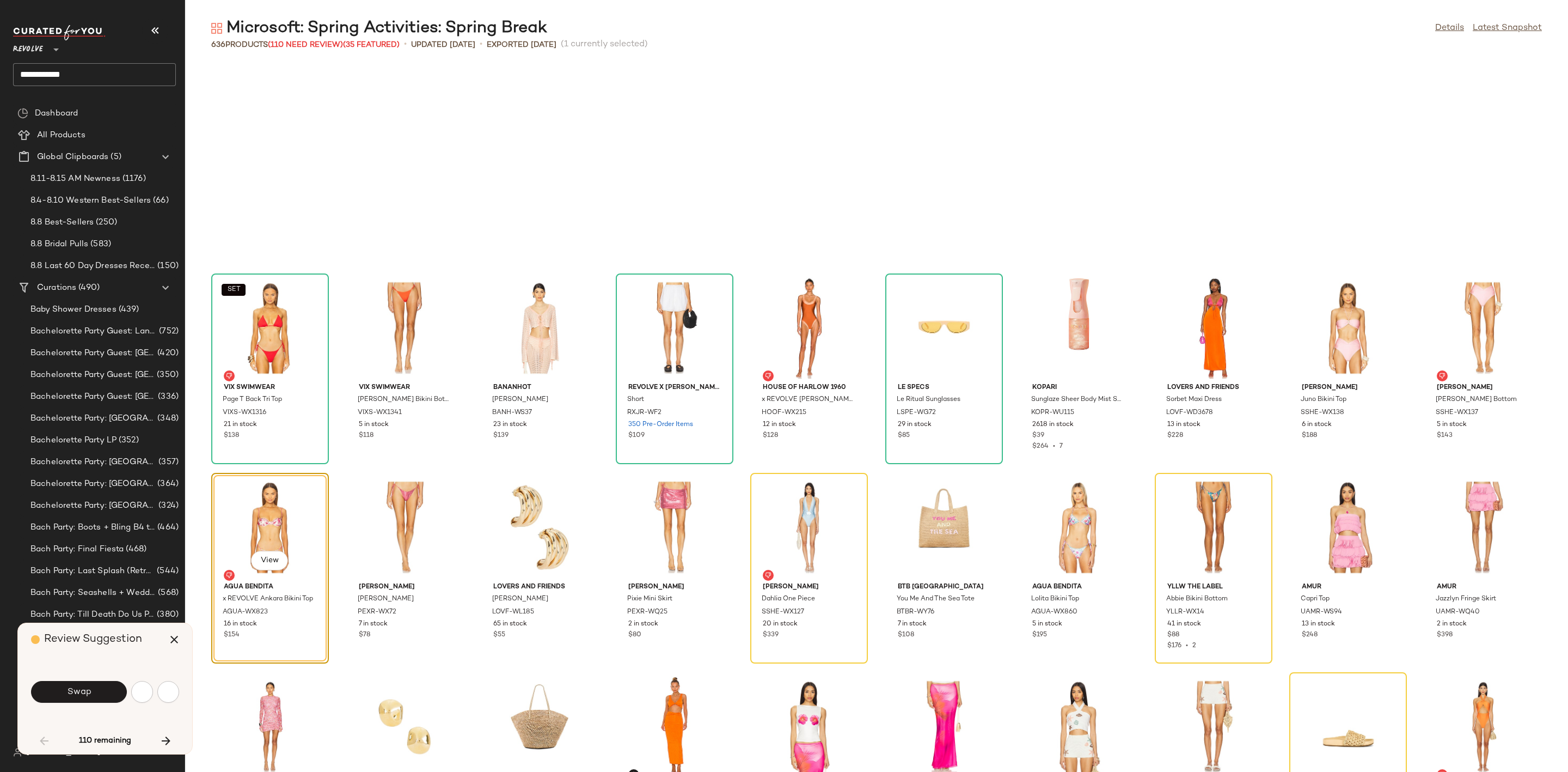
scroll to position [598, 0]
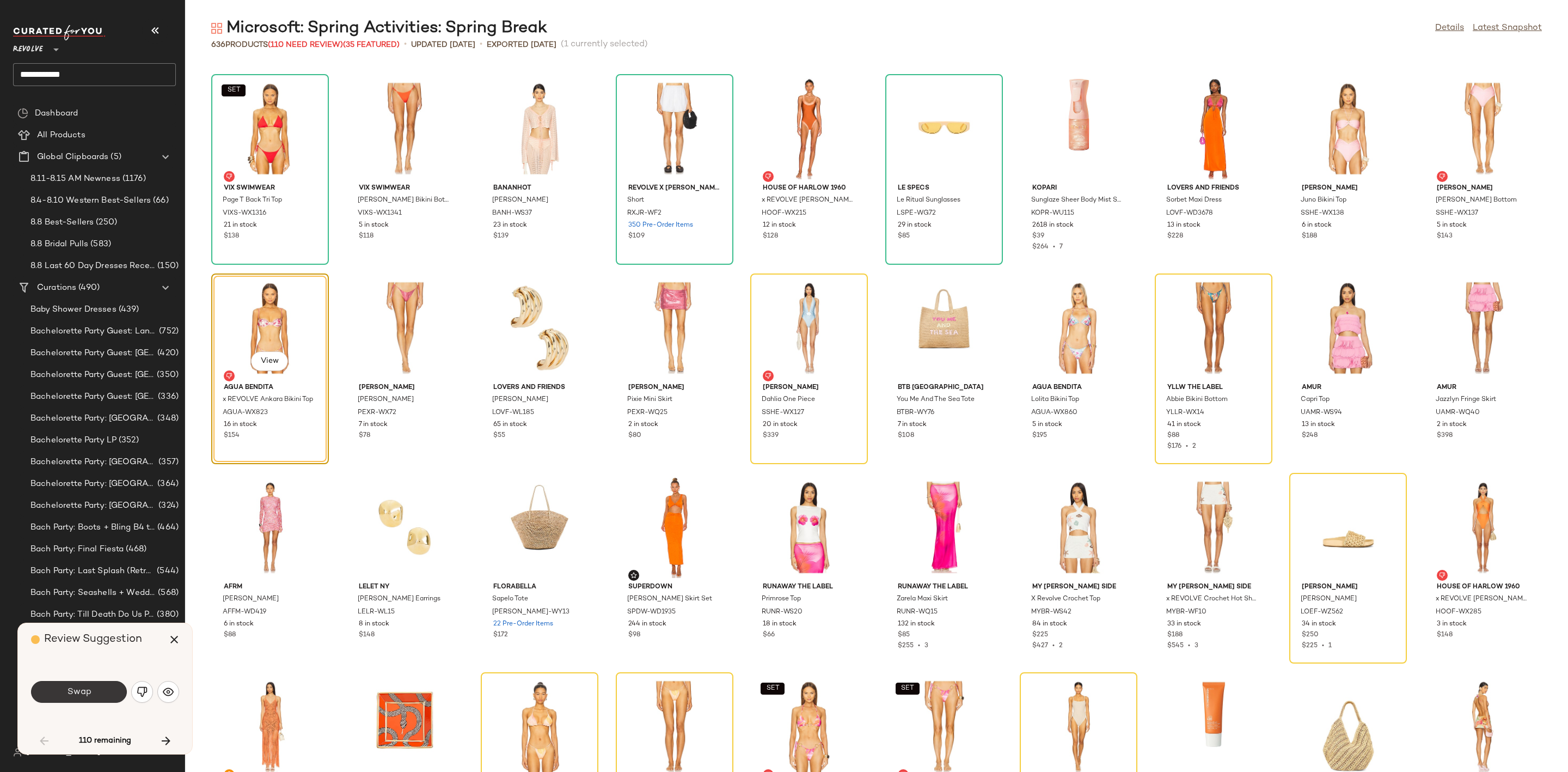
click at [90, 700] on button "Swap" at bounding box center [79, 692] width 96 height 22
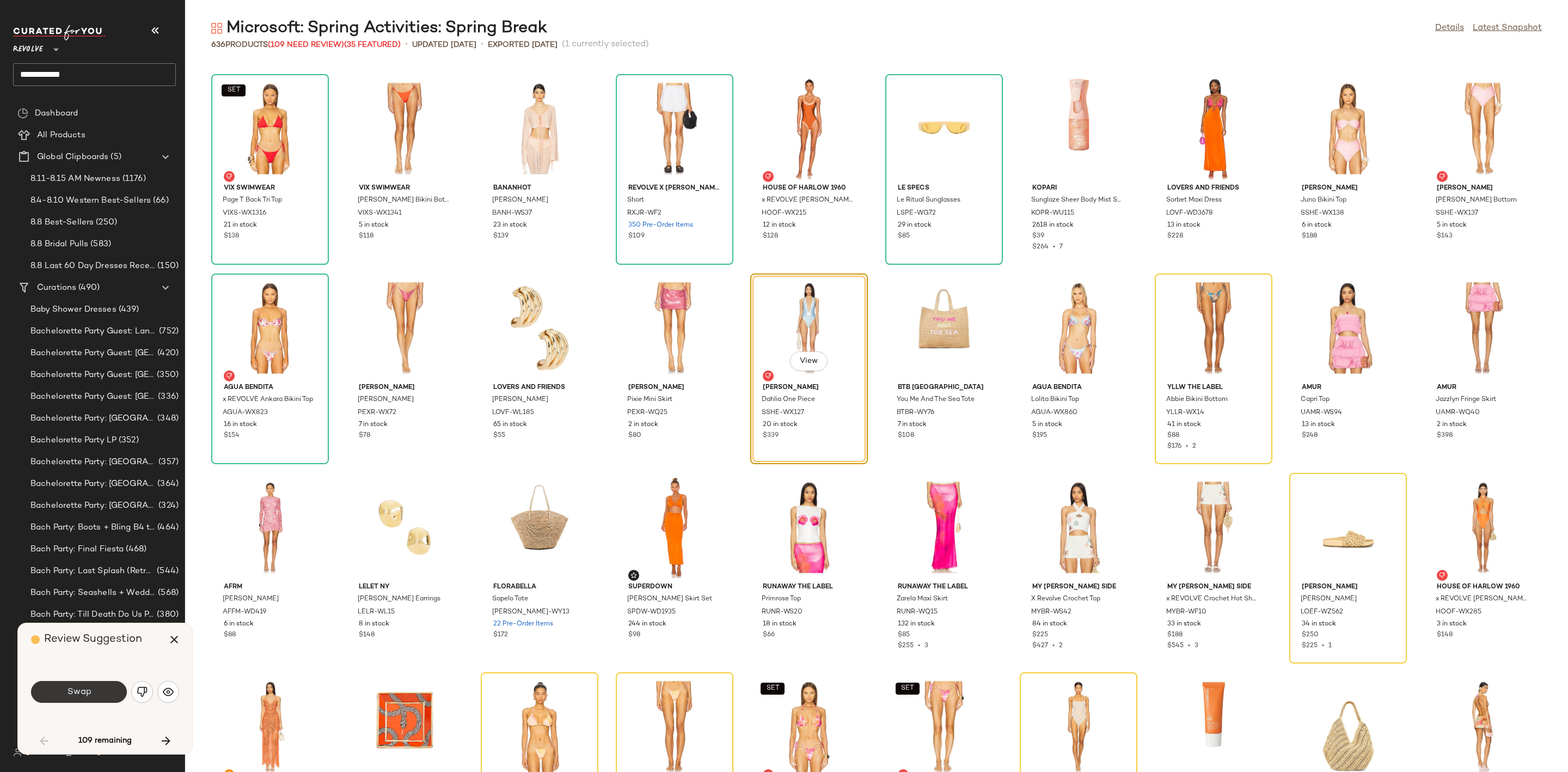
click at [95, 694] on button "Swap" at bounding box center [79, 692] width 96 height 22
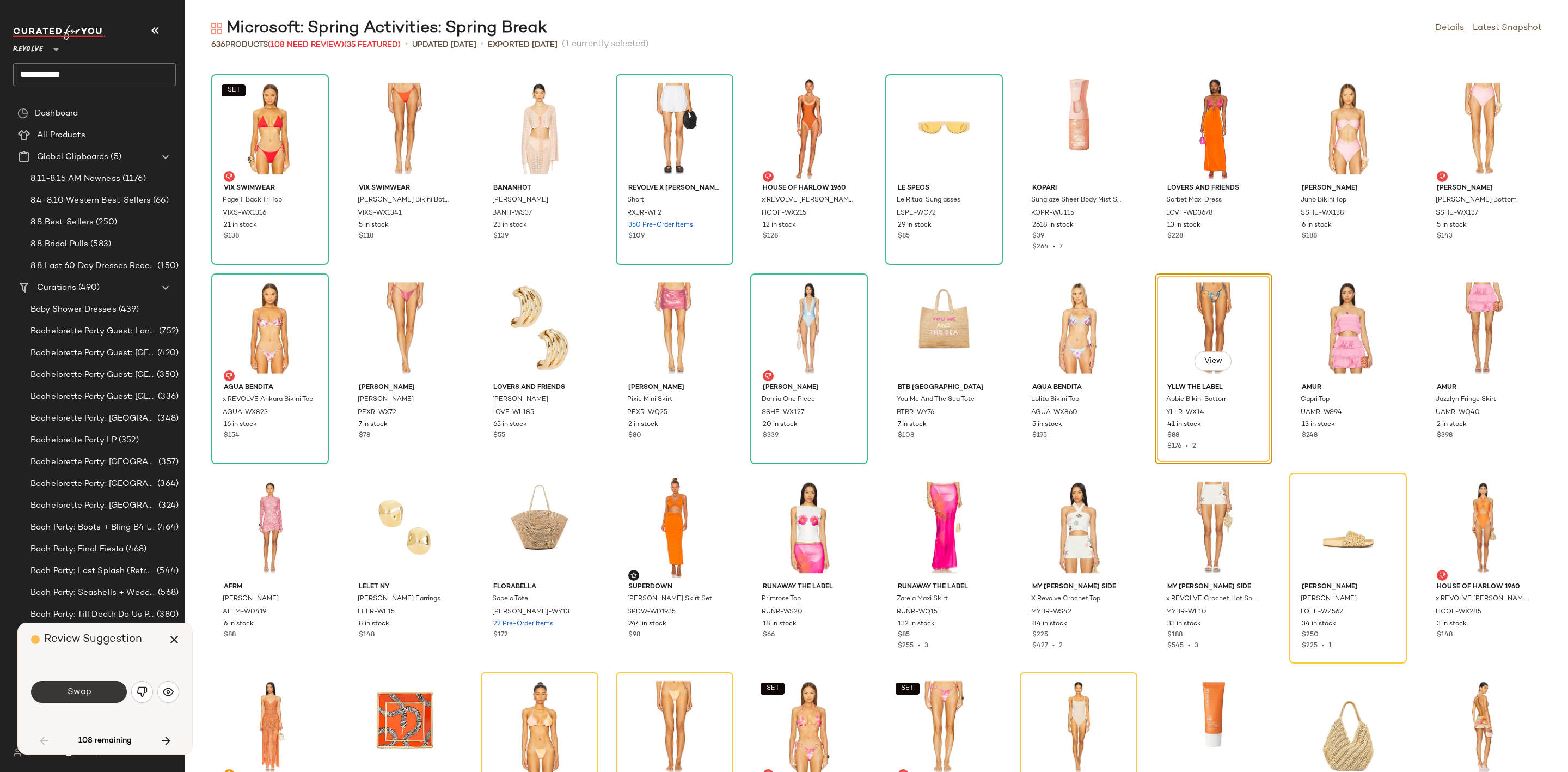
click at [99, 690] on button "Swap" at bounding box center [79, 692] width 96 height 22
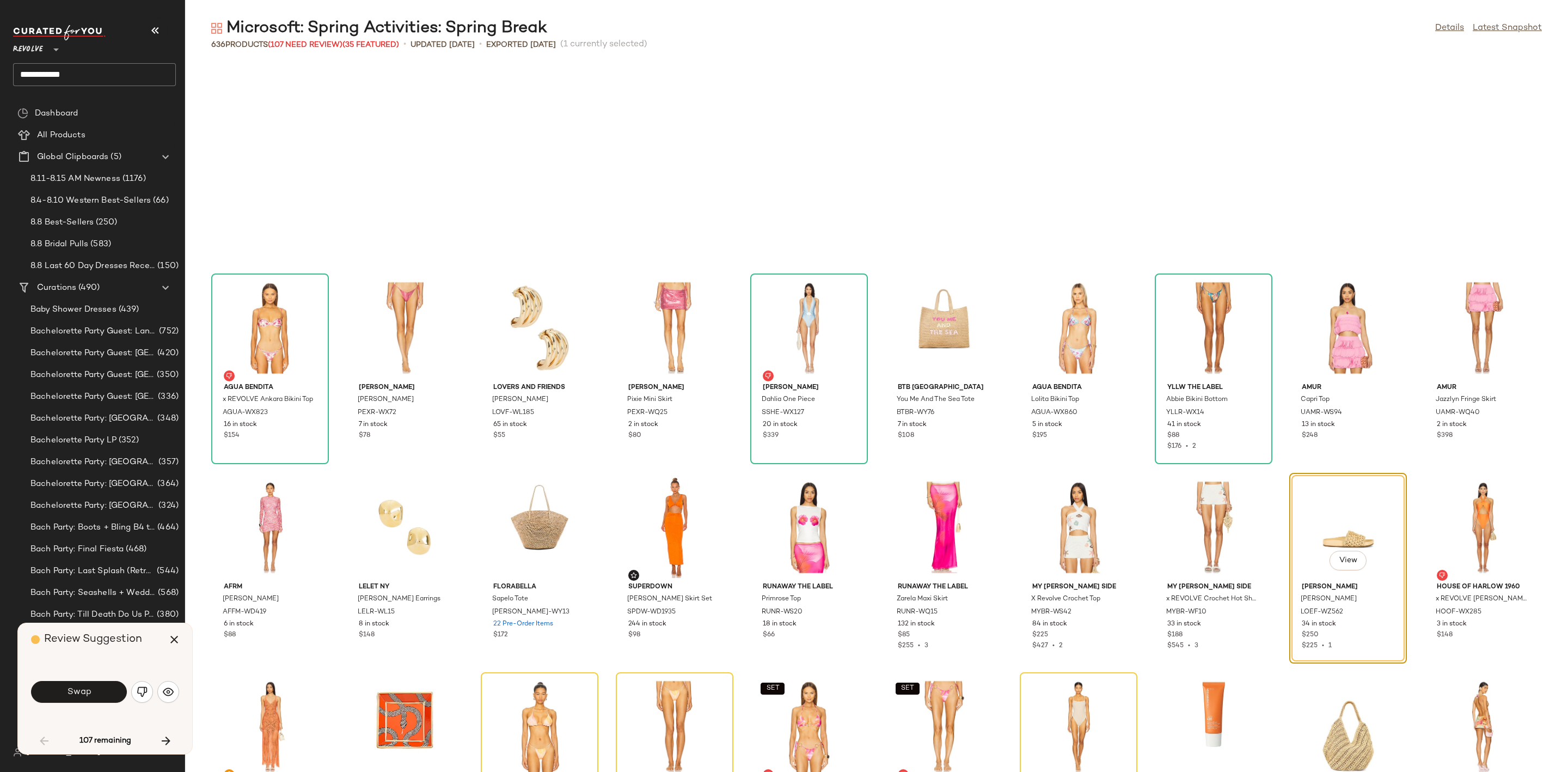
scroll to position [798, 0]
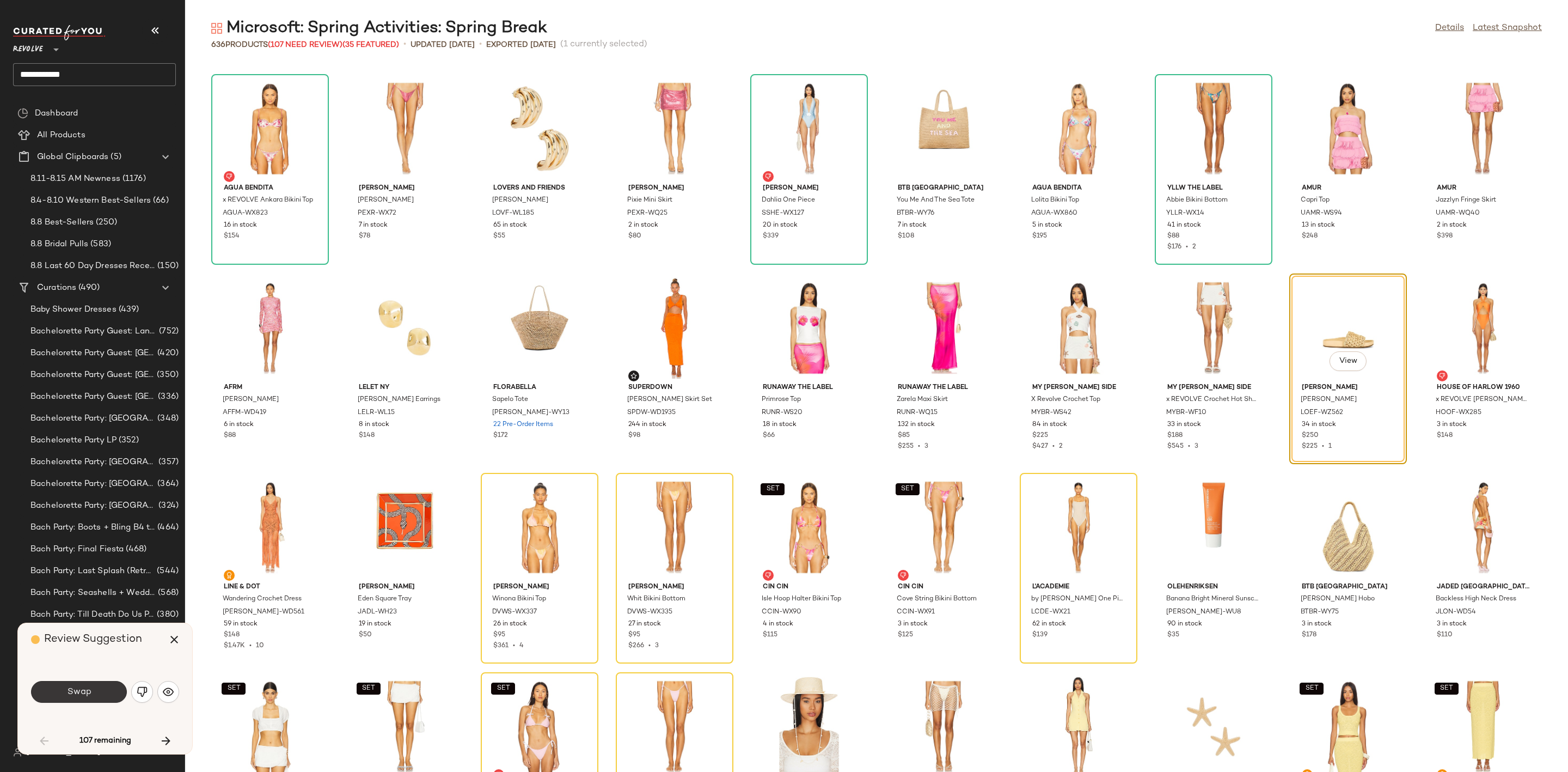
click at [70, 692] on span "Swap" at bounding box center [78, 692] width 24 height 10
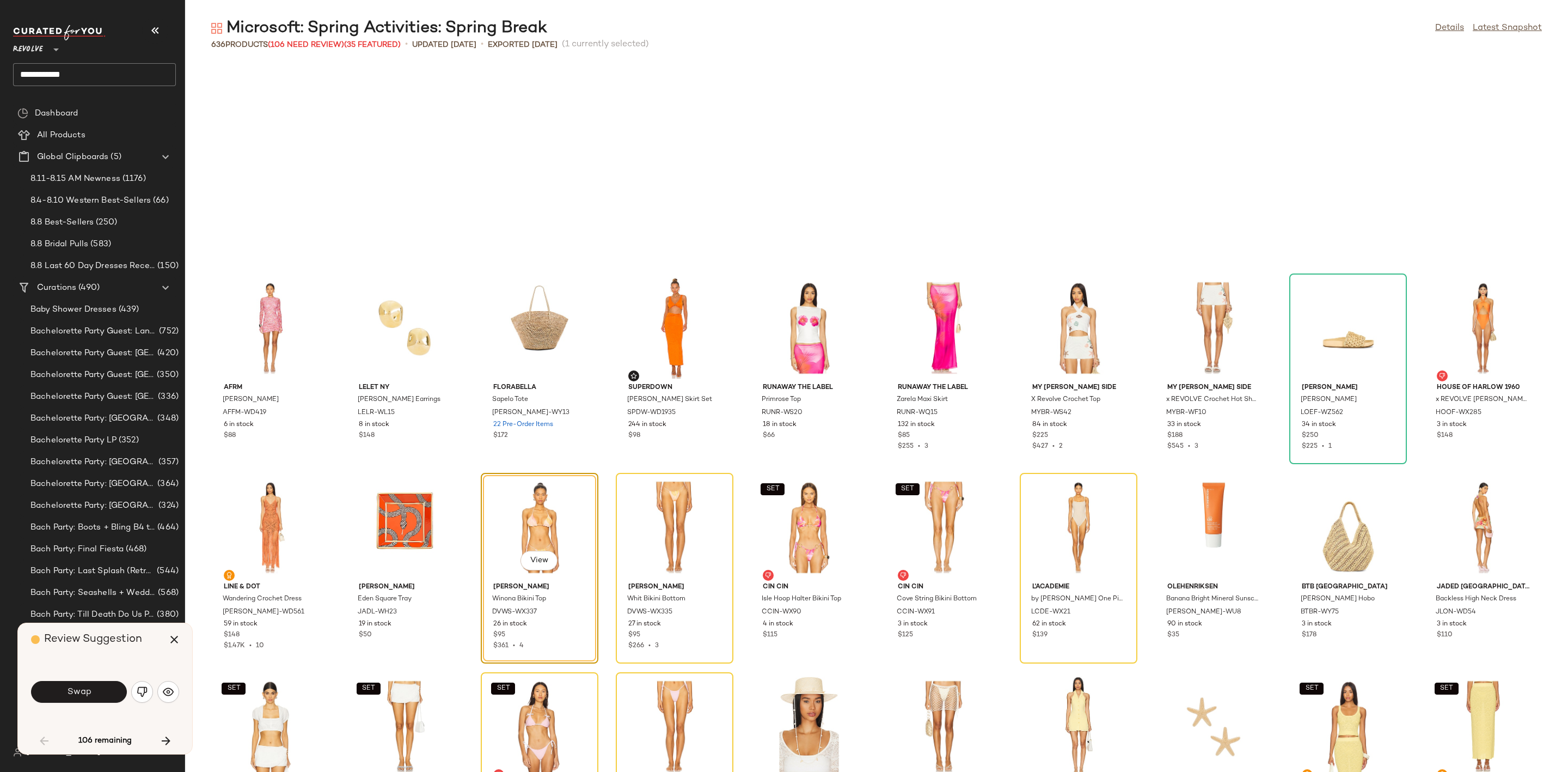
scroll to position [997, 0]
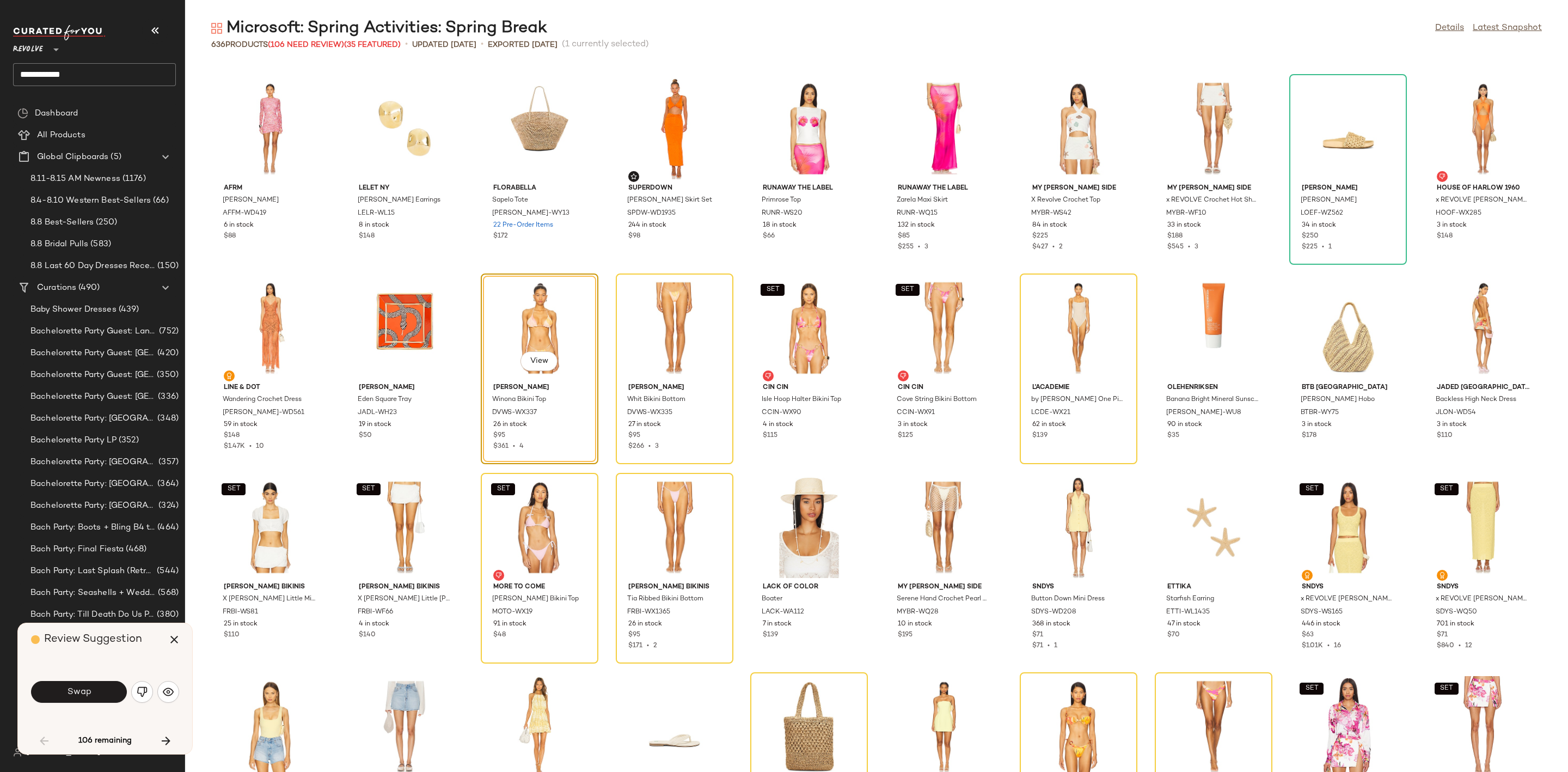
click at [70, 692] on span "Swap" at bounding box center [78, 692] width 24 height 10
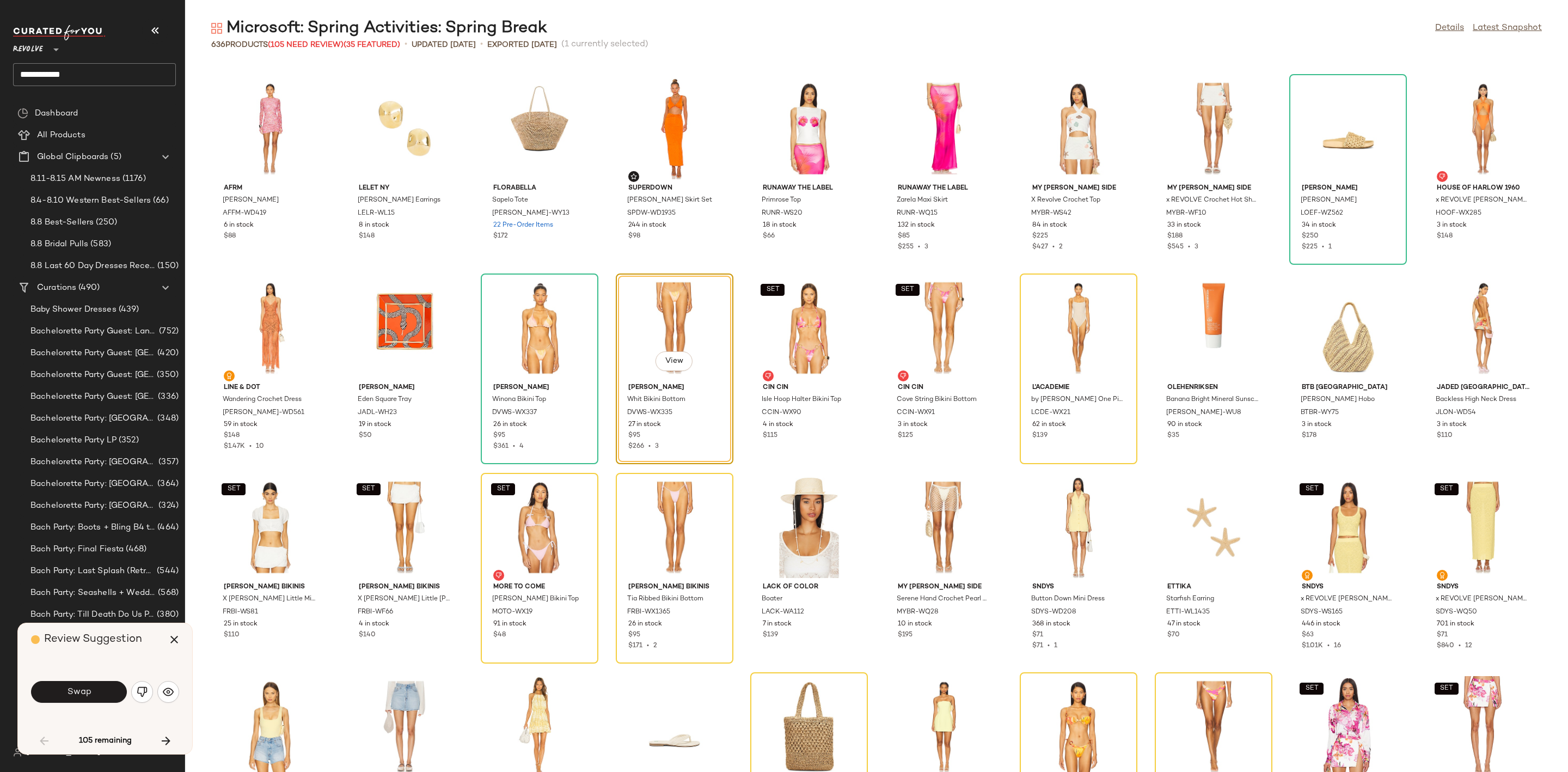
click at [70, 692] on span "Swap" at bounding box center [78, 692] width 24 height 10
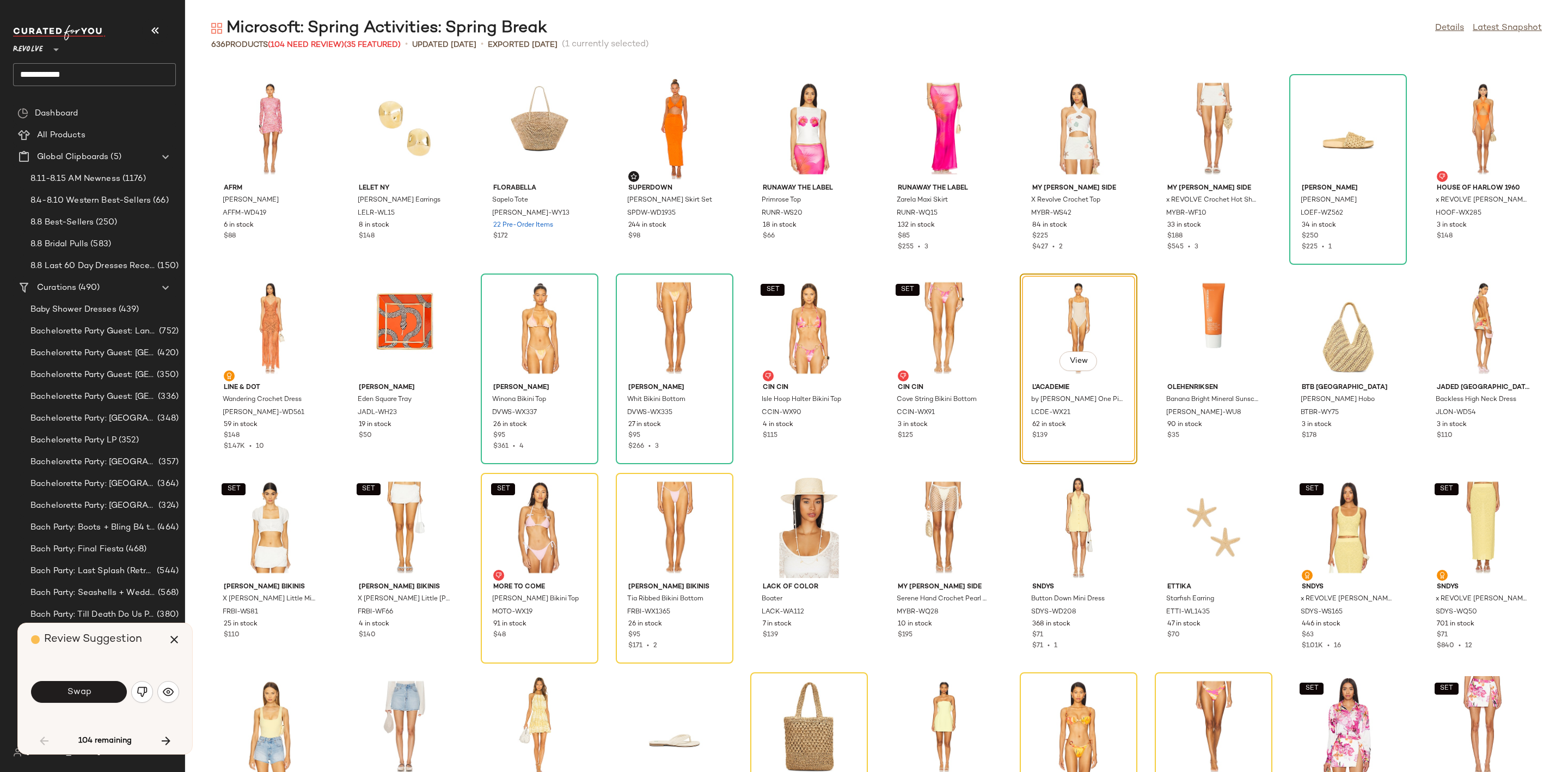
click at [70, 692] on span "Swap" at bounding box center [78, 692] width 24 height 10
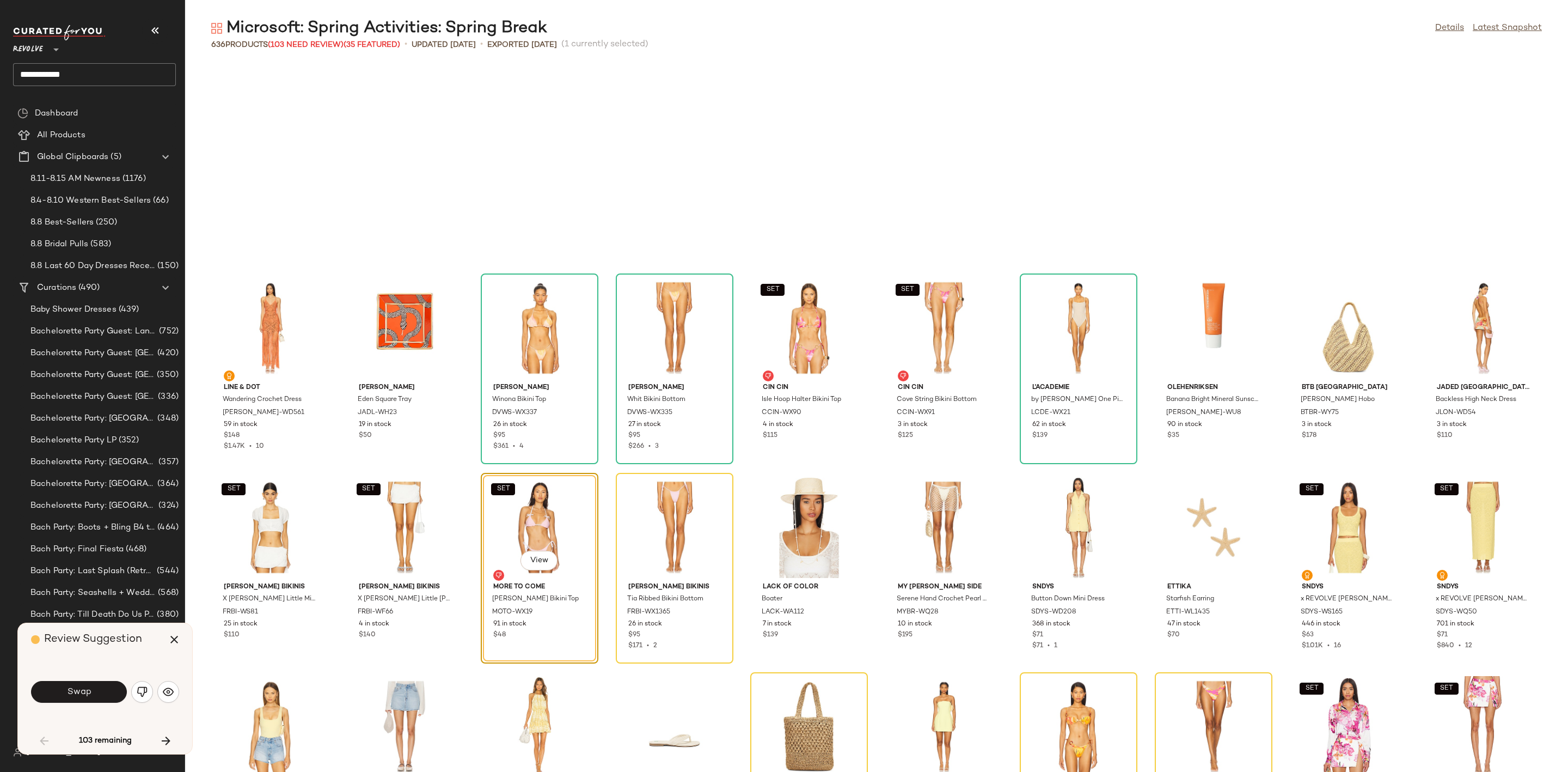
scroll to position [1196, 0]
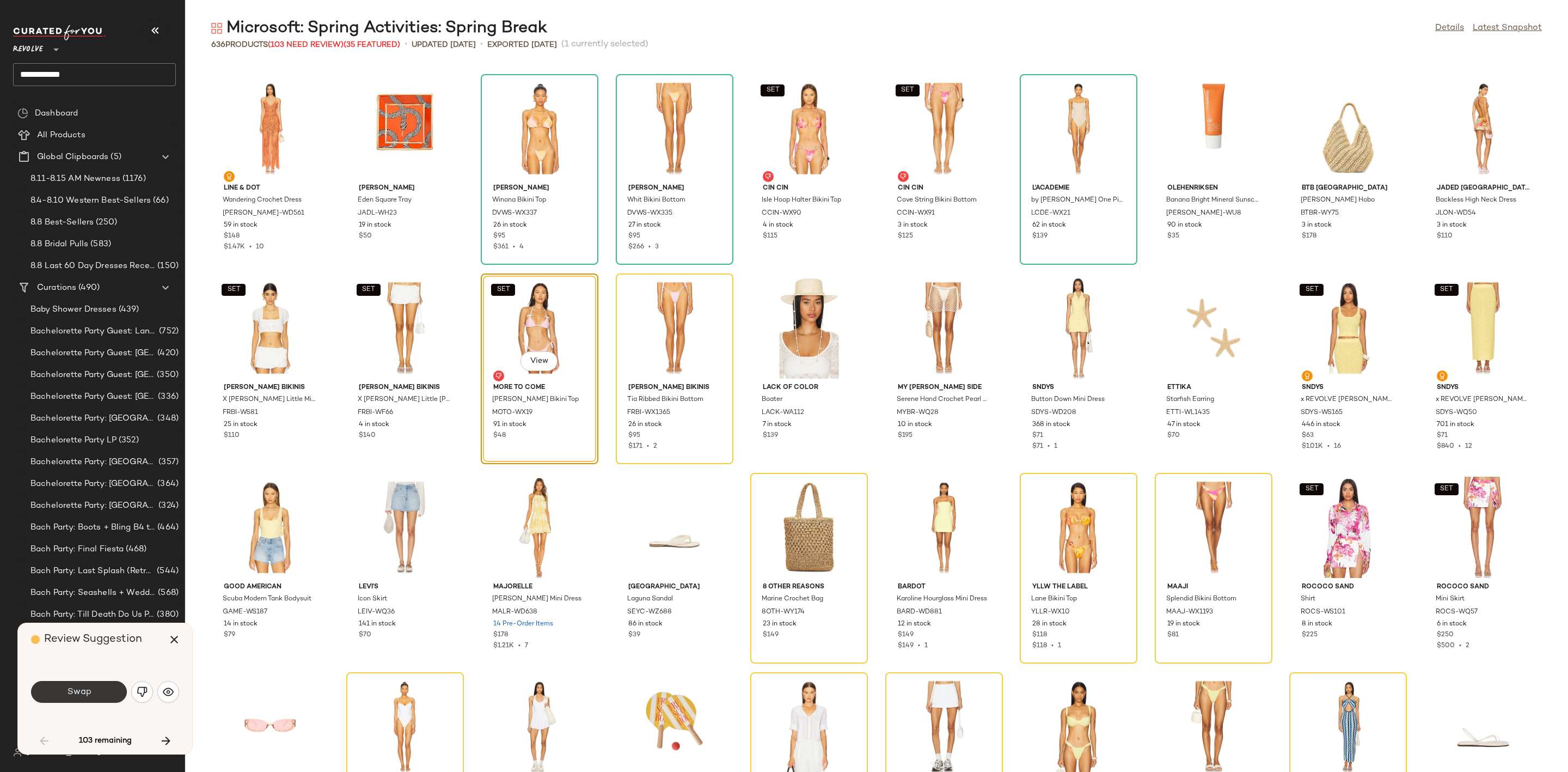
click at [92, 695] on button "Swap" at bounding box center [79, 692] width 96 height 22
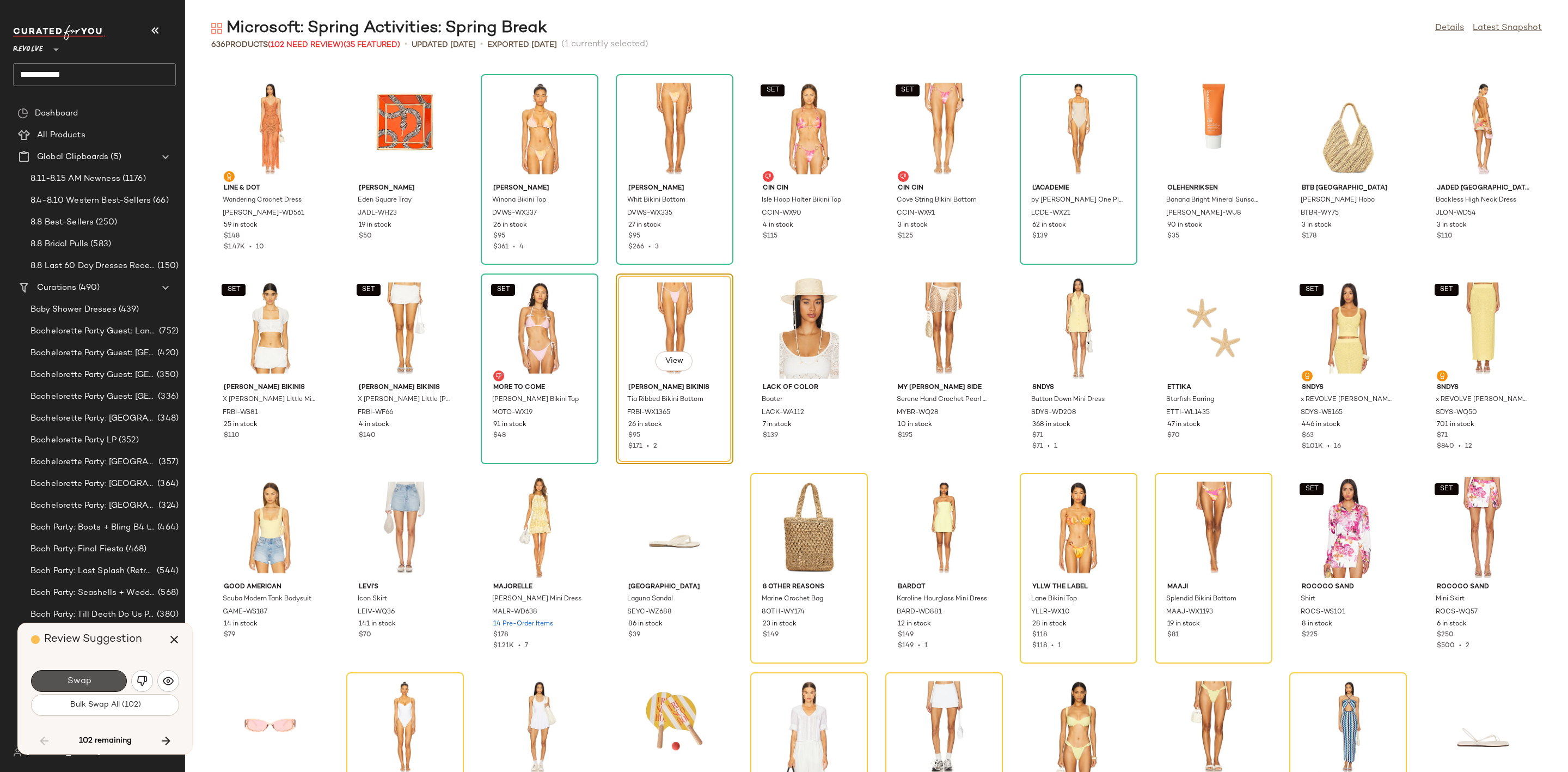
click at [95, 683] on button "Swap" at bounding box center [79, 681] width 96 height 22
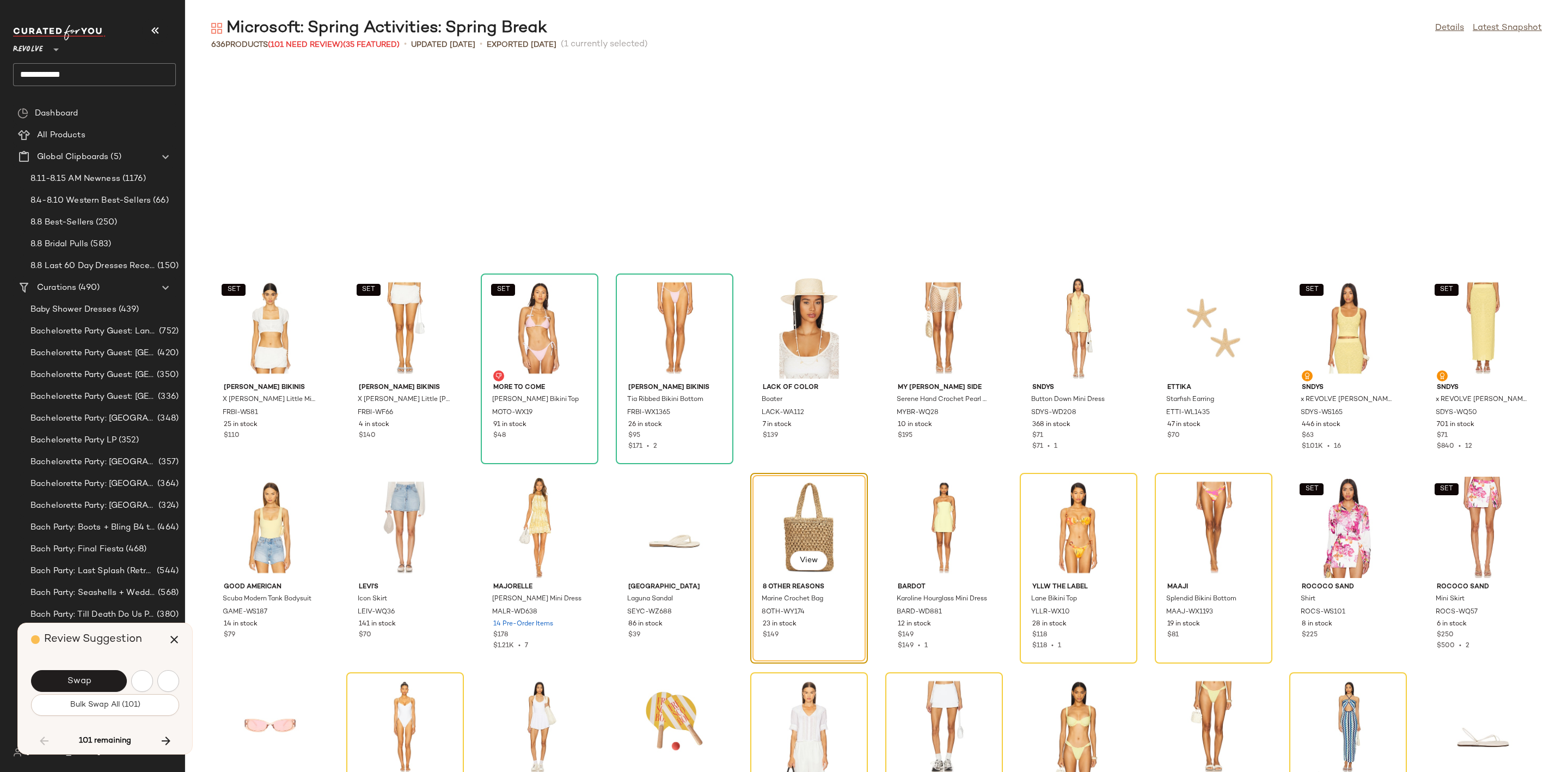
scroll to position [1395, 0]
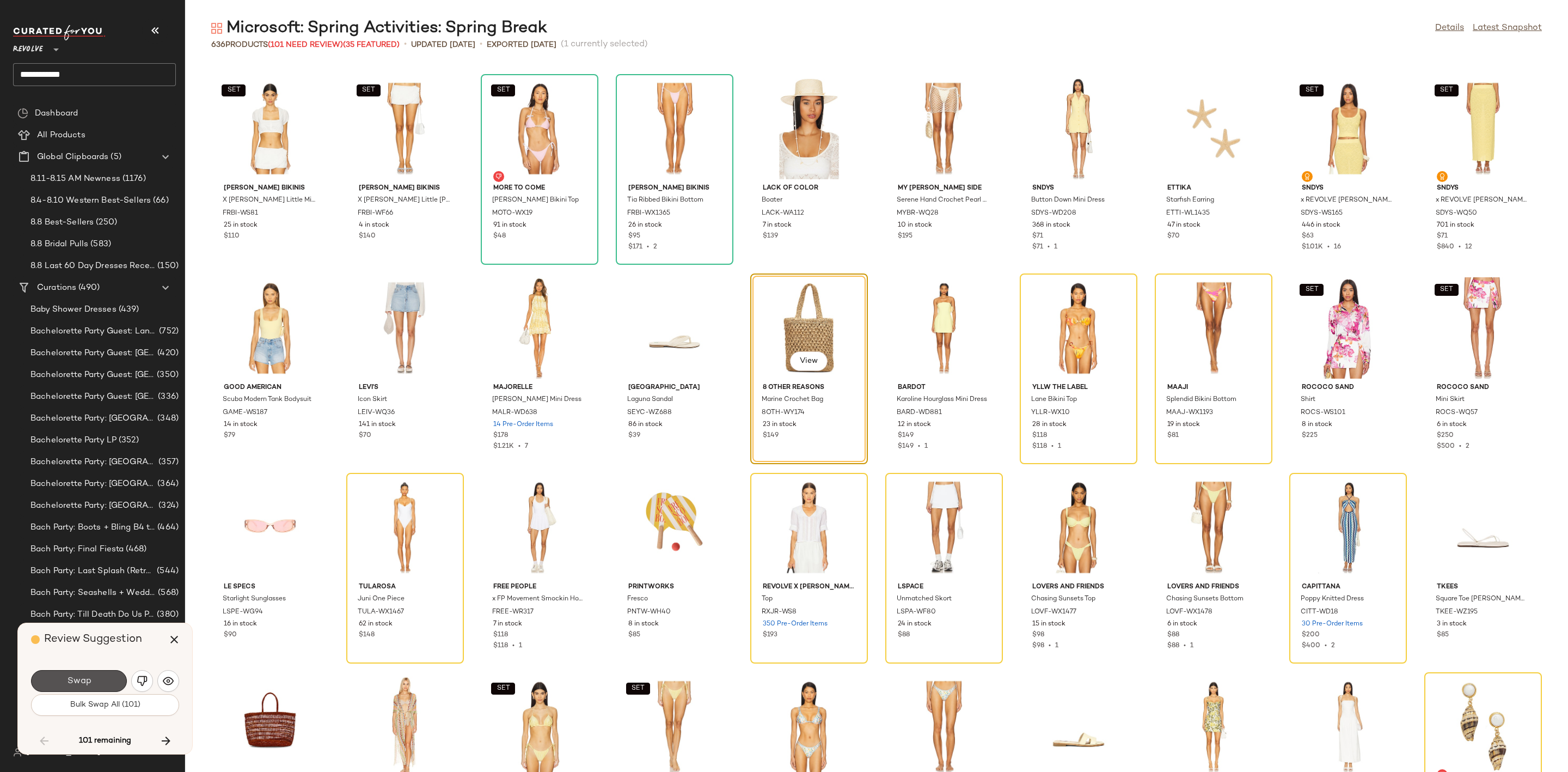
click at [95, 677] on button "Swap" at bounding box center [79, 681] width 96 height 22
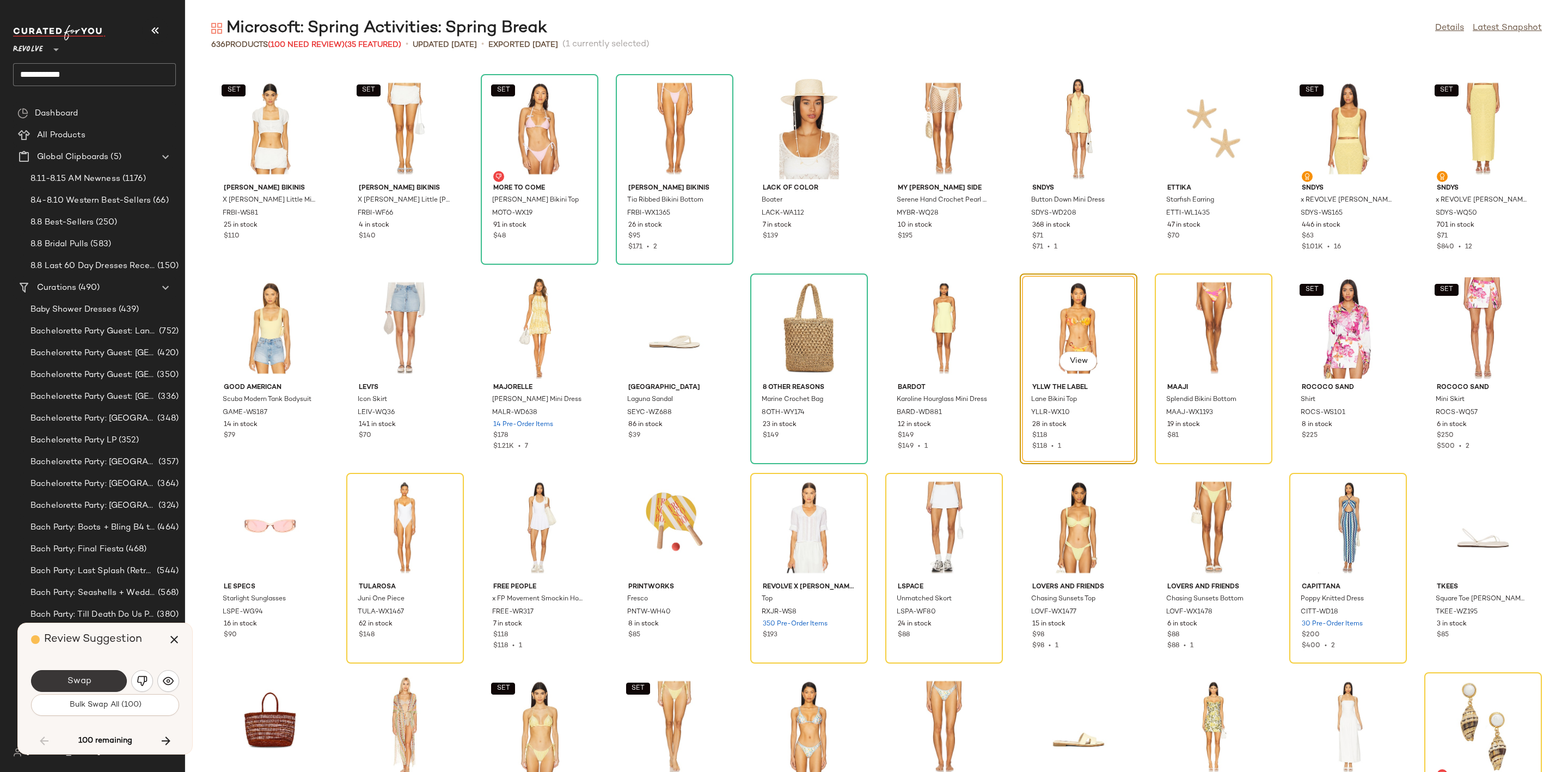
click at [92, 683] on button "Swap" at bounding box center [79, 681] width 96 height 22
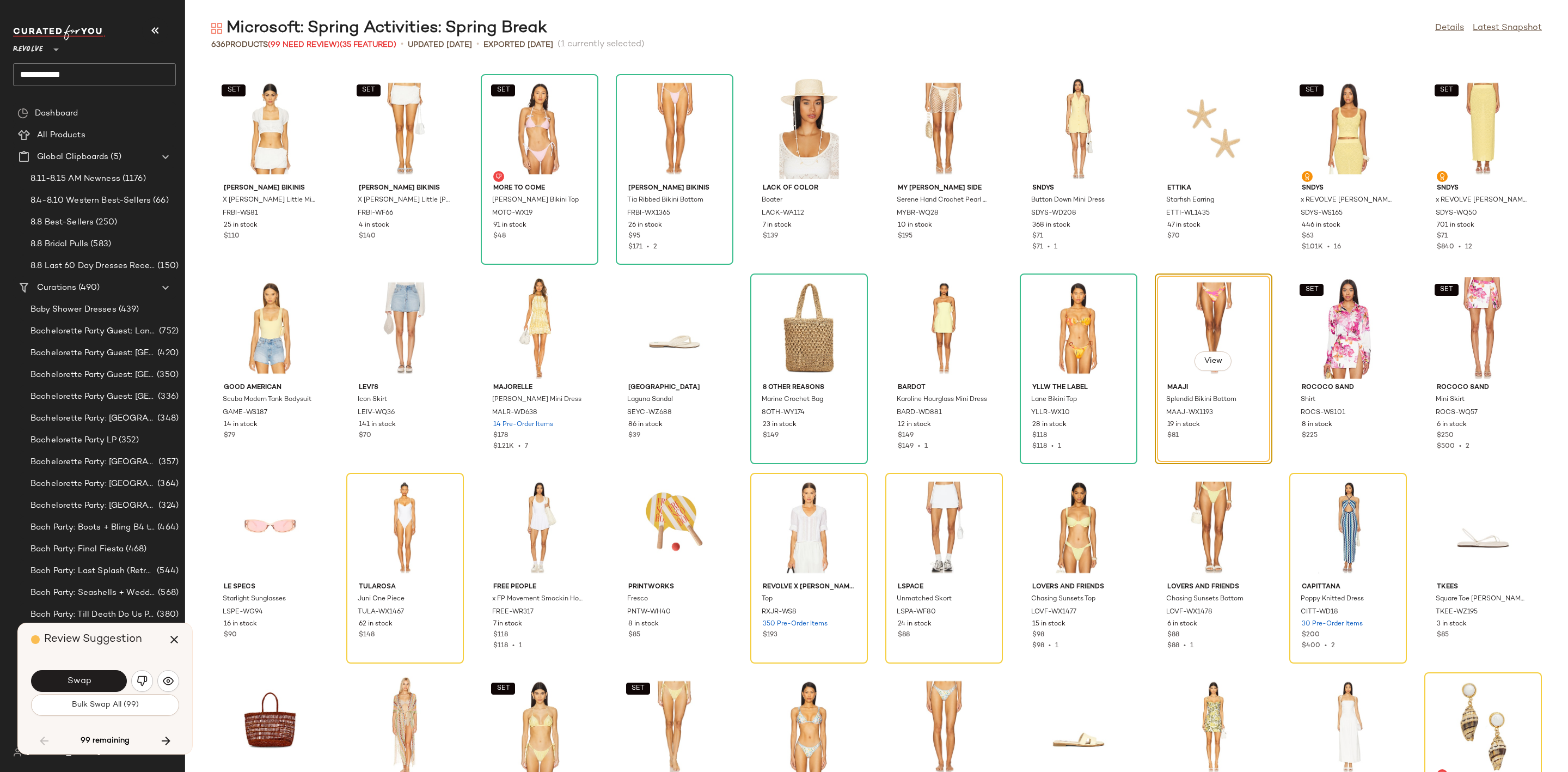
click at [90, 683] on span "Swap" at bounding box center [78, 681] width 24 height 10
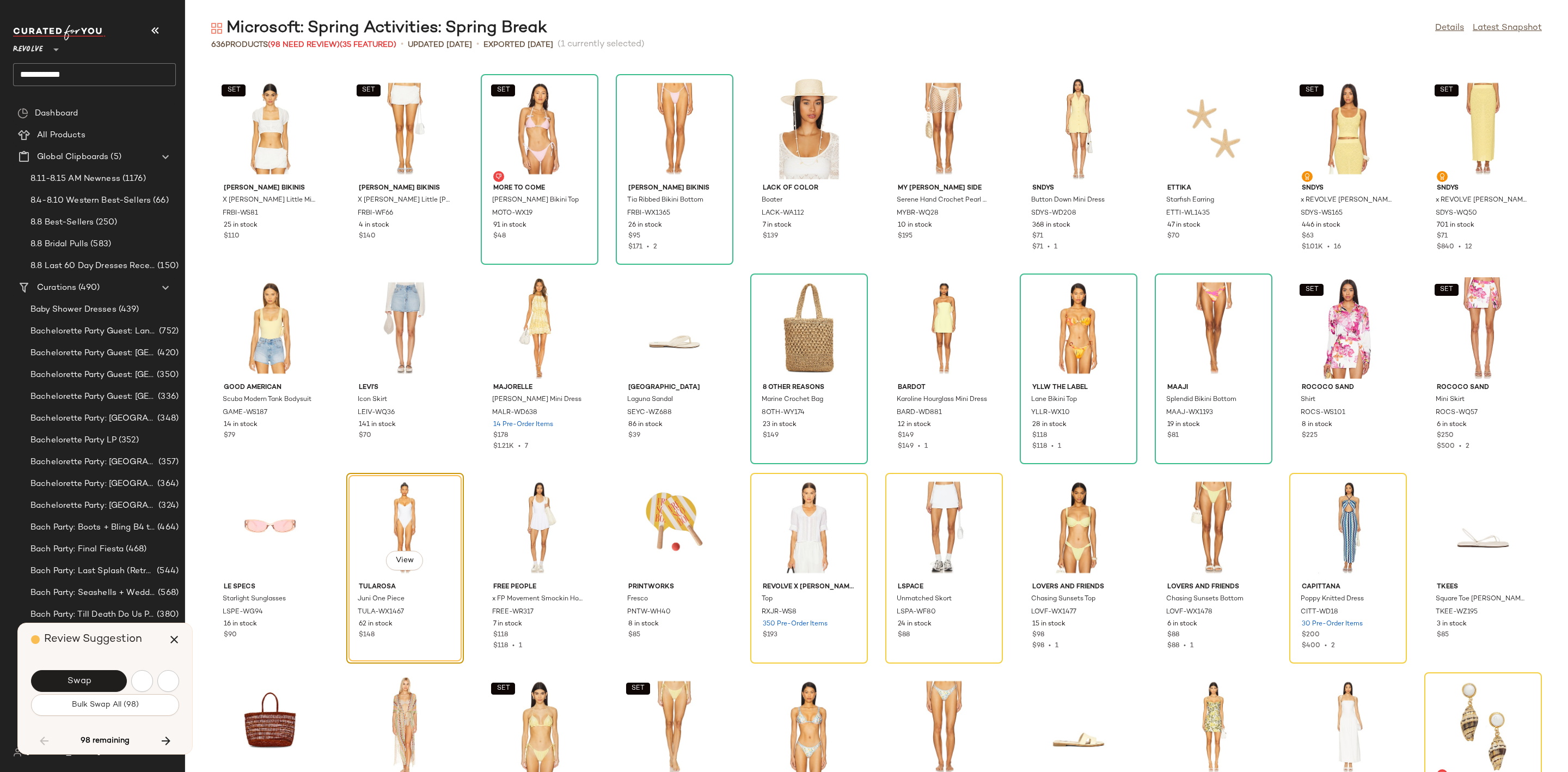
scroll to position [1595, 0]
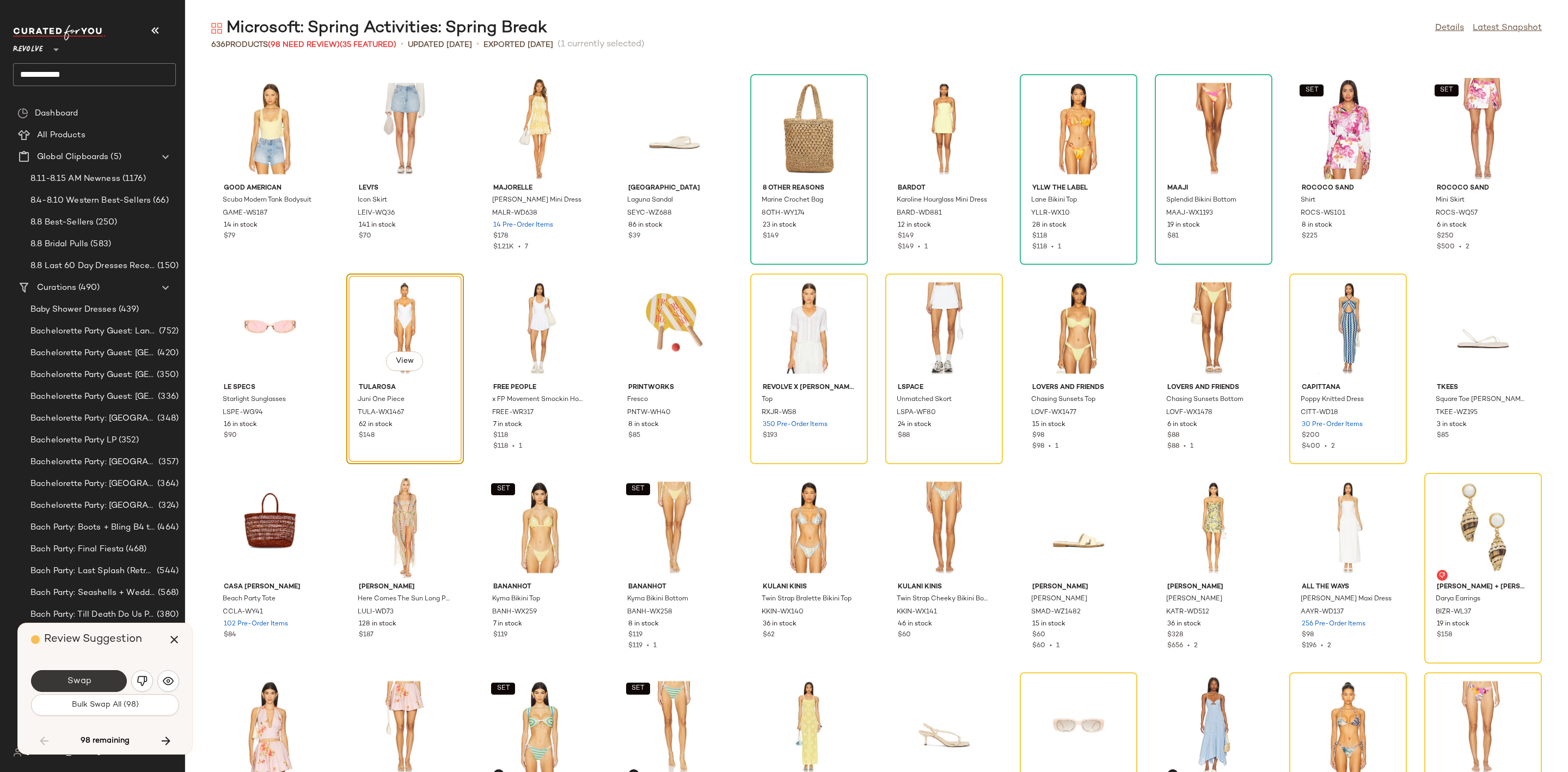
click at [100, 675] on button "Swap" at bounding box center [79, 681] width 96 height 22
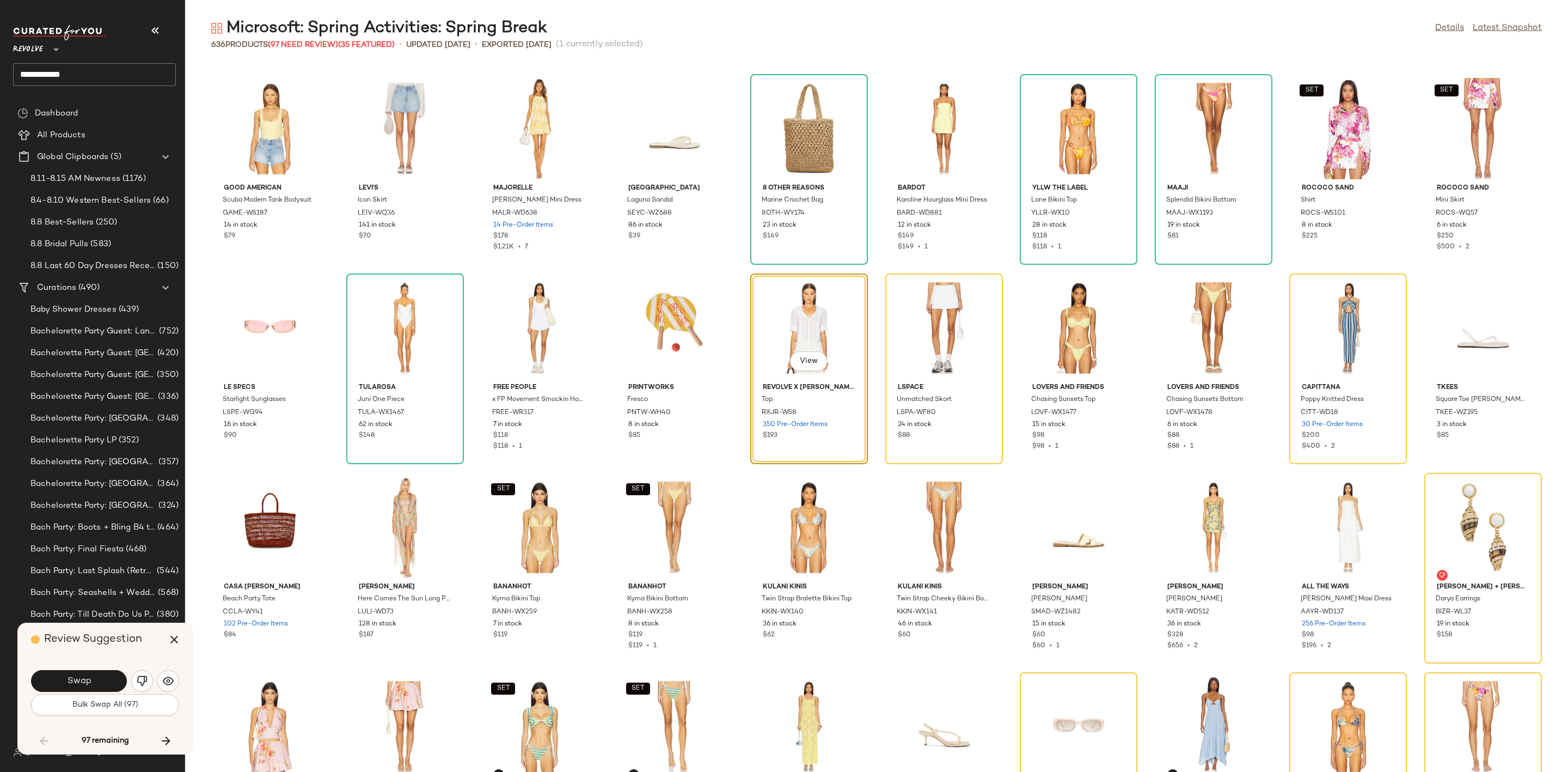
click at [100, 675] on button "Swap" at bounding box center [79, 681] width 96 height 22
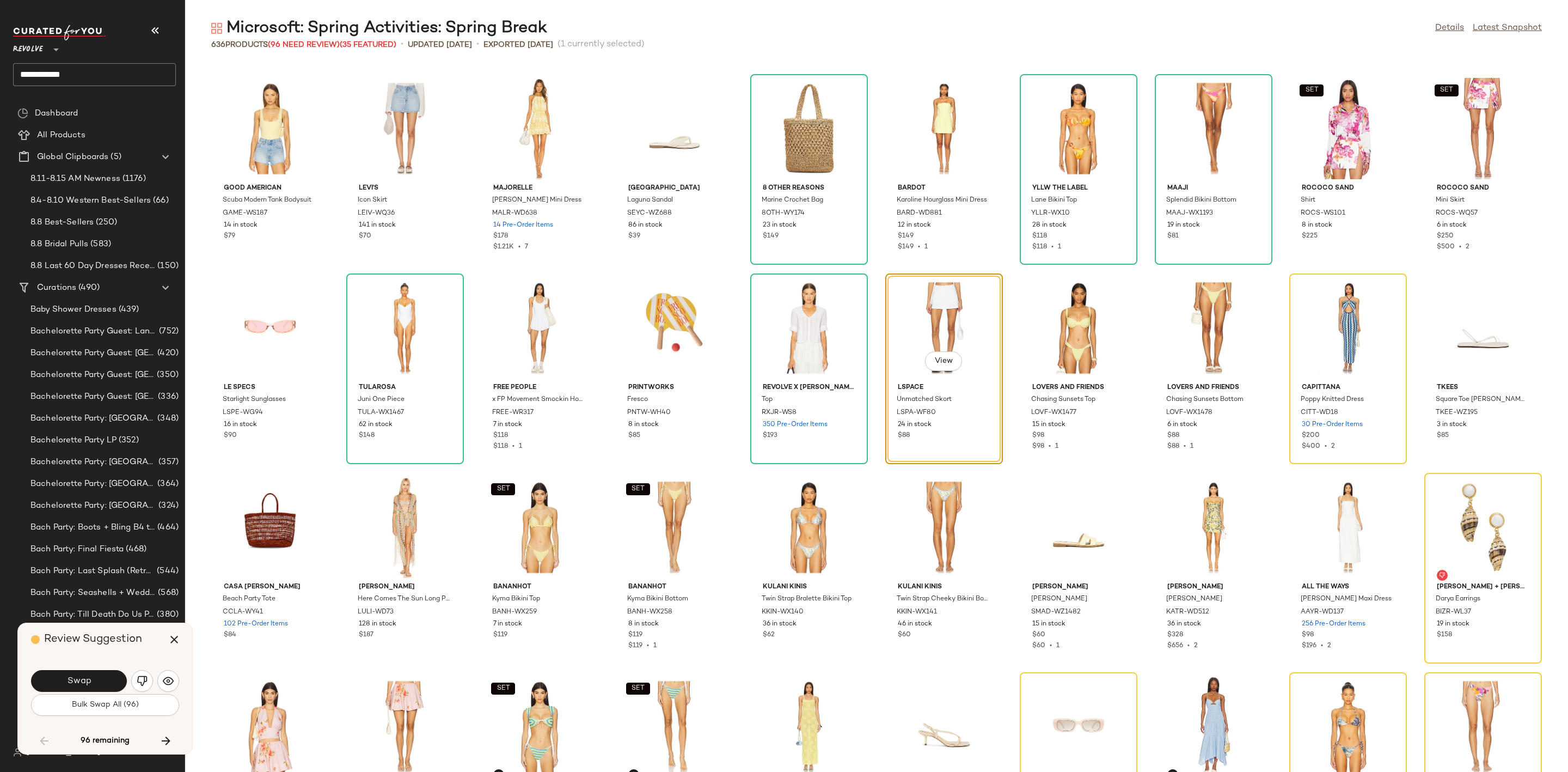
click at [100, 675] on button "Swap" at bounding box center [79, 681] width 96 height 22
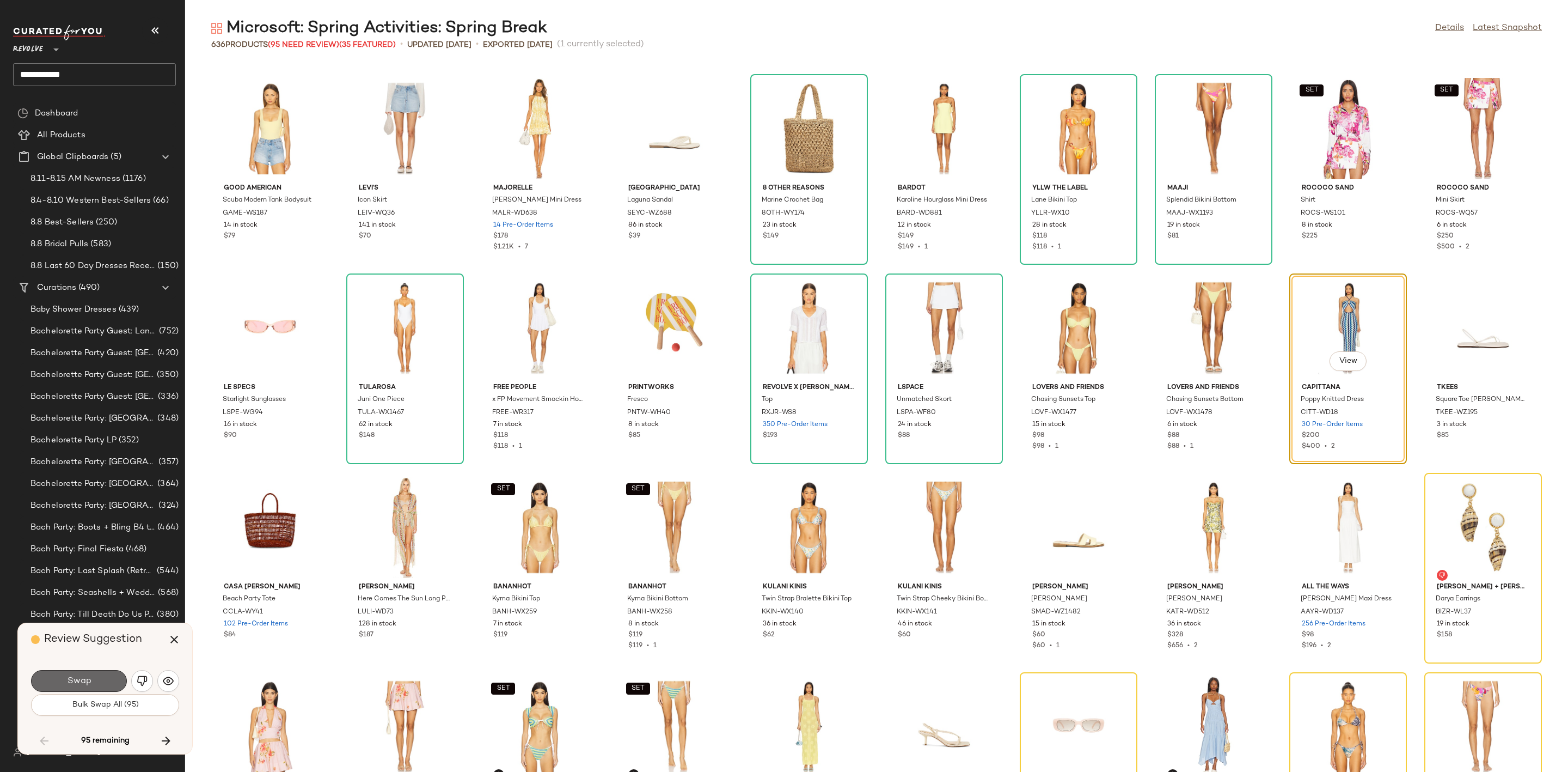
click at [89, 679] on span "Swap" at bounding box center [78, 681] width 24 height 10
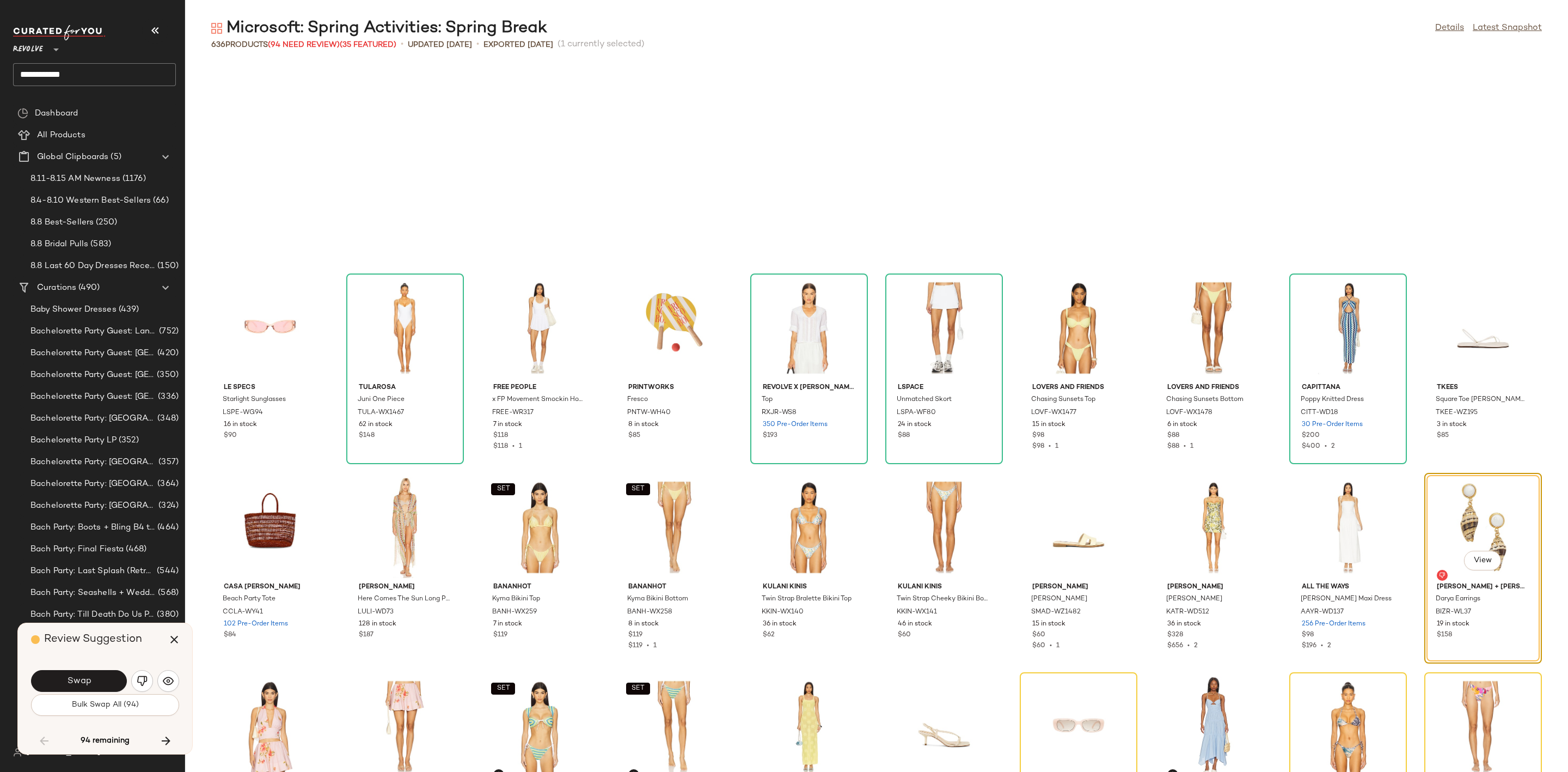
scroll to position [1794, 0]
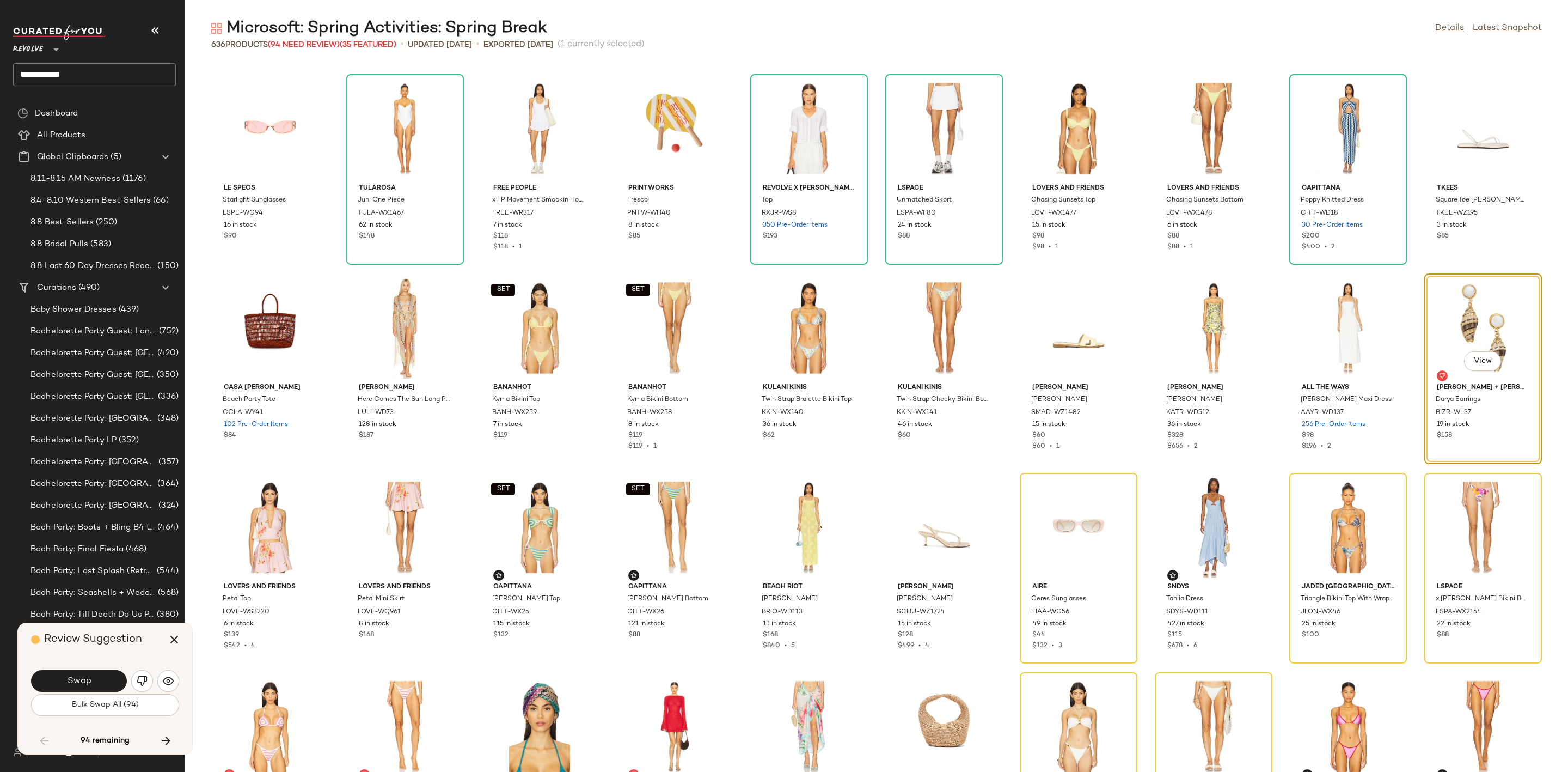
click at [89, 679] on span "Swap" at bounding box center [78, 681] width 24 height 10
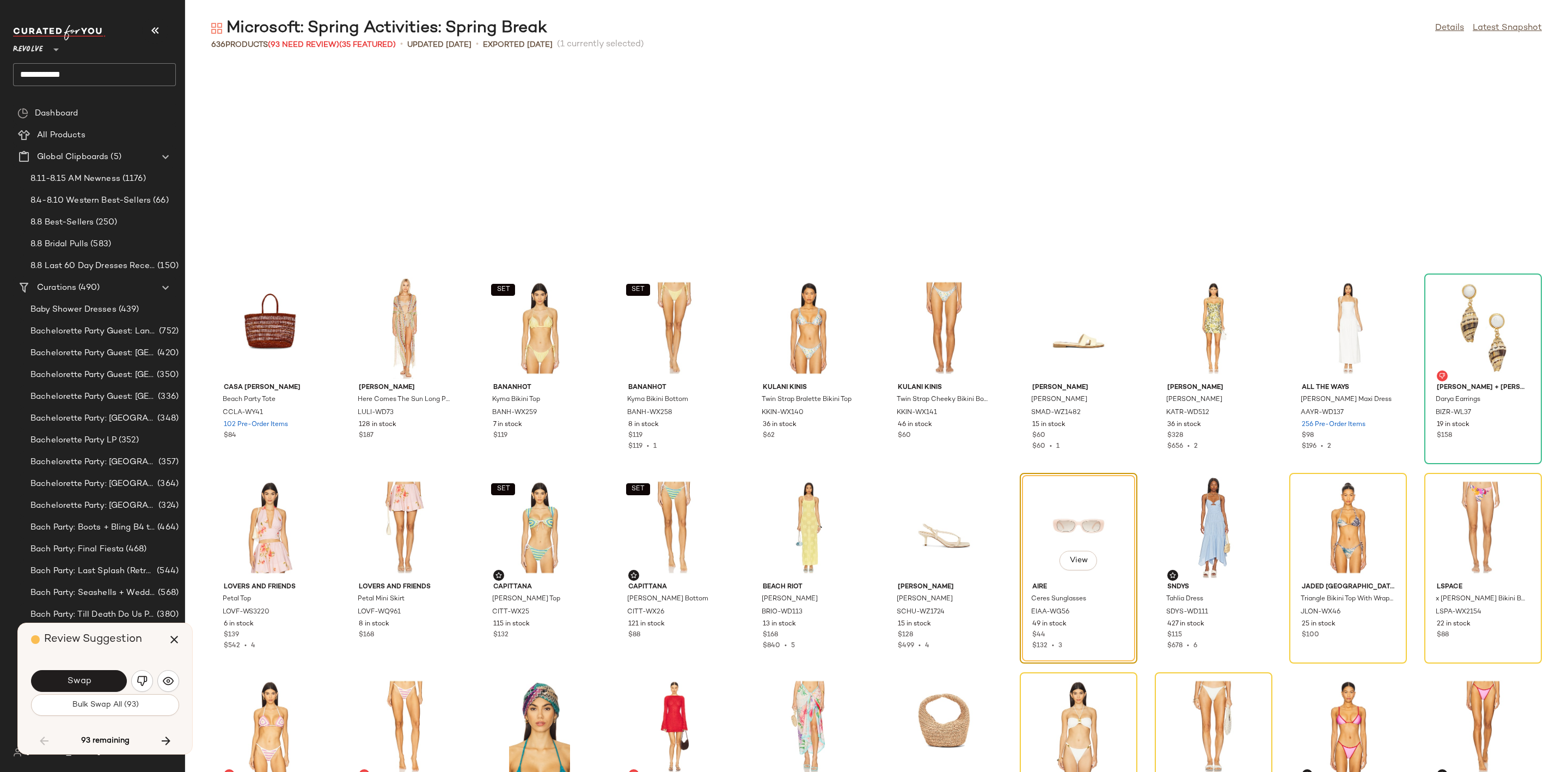
scroll to position [1993, 0]
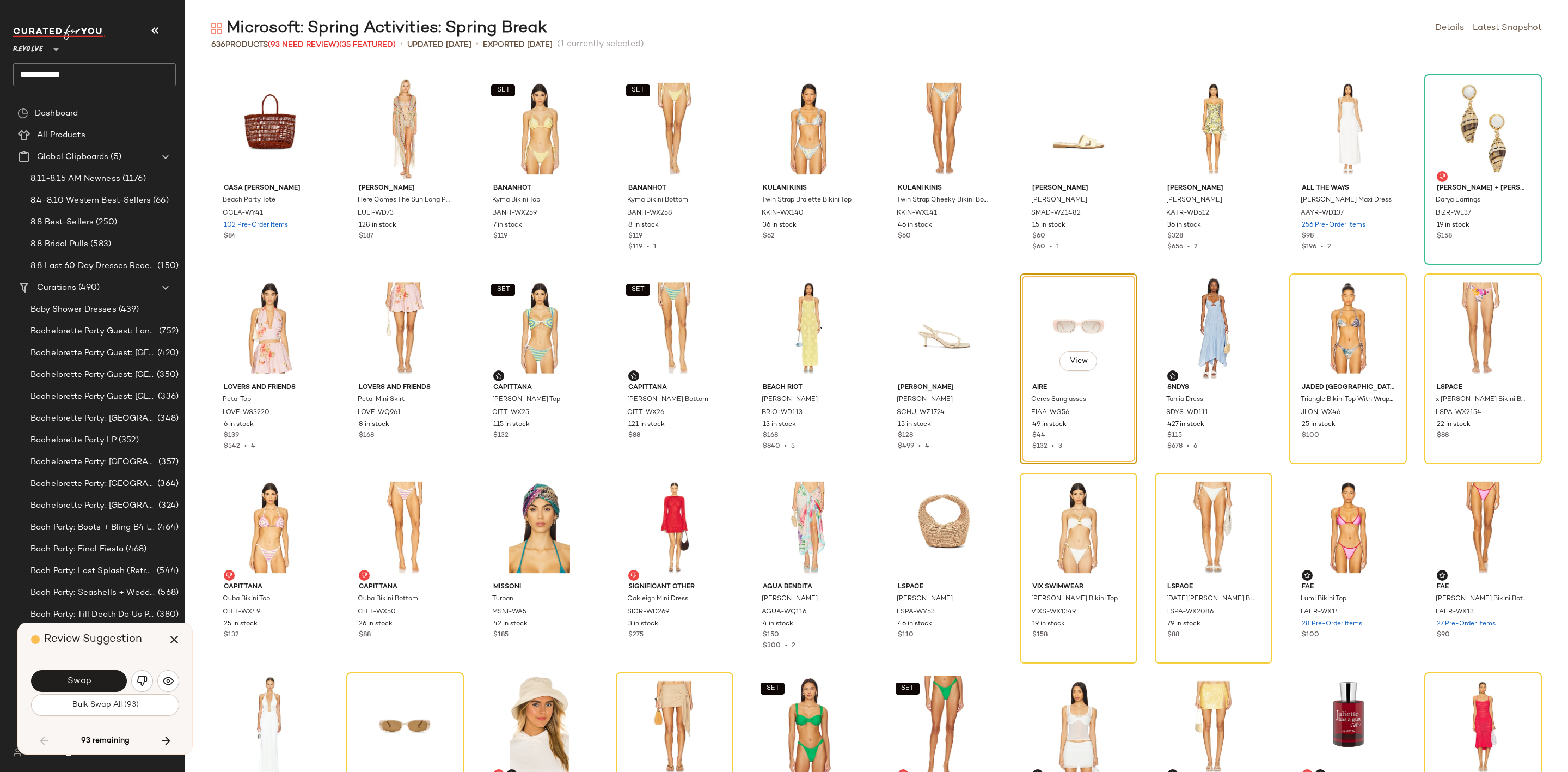
click at [77, 676] on span "Swap" at bounding box center [78, 681] width 24 height 10
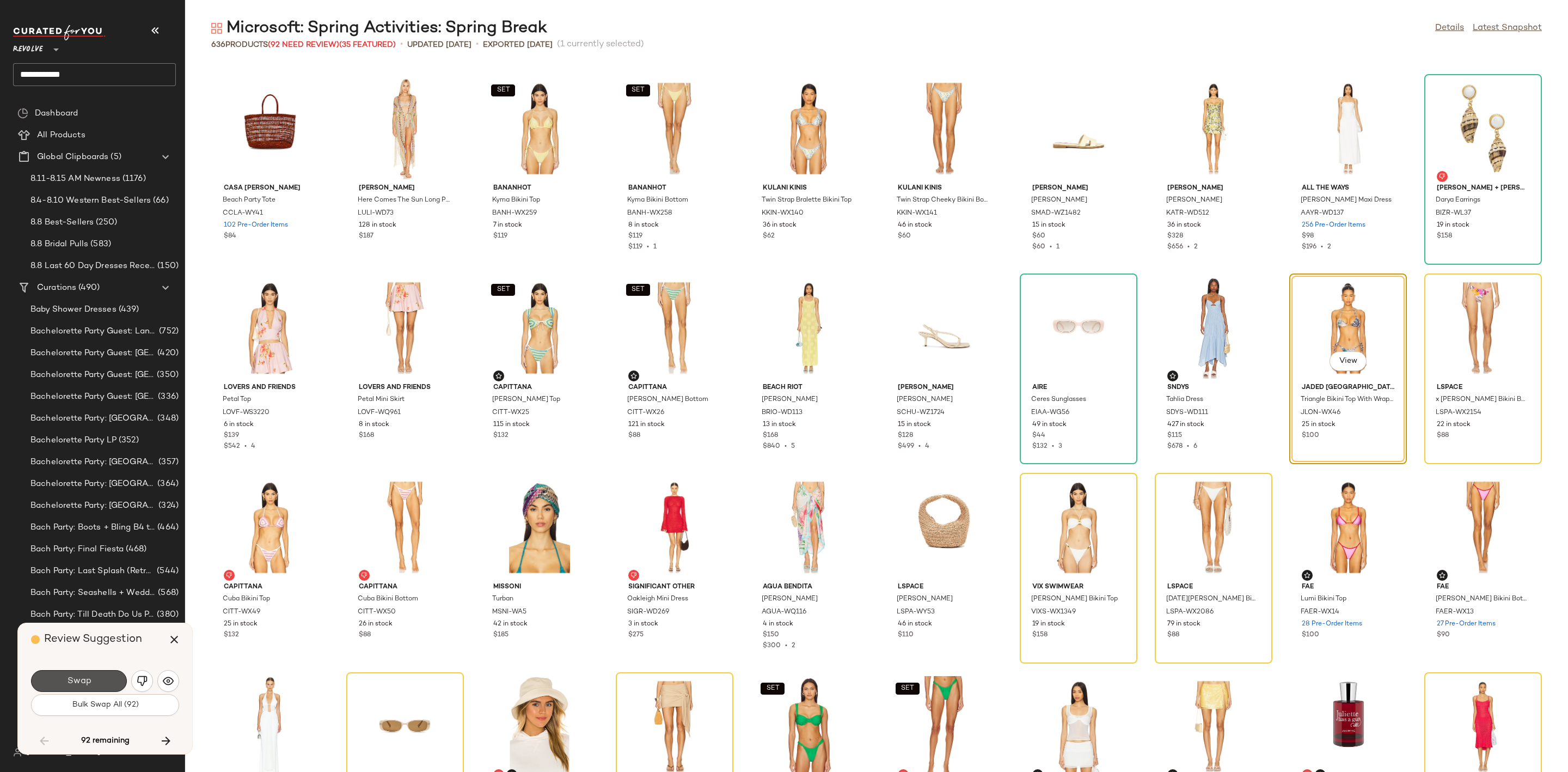
click at [77, 676] on span "Swap" at bounding box center [78, 681] width 24 height 10
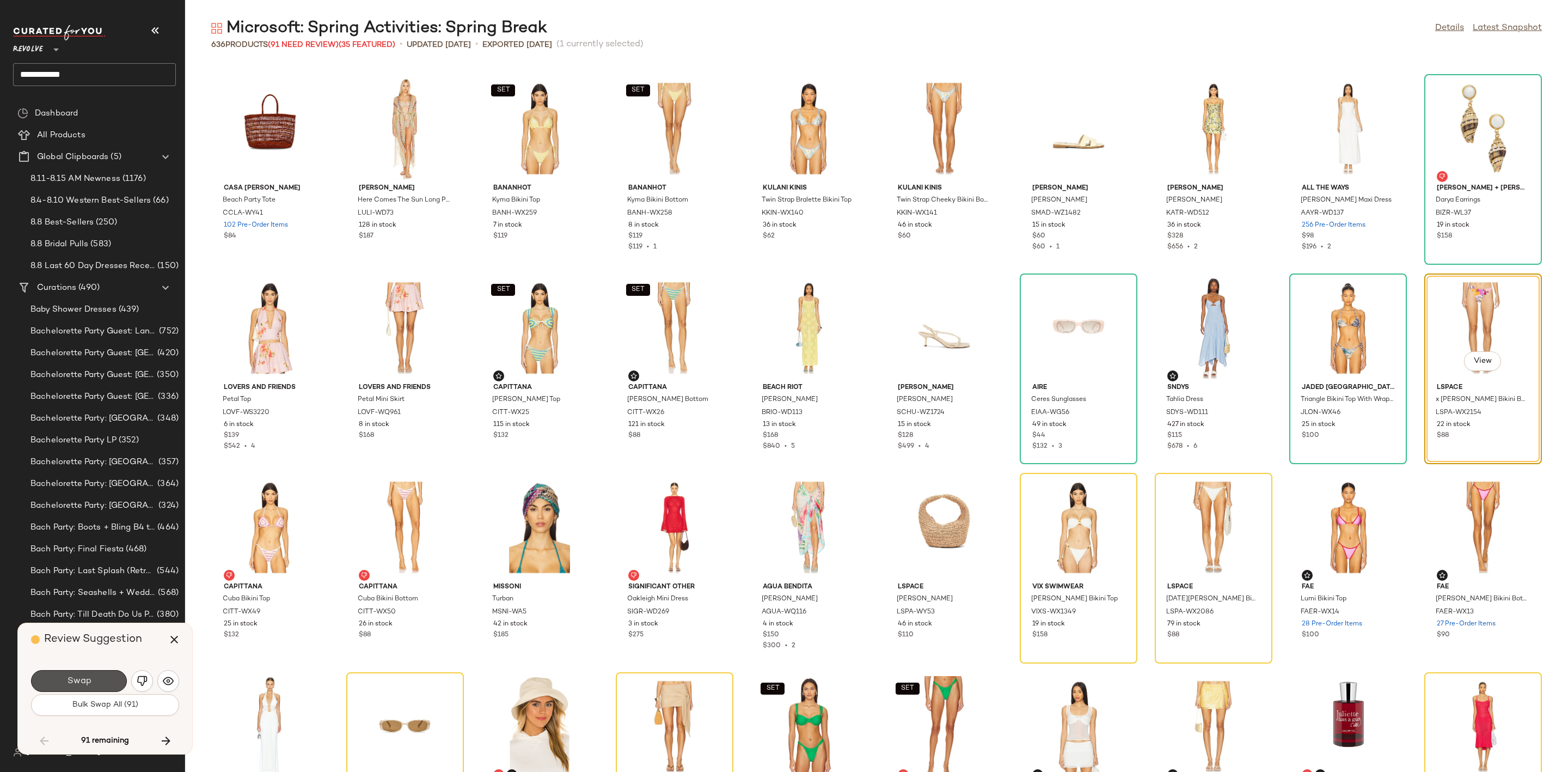
click at [77, 676] on span "Swap" at bounding box center [78, 681] width 24 height 10
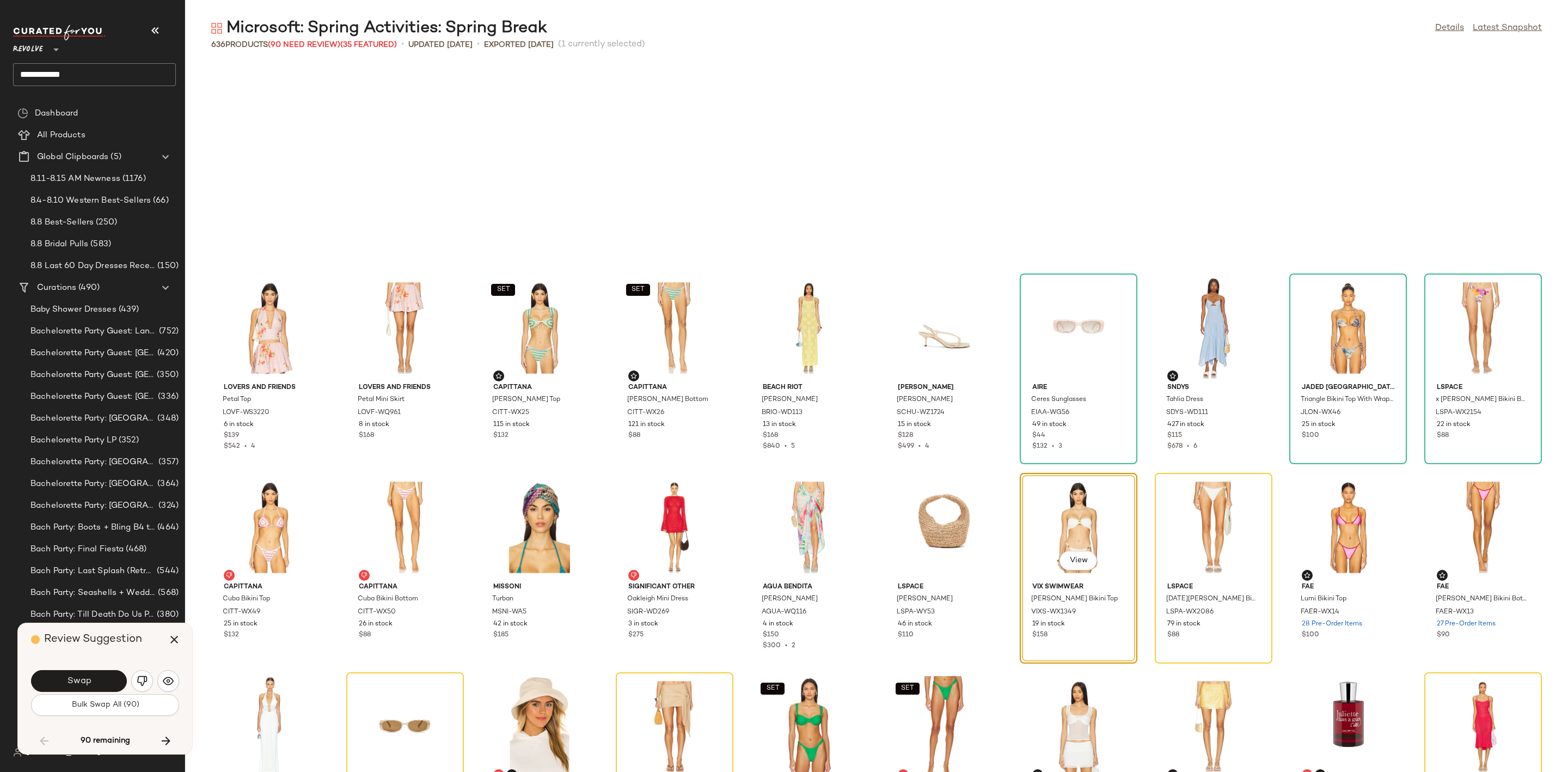
scroll to position [2193, 0]
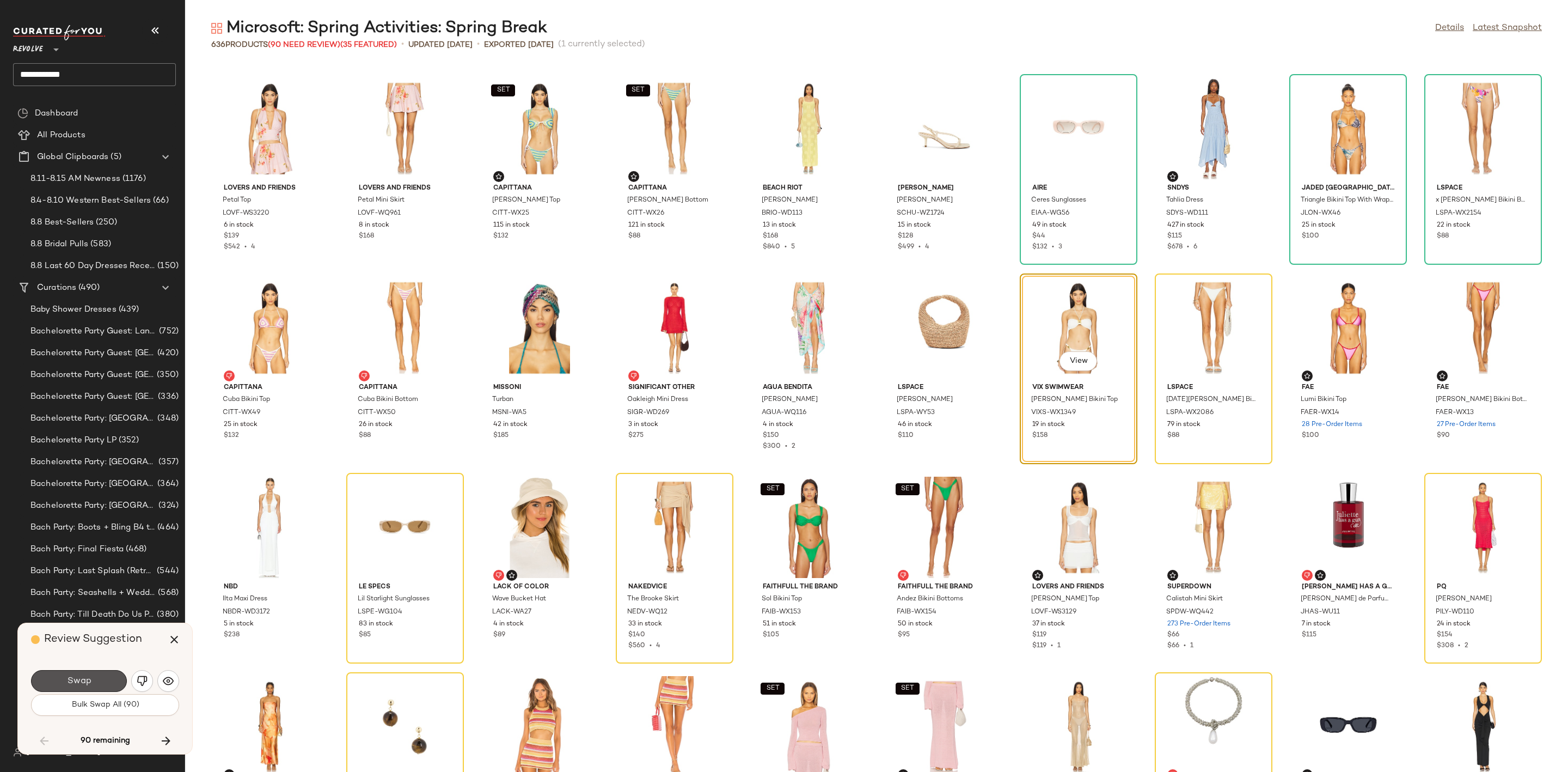
click at [77, 676] on span "Swap" at bounding box center [78, 681] width 24 height 10
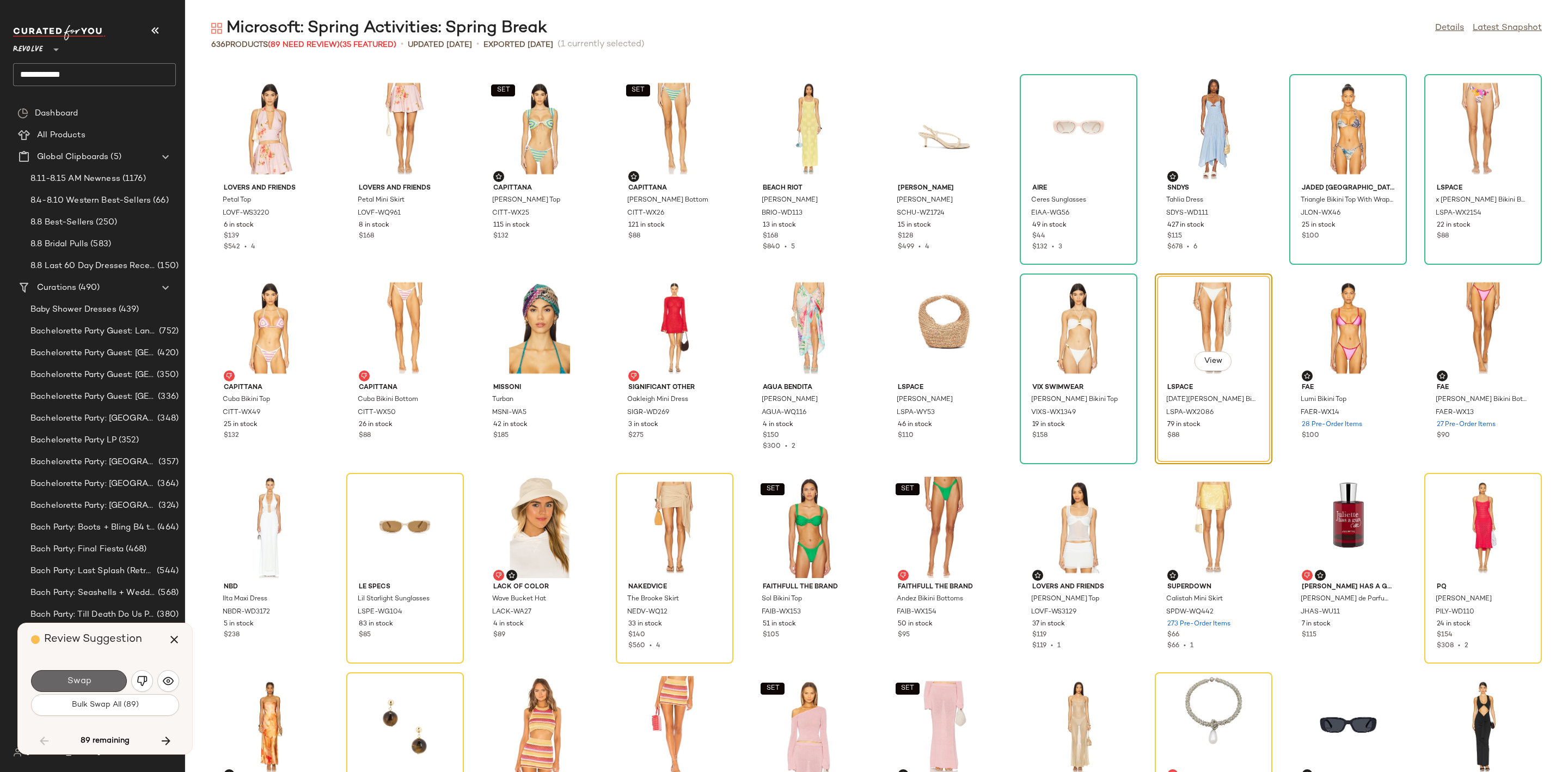
click at [66, 685] on button "Swap" at bounding box center [79, 681] width 96 height 22
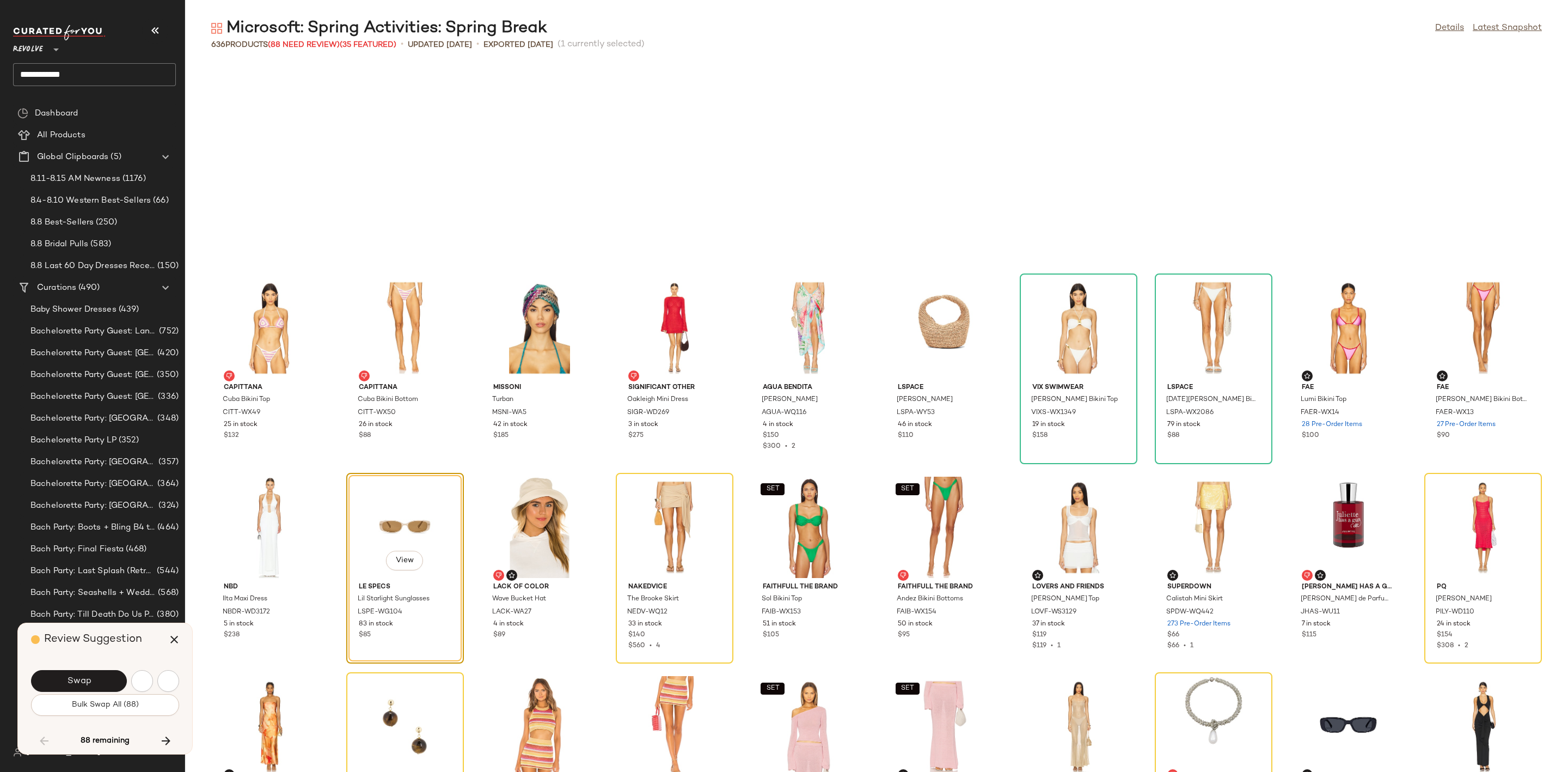
scroll to position [2392, 0]
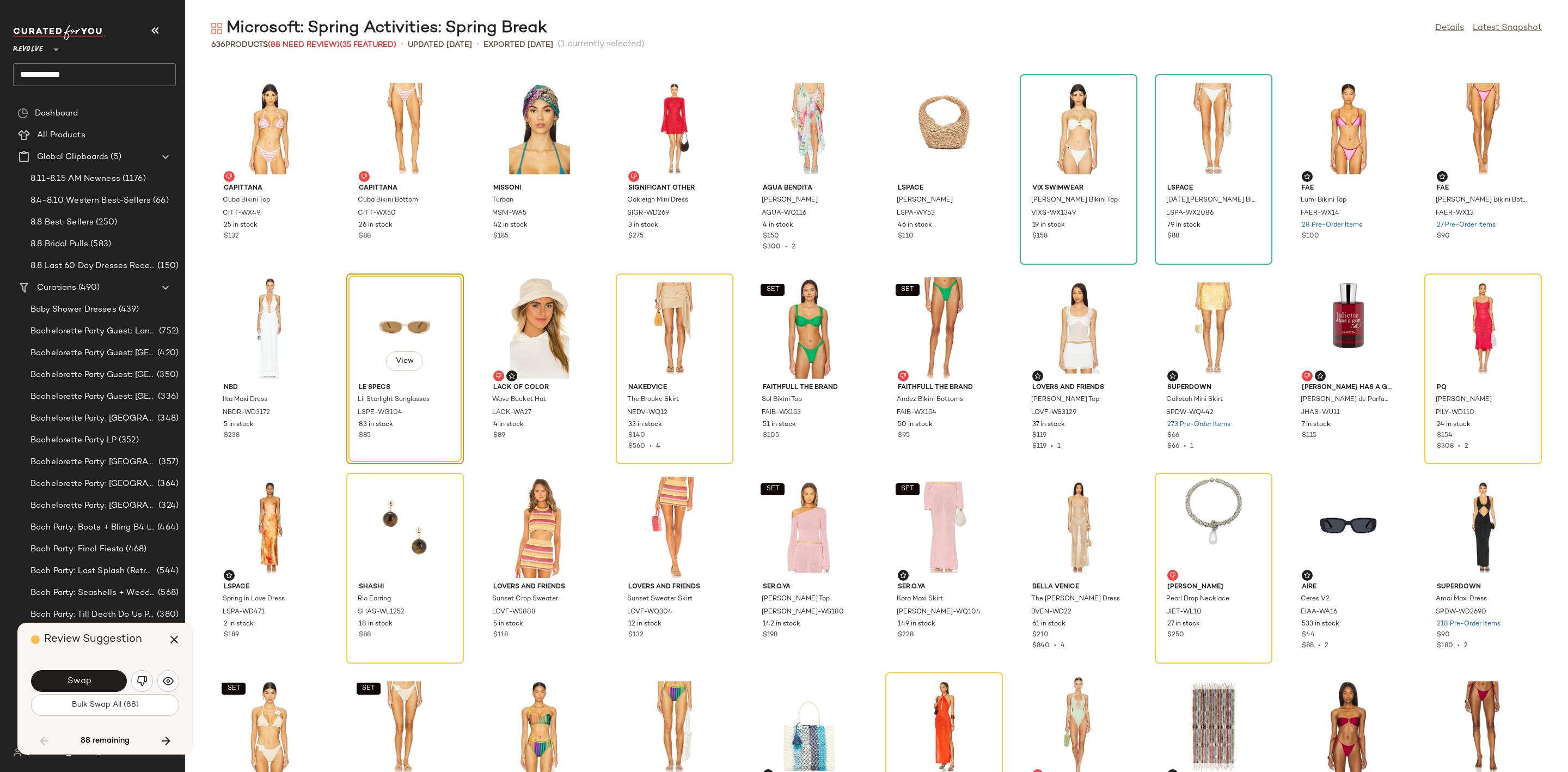
click at [66, 685] on button "Swap" at bounding box center [79, 681] width 96 height 22
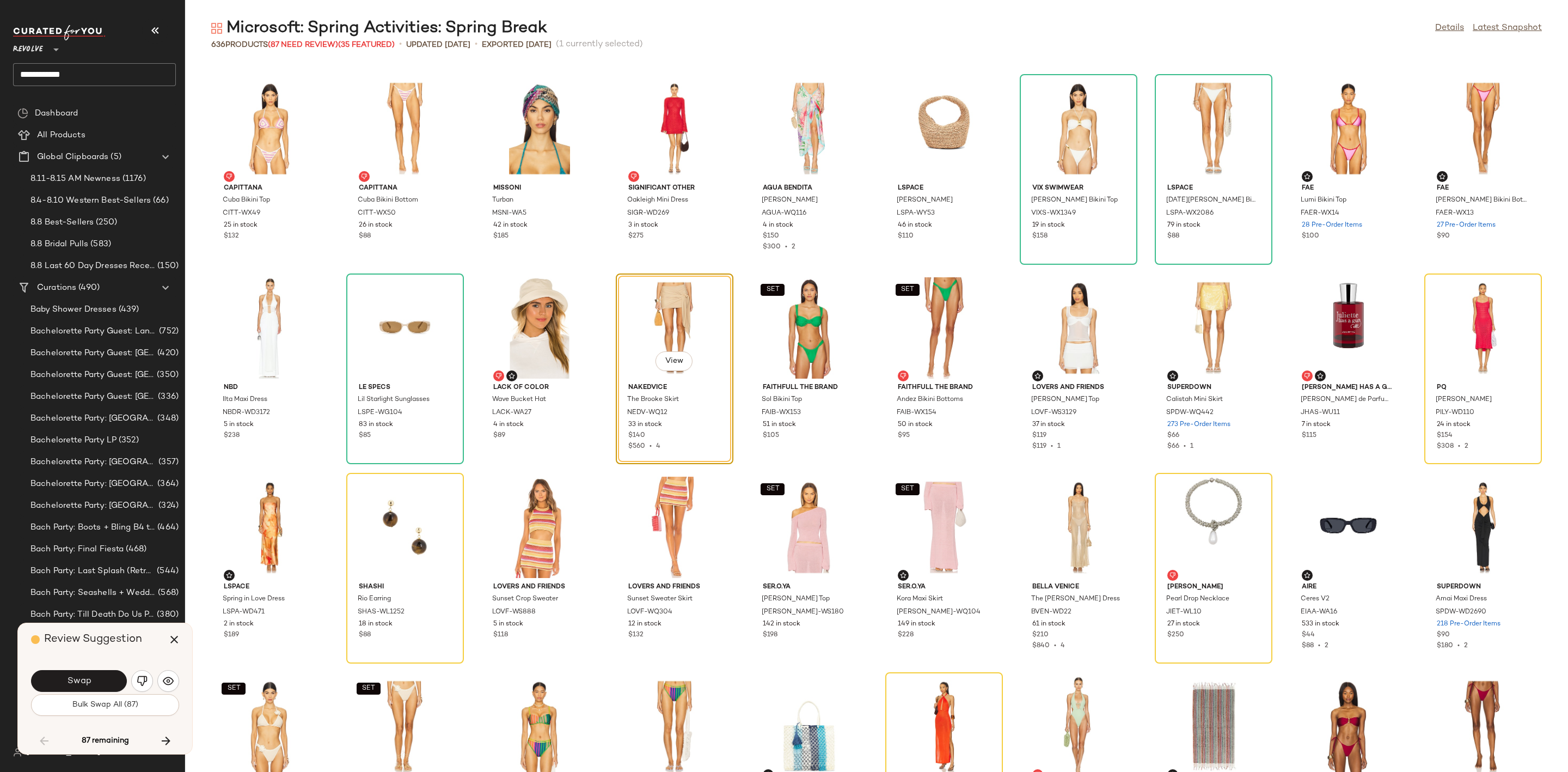
click at [66, 685] on button "Swap" at bounding box center [79, 681] width 96 height 22
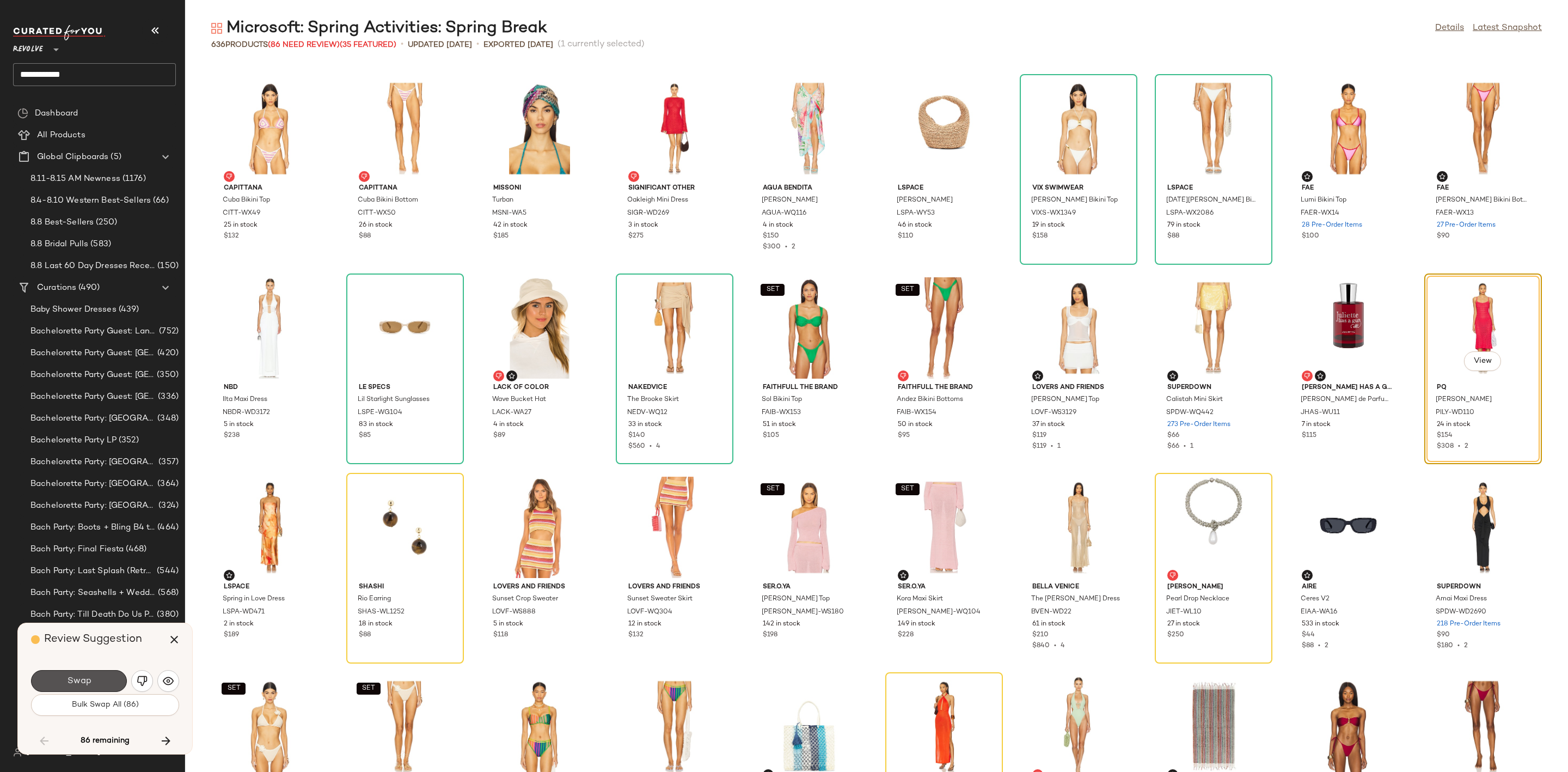
click at [66, 685] on button "Swap" at bounding box center [79, 681] width 96 height 22
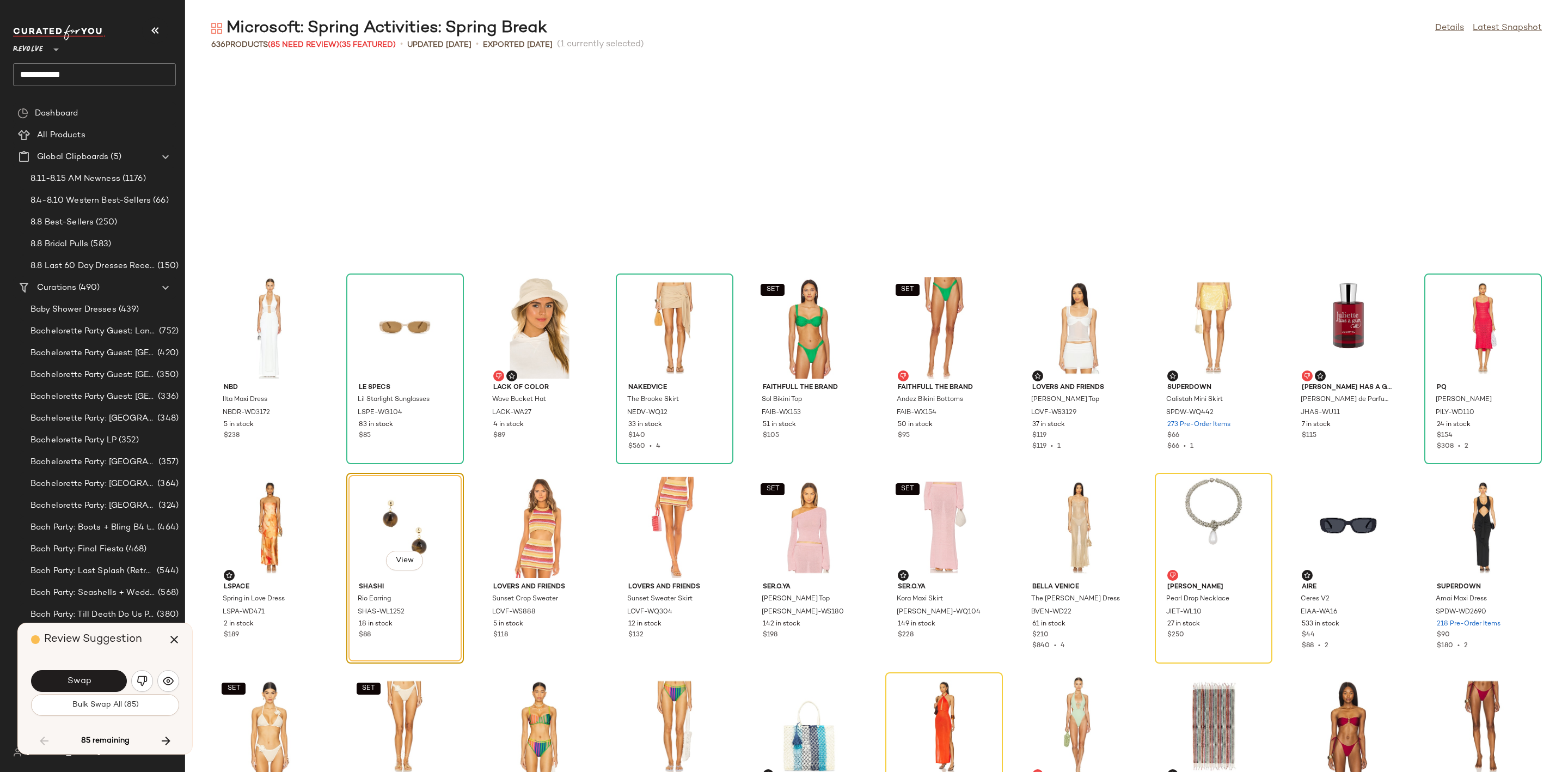
scroll to position [2591, 0]
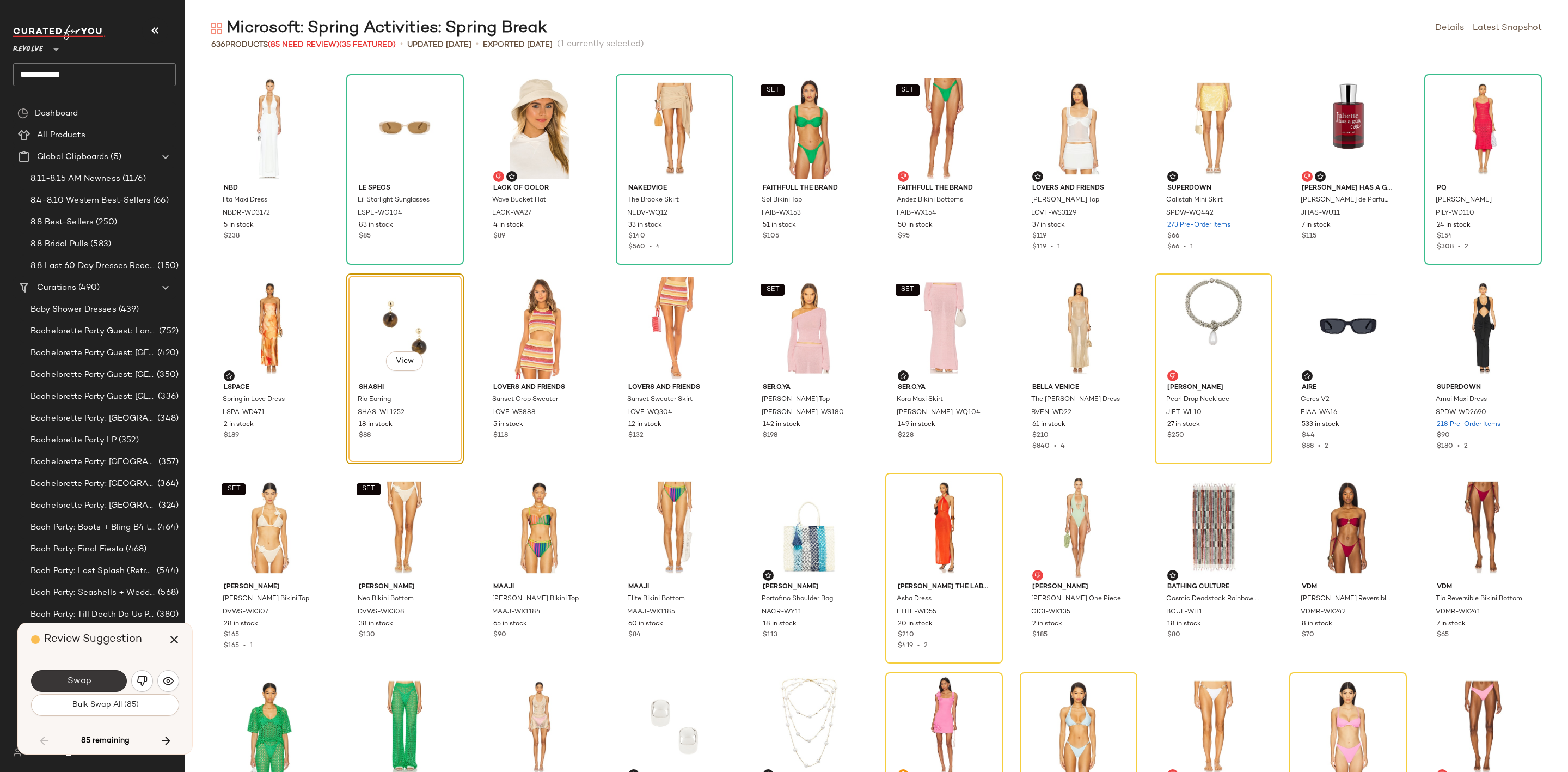
click at [62, 688] on button "Swap" at bounding box center [79, 681] width 96 height 22
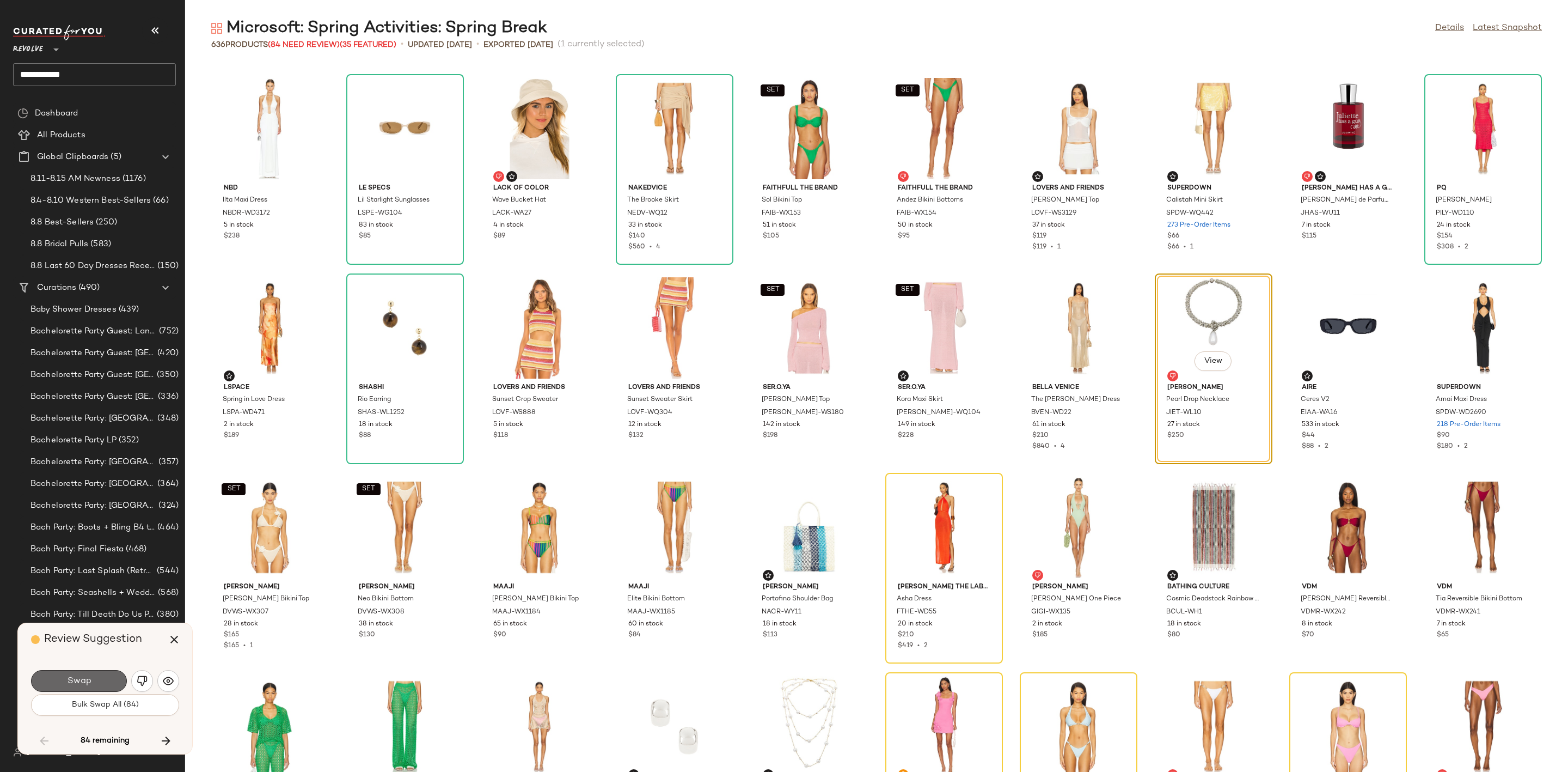
click at [77, 676] on span "Swap" at bounding box center [78, 681] width 24 height 10
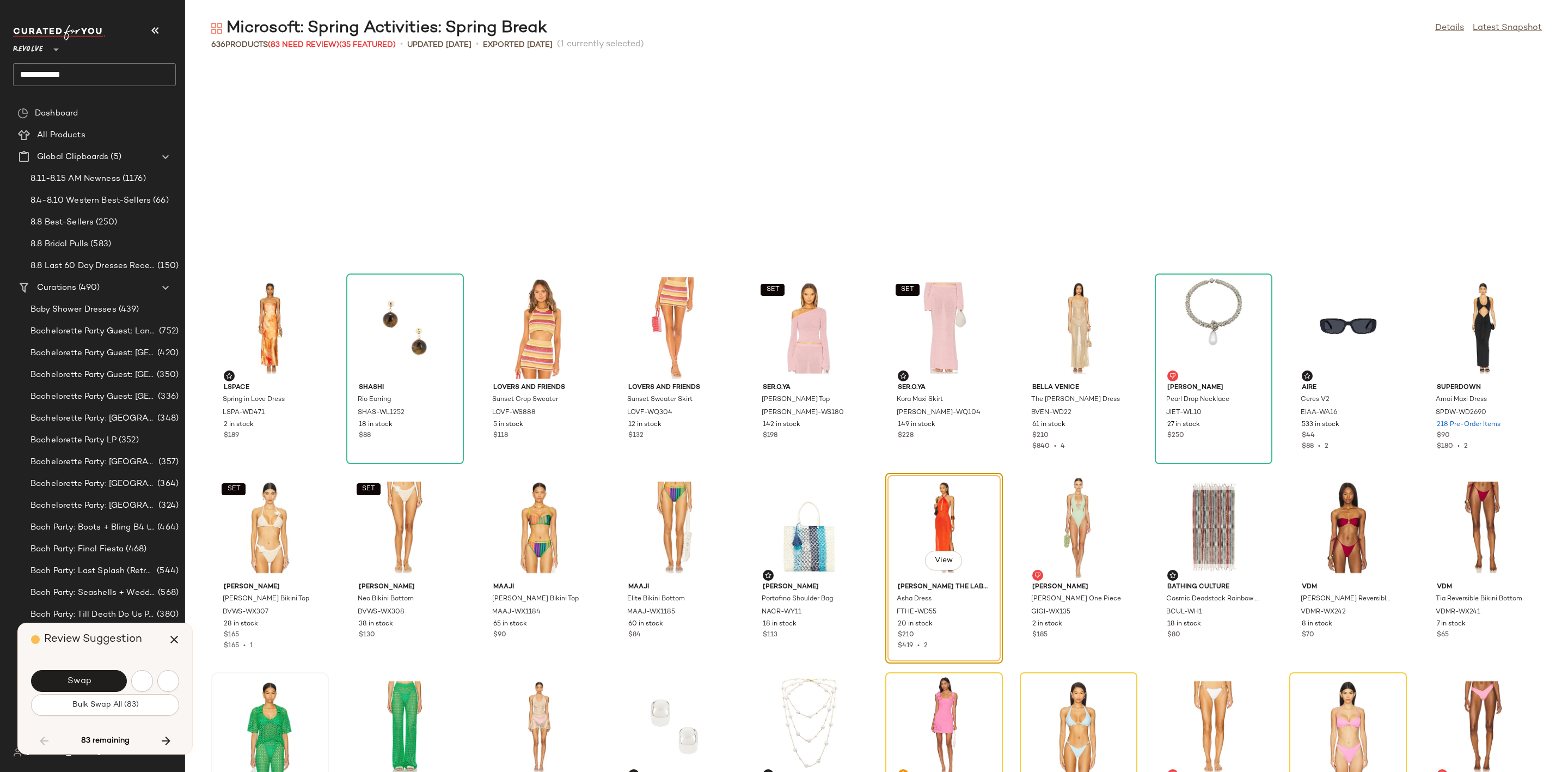
scroll to position [2791, 0]
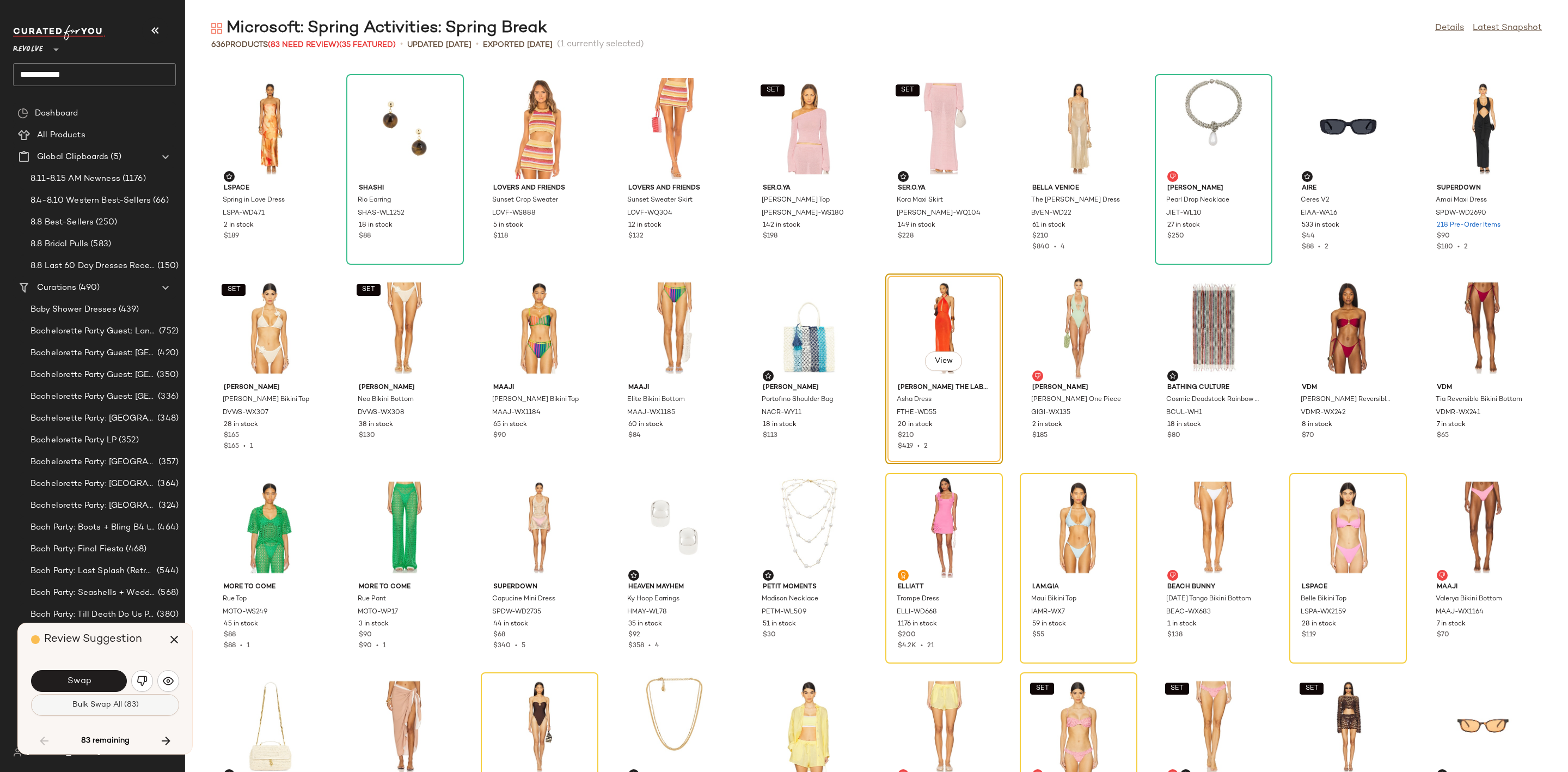
click at [136, 701] on span "Bulk Swap All (83)" at bounding box center [105, 704] width 67 height 9
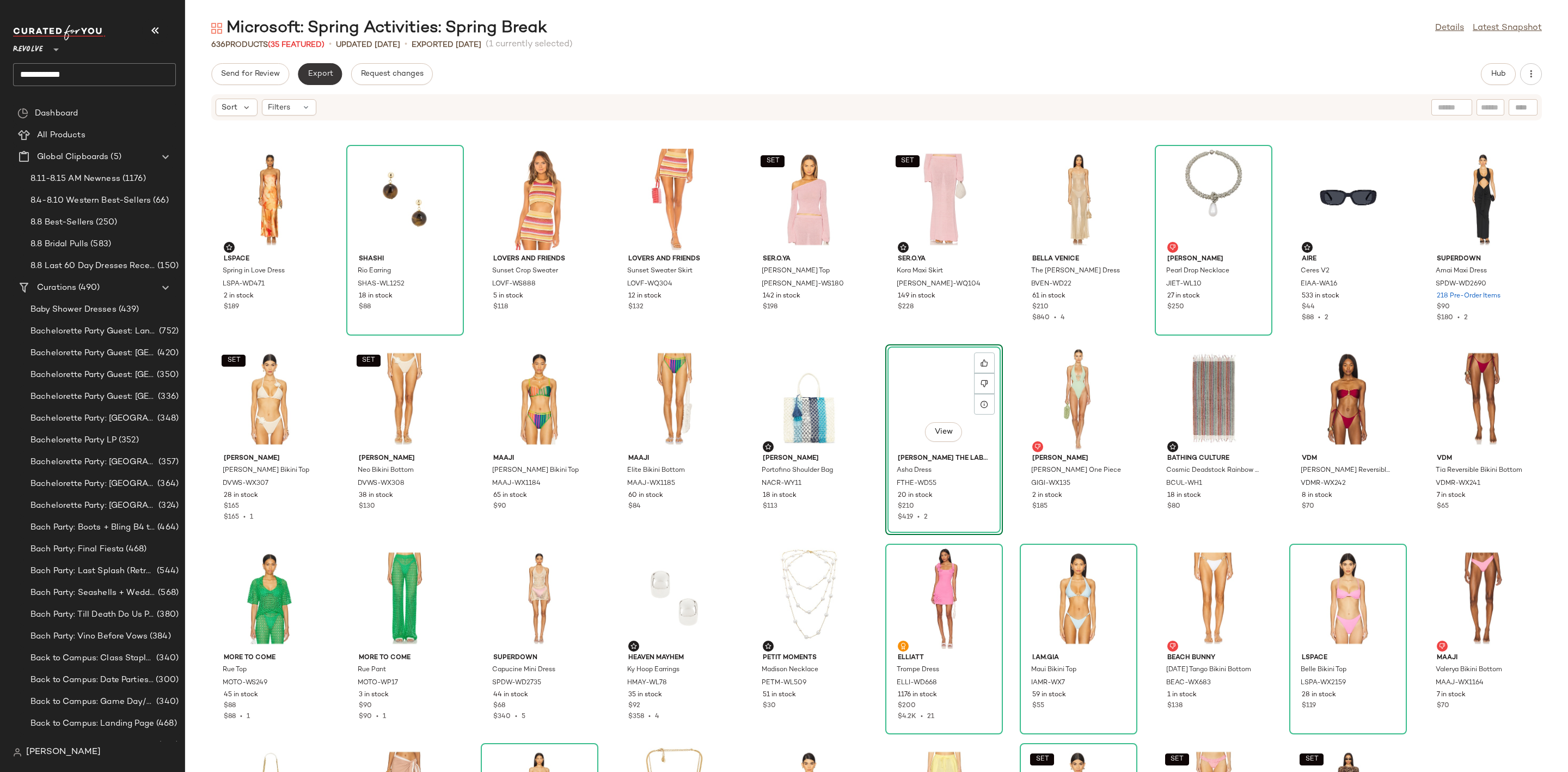
click at [315, 68] on button "Export" at bounding box center [320, 74] width 44 height 22
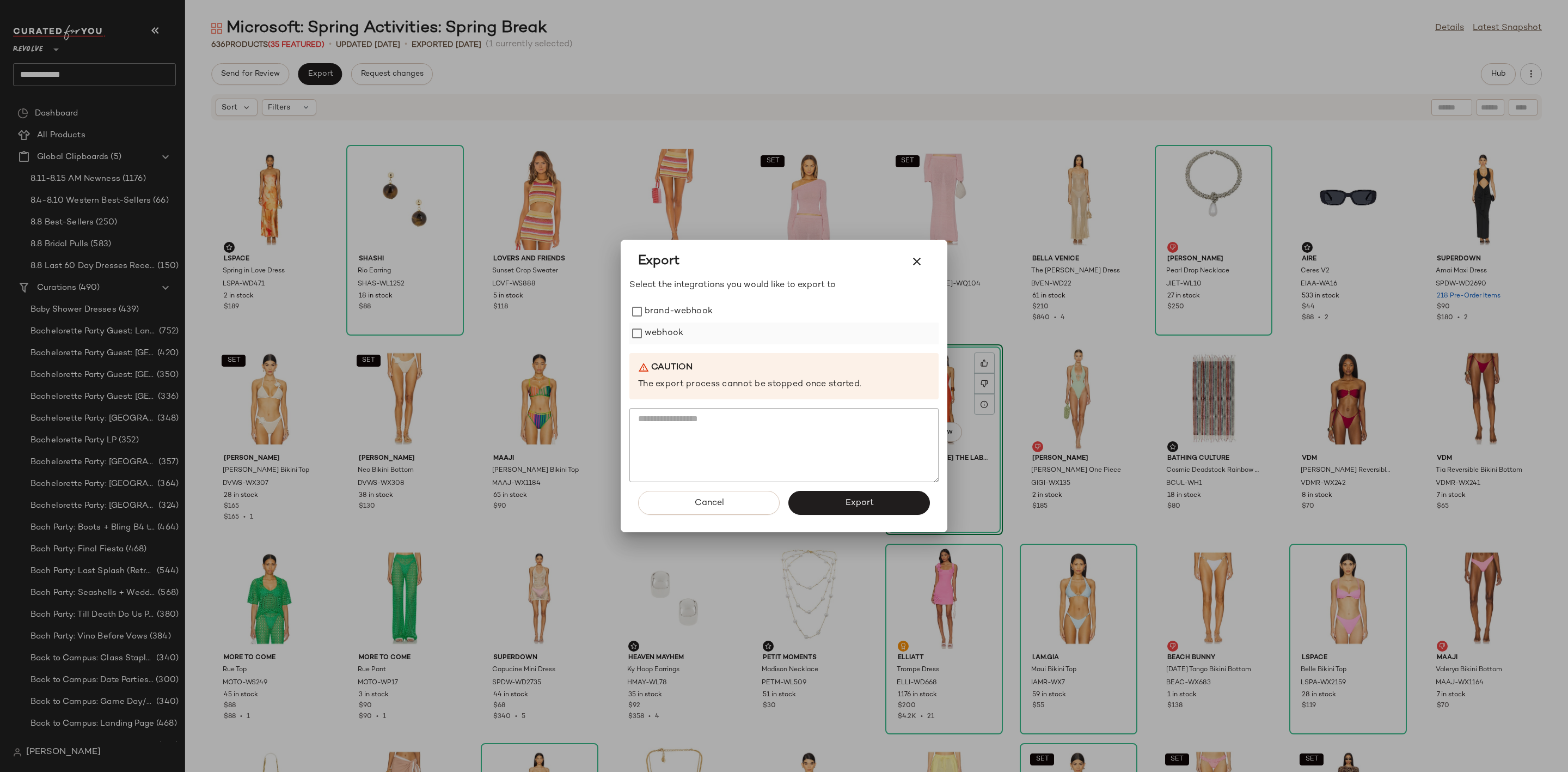
click at [665, 335] on label "webhook" at bounding box center [664, 333] width 39 height 22
click at [861, 508] on span "Export" at bounding box center [858, 503] width 29 height 10
